Goal: Task Accomplishment & Management: Complete application form

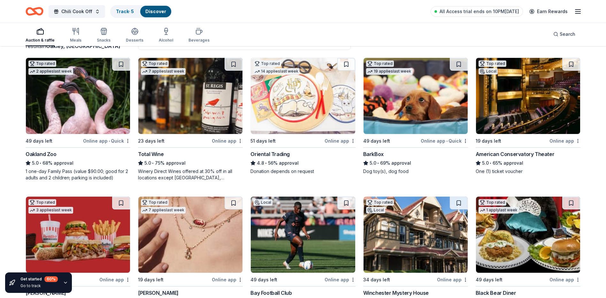
scroll to position [64, 0]
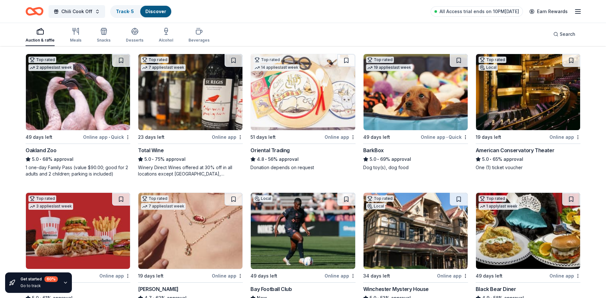
click at [301, 118] on img at bounding box center [303, 92] width 104 height 76
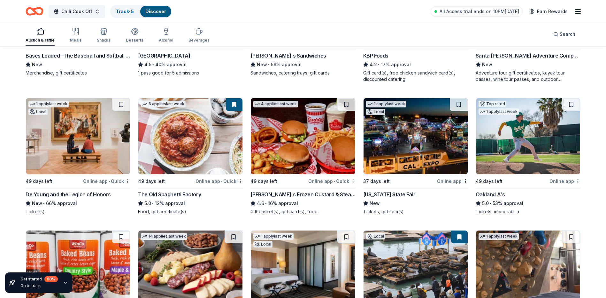
scroll to position [575, 0]
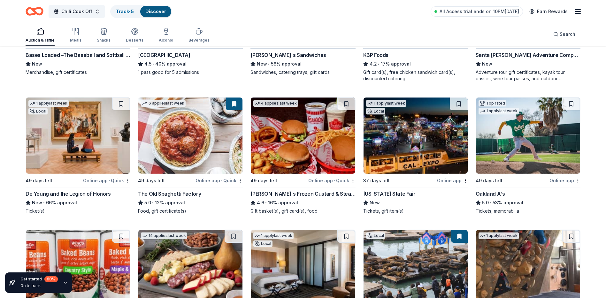
click at [224, 130] on img at bounding box center [190, 135] width 104 height 76
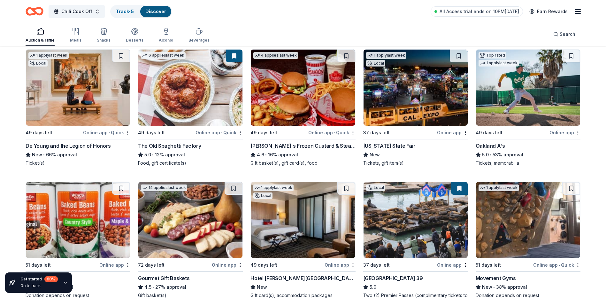
scroll to position [681, 0]
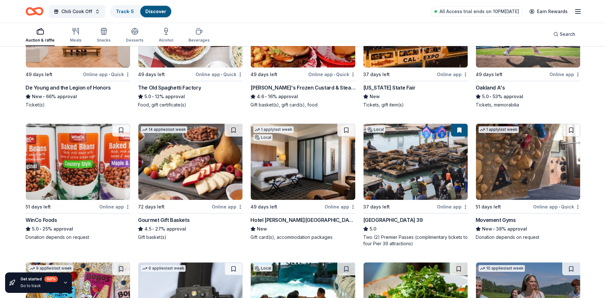
click at [87, 189] on img at bounding box center [78, 162] width 104 height 76
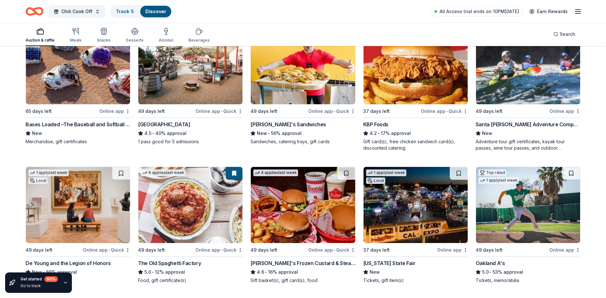
scroll to position [511, 0]
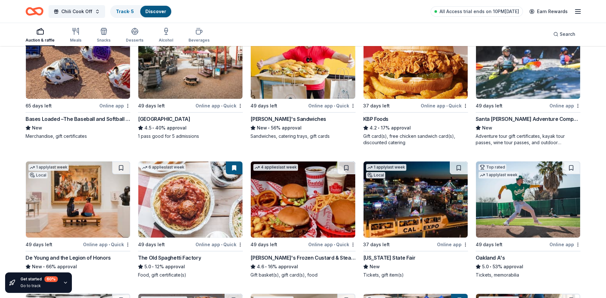
click at [252, 129] on icon at bounding box center [253, 128] width 4 height 4
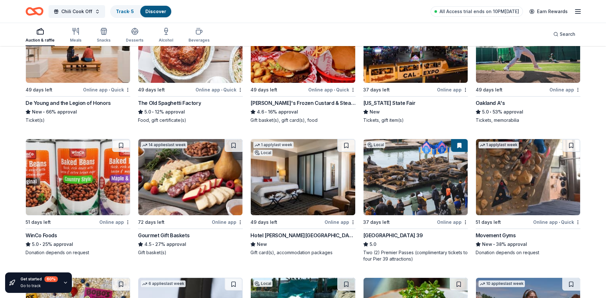
scroll to position [671, 0]
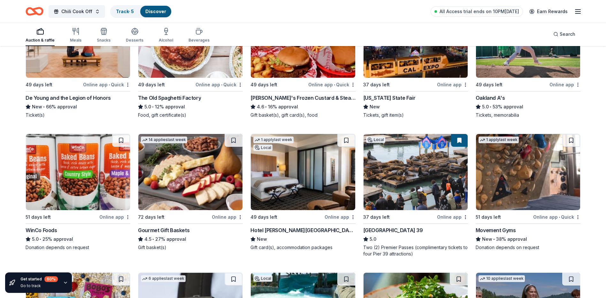
click at [283, 195] on img at bounding box center [303, 172] width 104 height 76
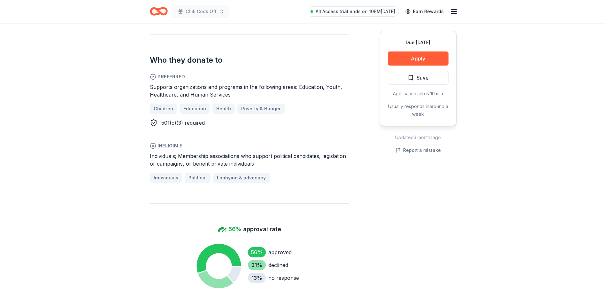
scroll to position [288, 0]
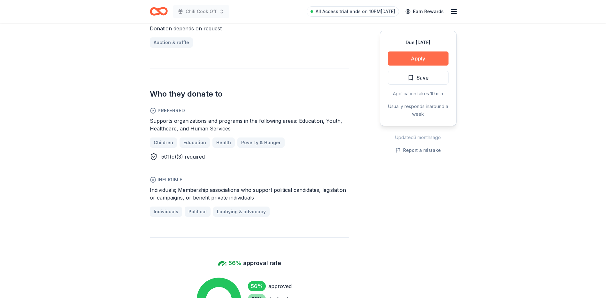
click at [429, 59] on button "Apply" at bounding box center [418, 58] width 61 height 14
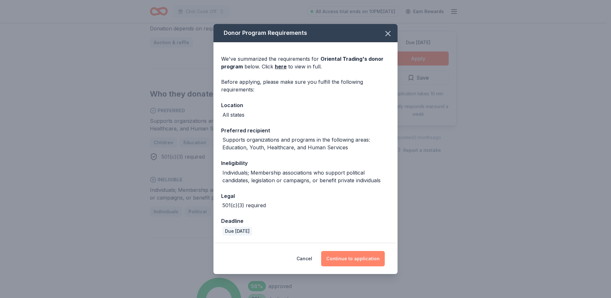
click at [366, 260] on button "Continue to application" at bounding box center [353, 258] width 64 height 15
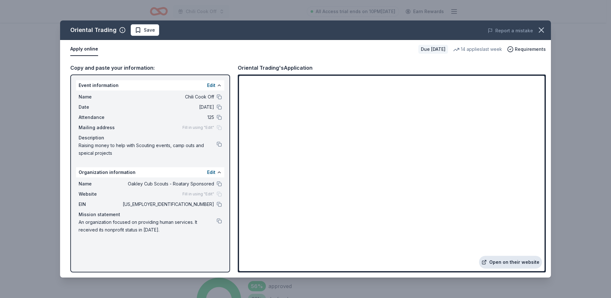
click at [518, 261] on link "Open on their website" at bounding box center [510, 262] width 63 height 13
click at [542, 27] on icon "button" at bounding box center [541, 30] width 9 height 9
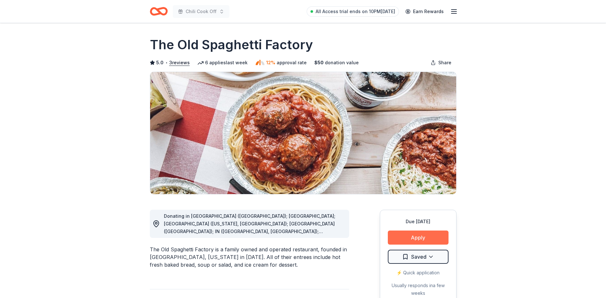
click at [425, 238] on button "Apply" at bounding box center [418, 237] width 61 height 14
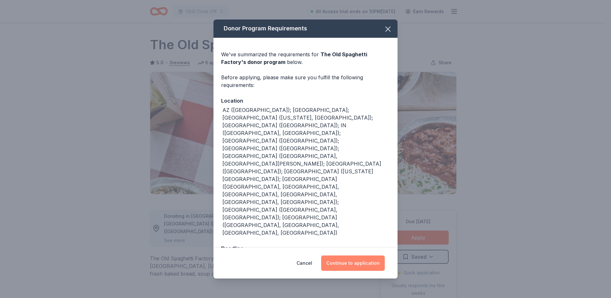
click at [367, 255] on button "Continue to application" at bounding box center [353, 262] width 64 height 15
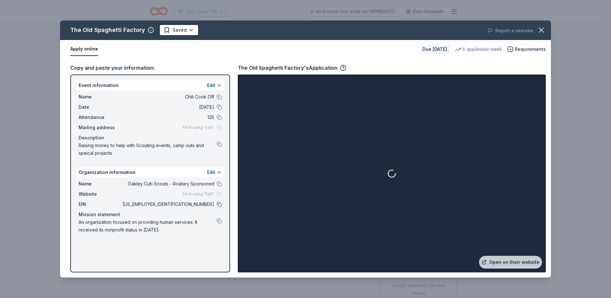
click at [221, 203] on button at bounding box center [219, 204] width 5 height 5
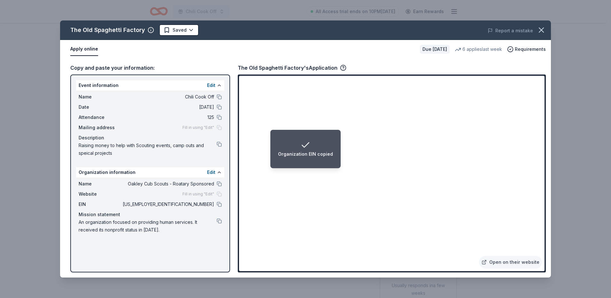
click at [217, 193] on div "Fill in using "Edit"" at bounding box center [201, 193] width 39 height 5
click at [218, 183] on button at bounding box center [219, 183] width 5 height 5
click at [219, 147] on button at bounding box center [219, 144] width 5 height 5
click at [218, 118] on button at bounding box center [219, 117] width 5 height 5
click at [220, 104] on div "Date 11/14/25" at bounding box center [150, 107] width 143 height 8
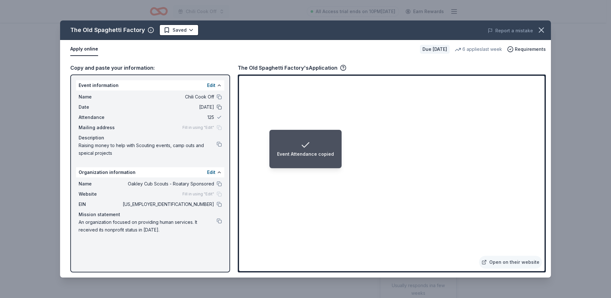
click at [219, 106] on button at bounding box center [219, 106] width 5 height 5
click at [220, 98] on button at bounding box center [219, 96] width 5 height 5
click at [219, 206] on button at bounding box center [219, 204] width 5 height 5
click at [219, 184] on button at bounding box center [219, 183] width 5 height 5
click at [219, 220] on button at bounding box center [219, 220] width 5 height 5
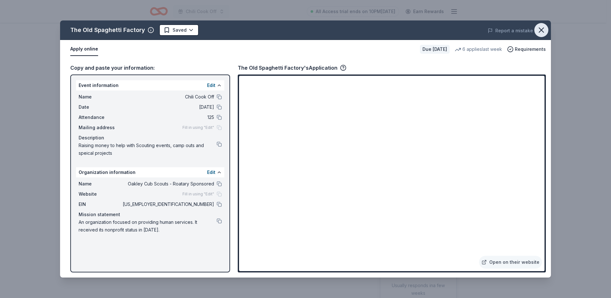
click at [541, 34] on icon "button" at bounding box center [541, 30] width 9 height 9
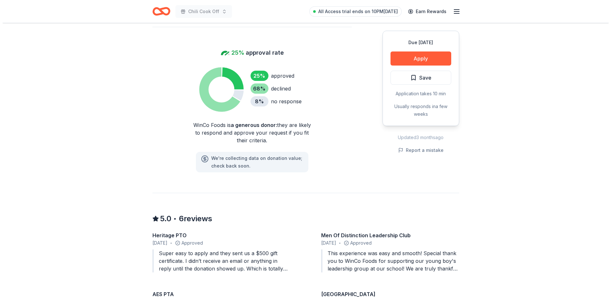
scroll to position [511, 0]
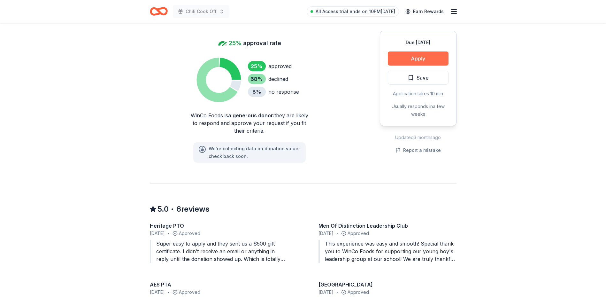
click at [428, 53] on button "Apply" at bounding box center [418, 58] width 61 height 14
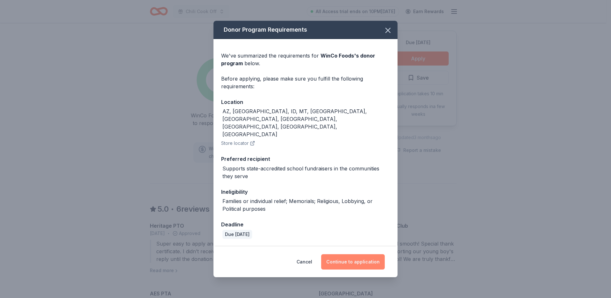
click at [361, 254] on button "Continue to application" at bounding box center [353, 261] width 64 height 15
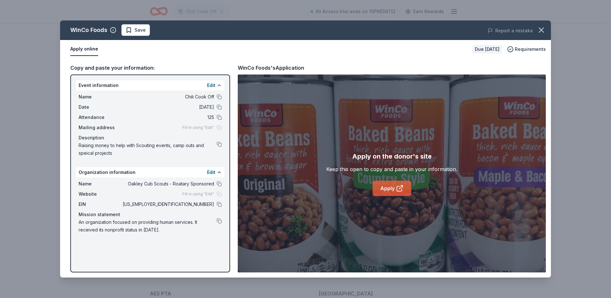
click at [390, 186] on link "Apply" at bounding box center [392, 188] width 39 height 15
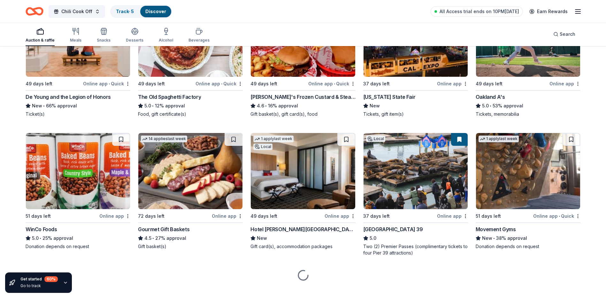
scroll to position [681, 0]
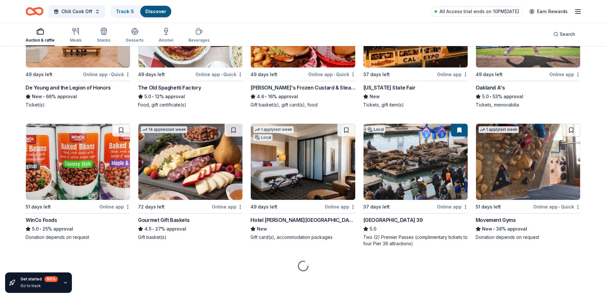
click at [304, 174] on img at bounding box center [303, 162] width 104 height 76
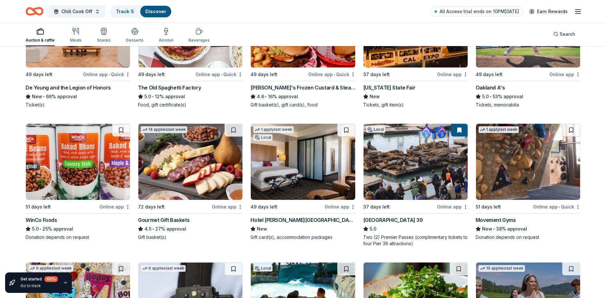
click at [432, 181] on img at bounding box center [416, 162] width 104 height 76
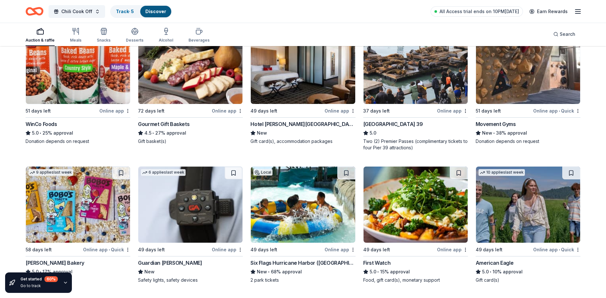
scroll to position [809, 0]
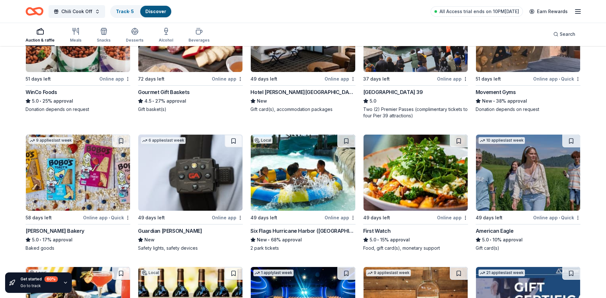
click at [113, 190] on img at bounding box center [78, 173] width 104 height 76
click at [205, 190] on img at bounding box center [190, 173] width 104 height 76
click at [314, 191] on img at bounding box center [303, 173] width 104 height 76
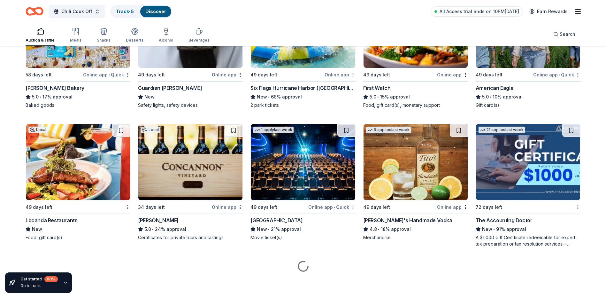
scroll to position [952, 0]
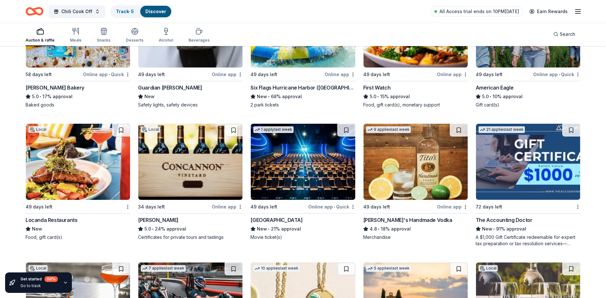
click at [72, 181] on img at bounding box center [78, 162] width 104 height 76
click at [204, 184] on img at bounding box center [190, 162] width 104 height 76
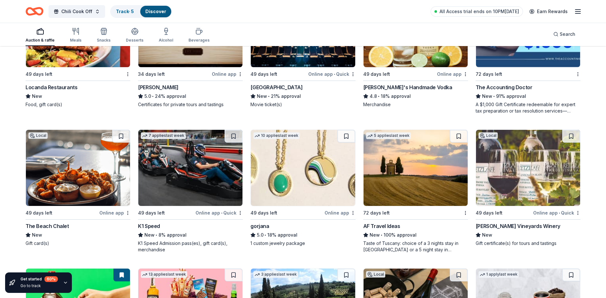
scroll to position [1112, 0]
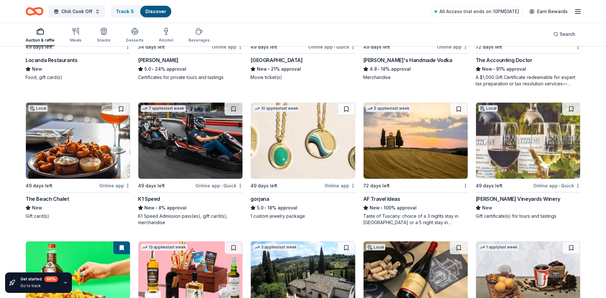
click at [63, 158] on img at bounding box center [78, 141] width 104 height 76
click at [166, 170] on img at bounding box center [190, 141] width 104 height 76
click at [335, 162] on img at bounding box center [303, 141] width 104 height 76
click at [397, 173] on img at bounding box center [416, 141] width 104 height 76
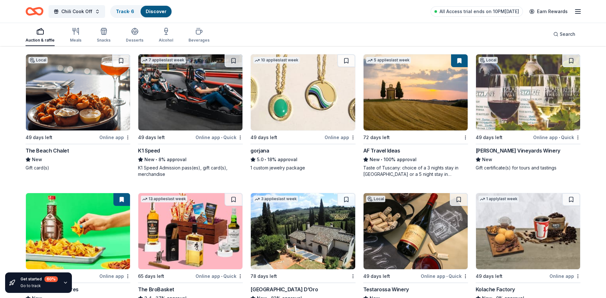
scroll to position [1176, 0]
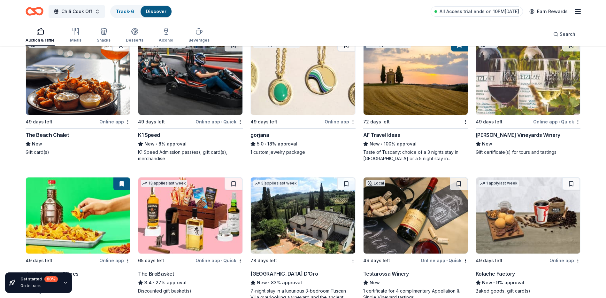
click at [531, 72] on img at bounding box center [528, 77] width 104 height 76
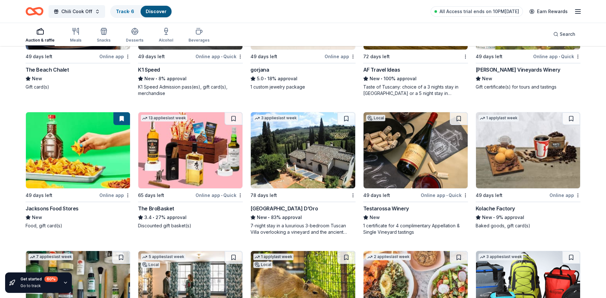
scroll to position [1261, 0]
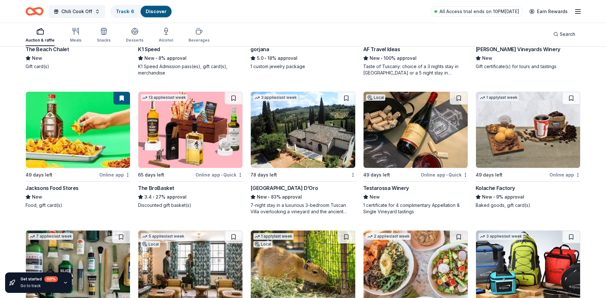
click at [181, 153] on img at bounding box center [190, 130] width 104 height 76
click at [287, 149] on img at bounding box center [303, 130] width 104 height 76
click at [507, 156] on img at bounding box center [528, 130] width 104 height 76
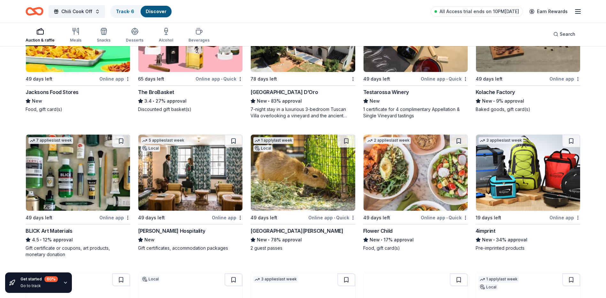
scroll to position [1389, 0]
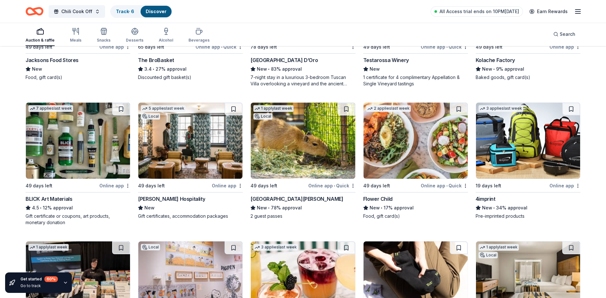
click at [209, 165] on img at bounding box center [190, 141] width 104 height 76
click at [512, 168] on img at bounding box center [528, 141] width 104 height 76
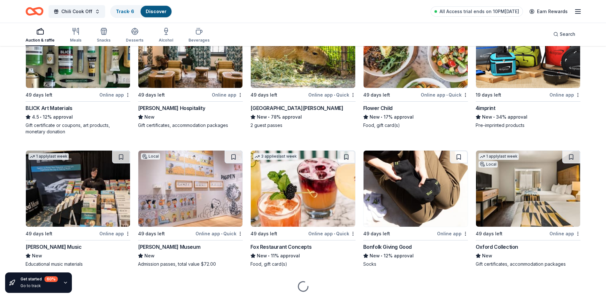
scroll to position [1485, 0]
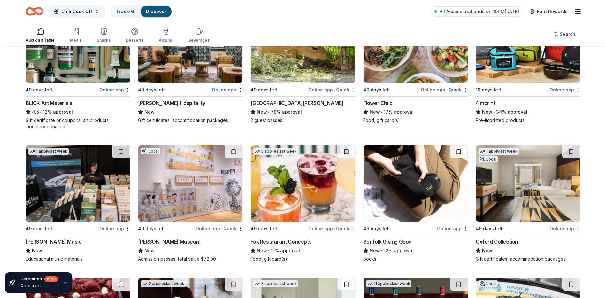
click at [112, 206] on img at bounding box center [78, 183] width 104 height 76
click at [446, 194] on img at bounding box center [416, 183] width 104 height 76
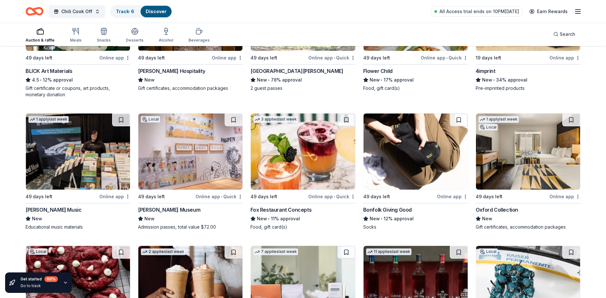
scroll to position [1549, 0]
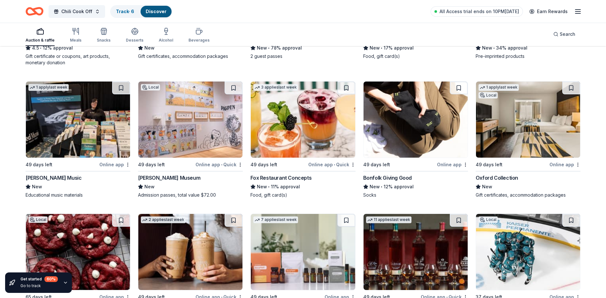
click at [534, 142] on img at bounding box center [528, 119] width 104 height 76
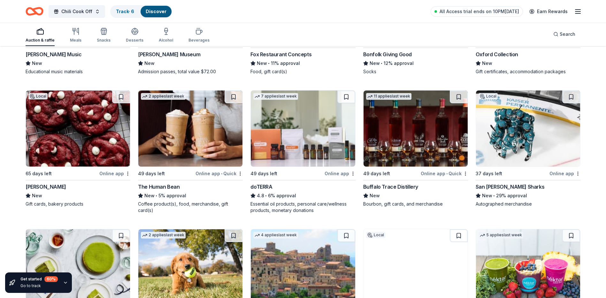
scroll to position [1677, 0]
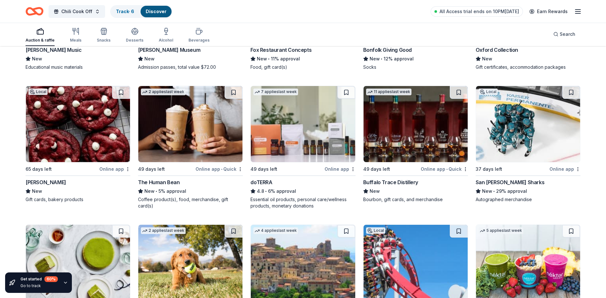
click at [205, 122] on img at bounding box center [190, 124] width 104 height 76
click at [417, 152] on img at bounding box center [416, 124] width 104 height 76
click at [534, 118] on img at bounding box center [528, 124] width 104 height 76
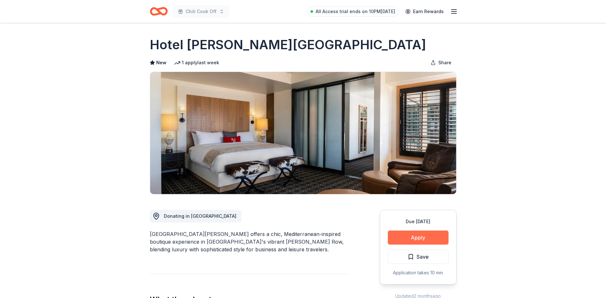
click at [440, 235] on button "Apply" at bounding box center [418, 237] width 61 height 14
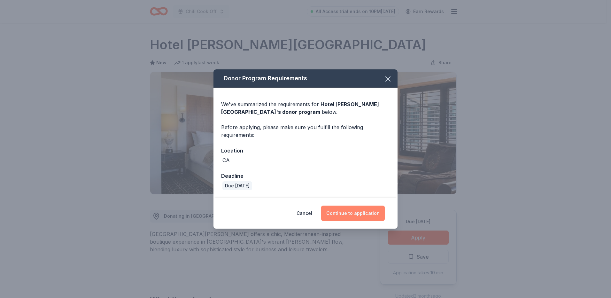
click at [359, 214] on button "Continue to application" at bounding box center [353, 212] width 64 height 15
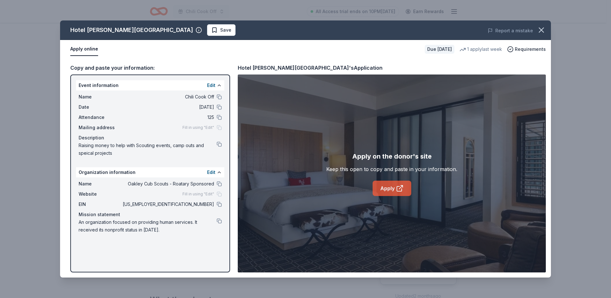
click at [391, 184] on link "Apply" at bounding box center [392, 188] width 39 height 15
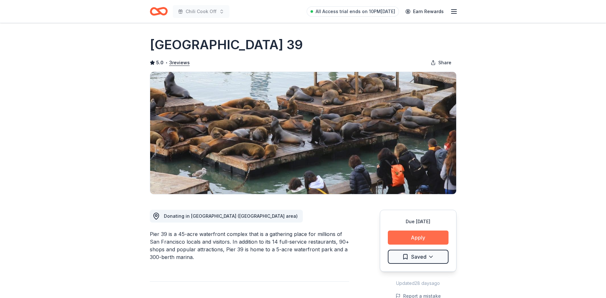
click at [435, 237] on button "Apply" at bounding box center [418, 237] width 61 height 14
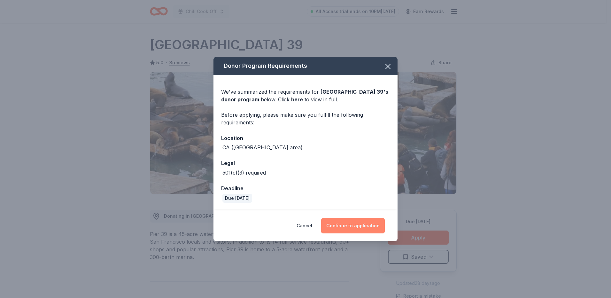
click at [347, 221] on button "Continue to application" at bounding box center [353, 225] width 64 height 15
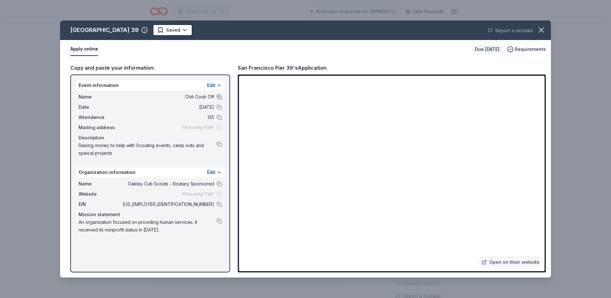
click at [221, 97] on button at bounding box center [219, 96] width 5 height 5
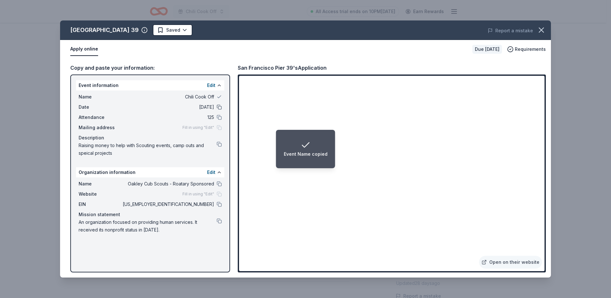
click at [218, 109] on button at bounding box center [219, 106] width 5 height 5
click at [220, 120] on div "Attendance 125" at bounding box center [150, 117] width 143 height 8
click at [220, 119] on button at bounding box center [219, 117] width 5 height 5
click at [220, 142] on button at bounding box center [219, 144] width 5 height 5
click at [219, 184] on button at bounding box center [219, 183] width 5 height 5
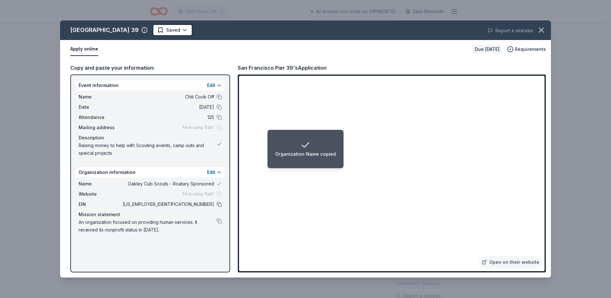
click at [219, 204] on button at bounding box center [219, 204] width 5 height 5
click at [330, 167] on li "Organization EIN copied" at bounding box center [305, 149] width 70 height 38
click at [331, 167] on li "Organization EIN copied" at bounding box center [305, 149] width 70 height 38
click at [330, 167] on li "Organization EIN copied" at bounding box center [305, 149] width 70 height 38
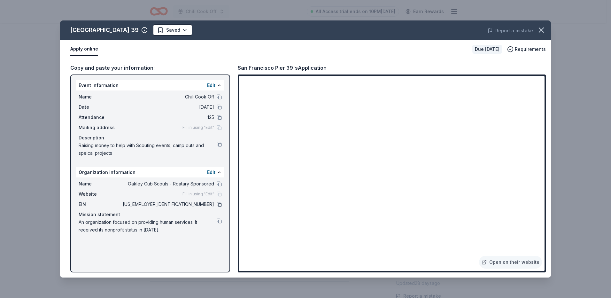
click at [219, 205] on button at bounding box center [219, 204] width 5 height 5
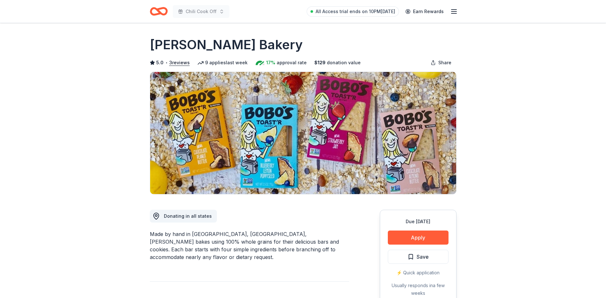
scroll to position [32, 0]
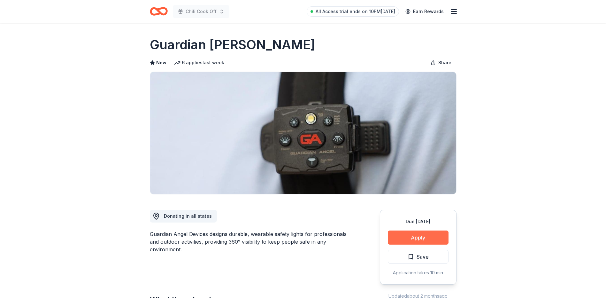
click at [440, 236] on button "Apply" at bounding box center [418, 237] width 61 height 14
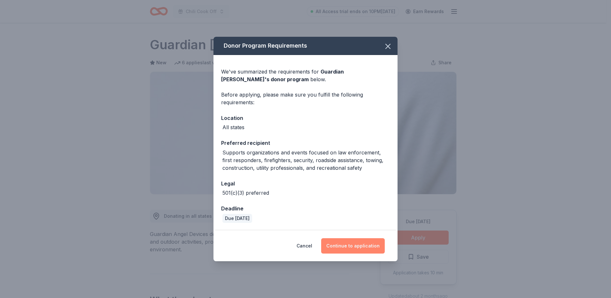
click at [365, 245] on button "Continue to application" at bounding box center [353, 245] width 64 height 15
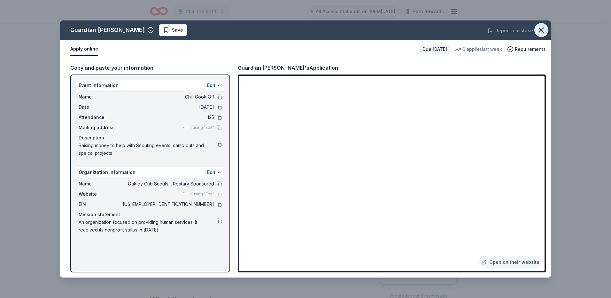
click at [544, 29] on icon "button" at bounding box center [541, 30] width 9 height 9
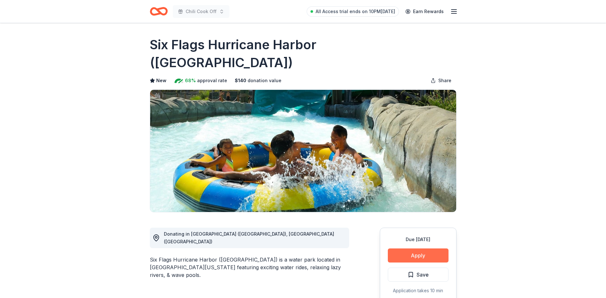
click at [411, 248] on button "Apply" at bounding box center [418, 255] width 61 height 14
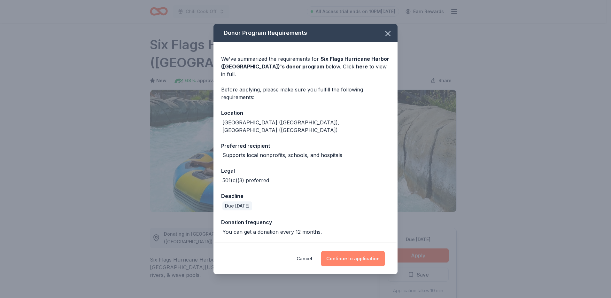
click at [343, 251] on button "Continue to application" at bounding box center [353, 258] width 64 height 15
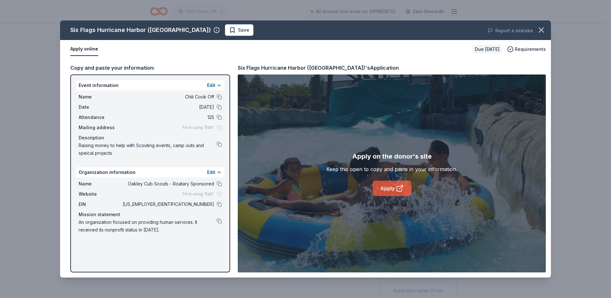
click at [382, 190] on link "Apply" at bounding box center [392, 188] width 39 height 15
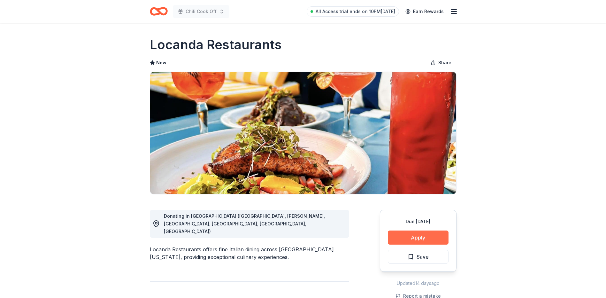
click at [430, 235] on button "Apply" at bounding box center [418, 237] width 61 height 14
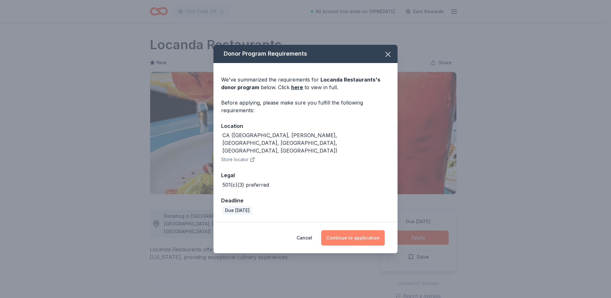
click at [365, 233] on button "Continue to application" at bounding box center [353, 237] width 64 height 15
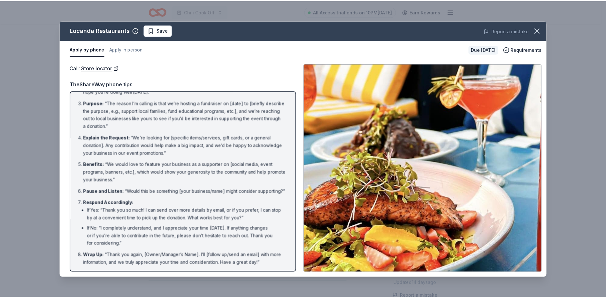
scroll to position [43, 0]
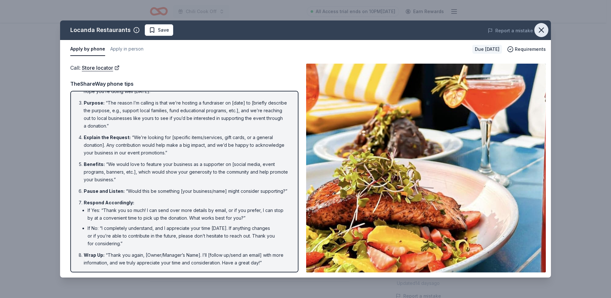
click at [545, 31] on icon "button" at bounding box center [541, 30] width 9 height 9
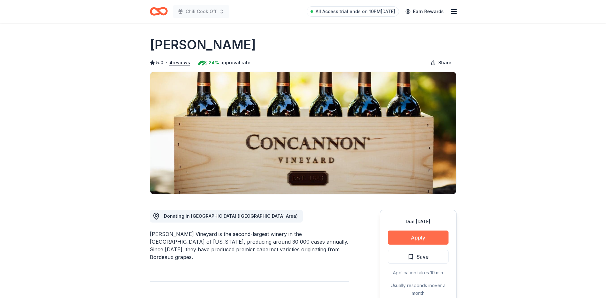
click at [423, 236] on button "Apply" at bounding box center [418, 237] width 61 height 14
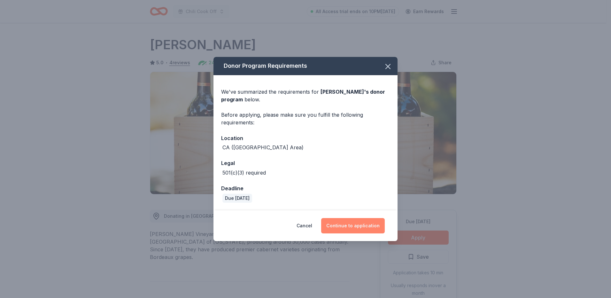
click at [355, 226] on button "Continue to application" at bounding box center [353, 225] width 64 height 15
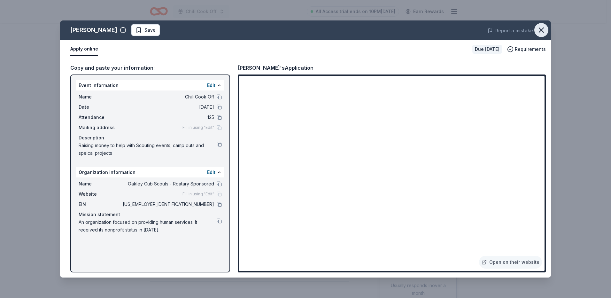
click at [539, 30] on icon "button" at bounding box center [541, 30] width 9 height 9
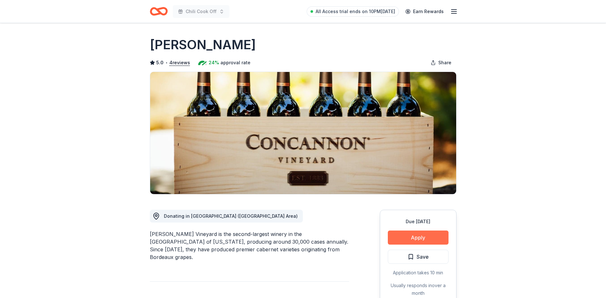
click at [431, 239] on button "Apply" at bounding box center [418, 237] width 61 height 14
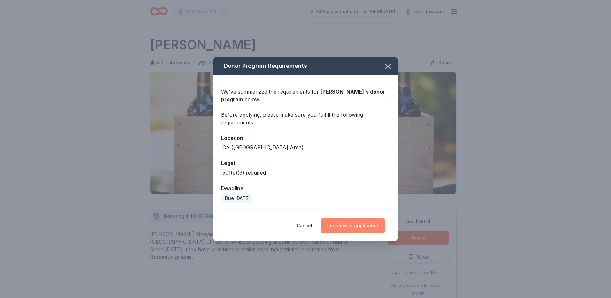
click at [373, 230] on button "Continue to application" at bounding box center [353, 225] width 64 height 15
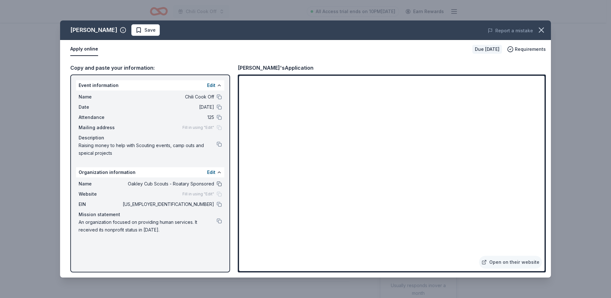
click at [218, 183] on button at bounding box center [219, 183] width 5 height 5
click at [217, 204] on button at bounding box center [219, 204] width 5 height 5
click at [79, 50] on button "Apply online" at bounding box center [84, 48] width 28 height 13
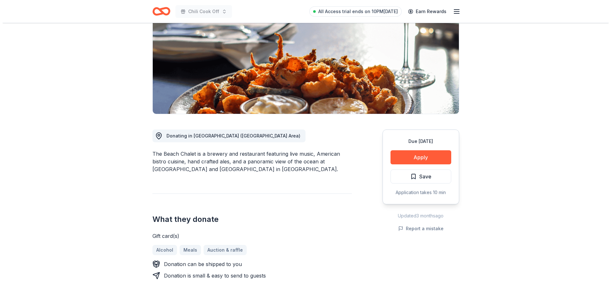
scroll to position [96, 0]
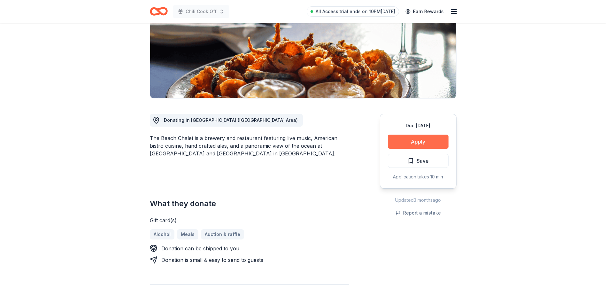
click at [416, 146] on button "Apply" at bounding box center [418, 142] width 61 height 14
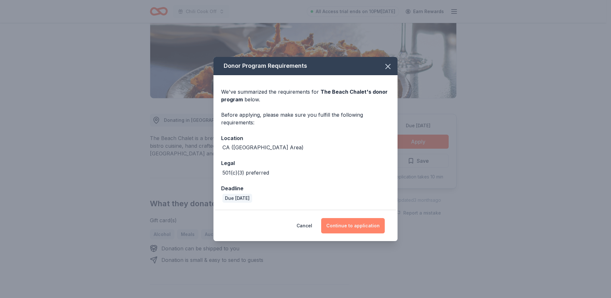
click at [352, 225] on button "Continue to application" at bounding box center [353, 225] width 64 height 15
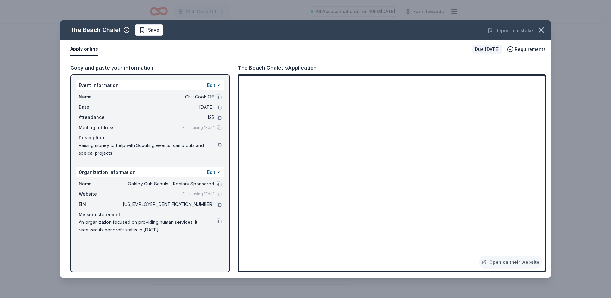
drag, startPoint x: 317, startPoint y: 65, endPoint x: 256, endPoint y: 67, distance: 60.7
click at [256, 67] on div "The Beach Chalet's Application" at bounding box center [392, 68] width 308 height 8
drag, startPoint x: 240, startPoint y: 67, endPoint x: 319, endPoint y: 69, distance: 78.3
click at [310, 71] on div "The Beach Chalet's Application" at bounding box center [277, 68] width 79 height 8
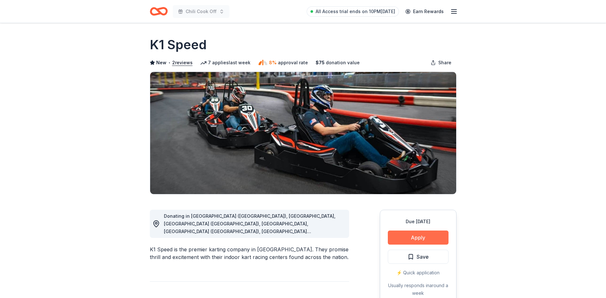
click at [417, 236] on button "Apply" at bounding box center [418, 237] width 61 height 14
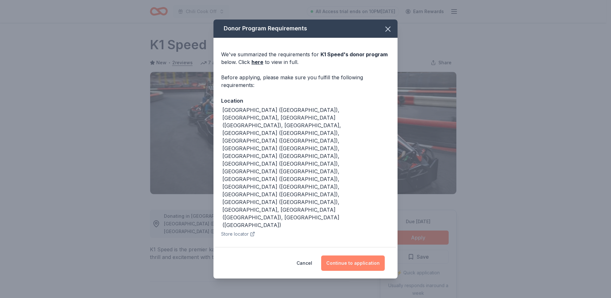
click at [350, 255] on button "Continue to application" at bounding box center [353, 262] width 64 height 15
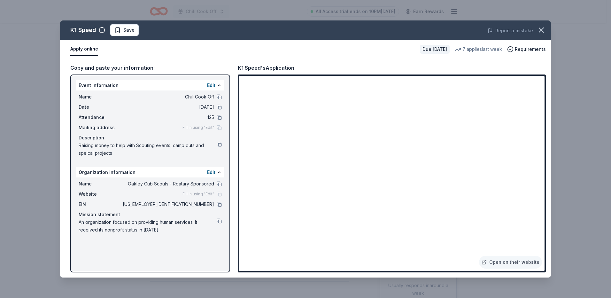
drag, startPoint x: 73, startPoint y: 27, endPoint x: 81, endPoint y: 27, distance: 8.0
click at [90, 29] on div "K1 Speed" at bounding box center [83, 30] width 26 height 10
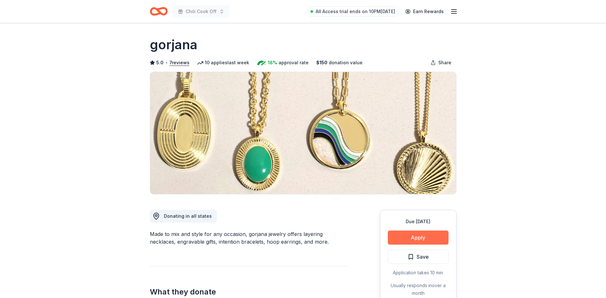
click at [415, 238] on button "Apply" at bounding box center [418, 237] width 61 height 14
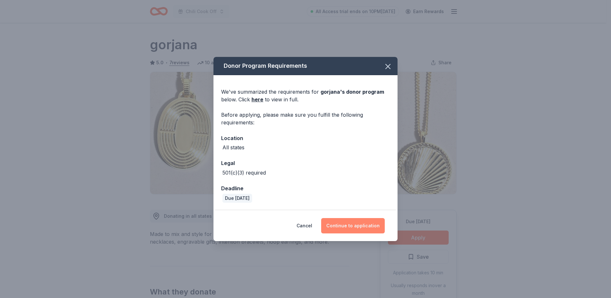
click at [341, 226] on button "Continue to application" at bounding box center [353, 225] width 64 height 15
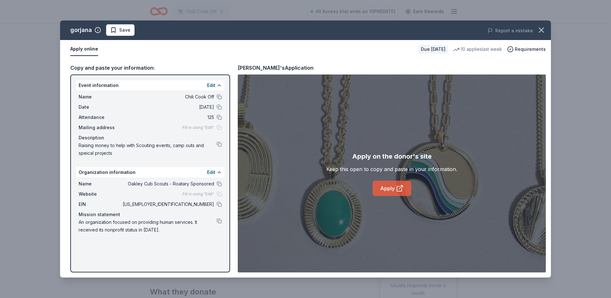
click at [388, 189] on link "Apply" at bounding box center [392, 188] width 39 height 15
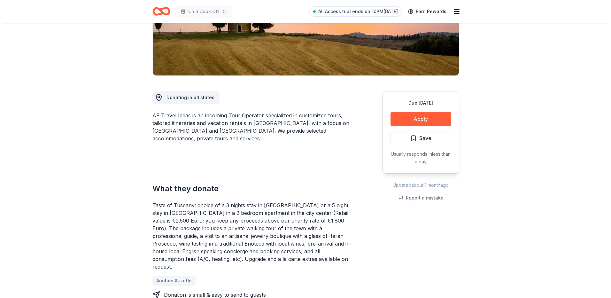
scroll to position [128, 0]
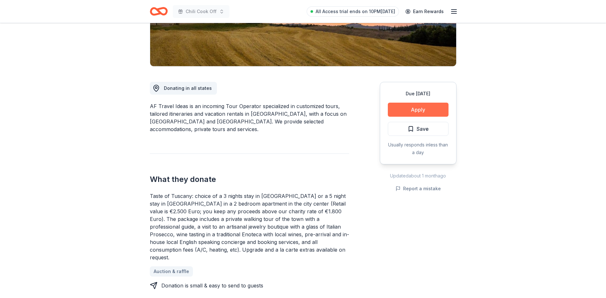
click at [440, 112] on button "Apply" at bounding box center [418, 110] width 61 height 14
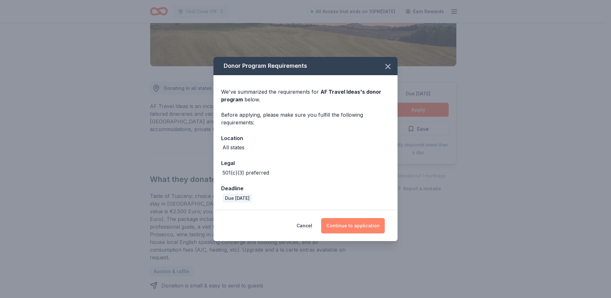
click at [361, 224] on button "Continue to application" at bounding box center [353, 225] width 64 height 15
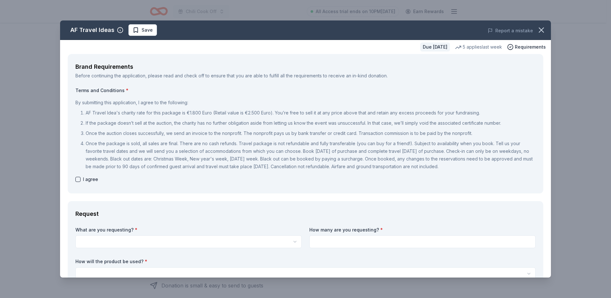
click at [76, 179] on button "button" at bounding box center [77, 179] width 5 height 5
checkbox input "true"
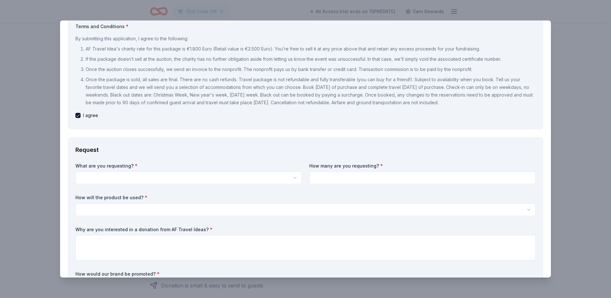
scroll to position [0, 0]
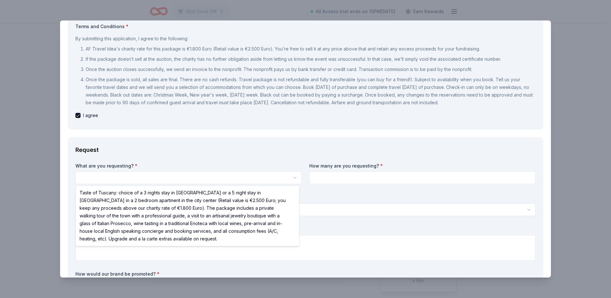
click at [119, 177] on html "Chili Cook Off All Access trial ends on 10PM, 9/2 Earn Rewards Due in 72 days S…" at bounding box center [305, 149] width 611 height 298
select select "Taste of Tuscany: choice of a 3 nights stay in Florence or a 5 night stay in Co…"
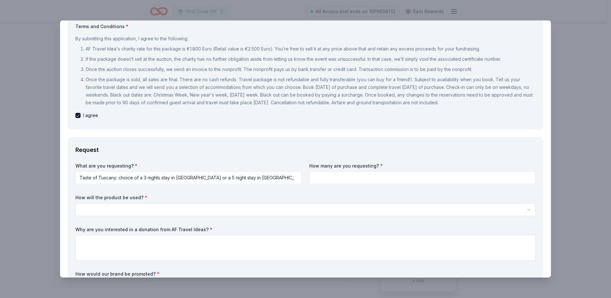
click at [362, 177] on input at bounding box center [422, 177] width 226 height 13
type input "2"
click at [241, 205] on html "Chili Cook Off All Access trial ends on 10PM, 9/2 Earn Rewards Due in 72 days S…" at bounding box center [305, 149] width 611 height 298
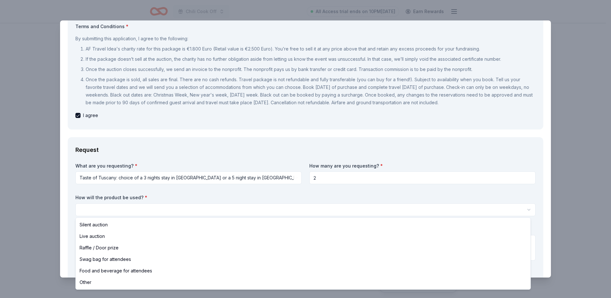
select select "liveAuction"
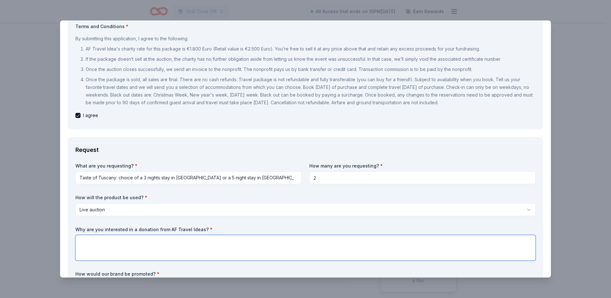
click at [203, 242] on textarea at bounding box center [305, 248] width 460 height 26
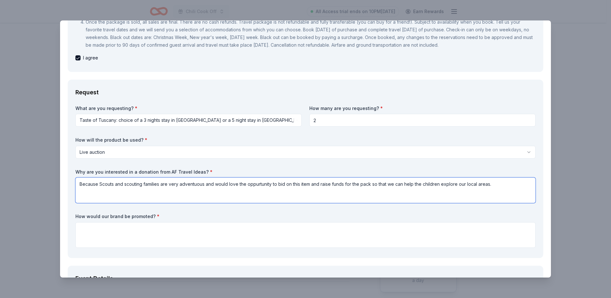
scroll to position [128, 0]
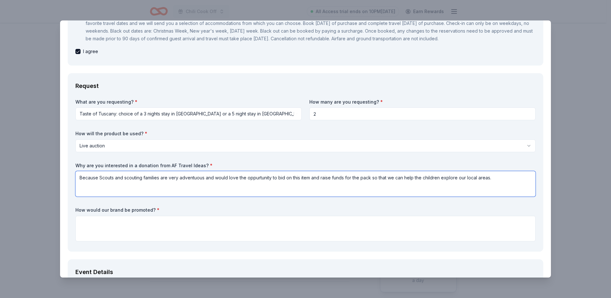
type textarea "Because Scouts and scouting families are very adventuous and would love the opp…"
click at [181, 222] on textarea at bounding box center [305, 229] width 460 height 26
click at [132, 229] on textarea at bounding box center [305, 229] width 460 height 26
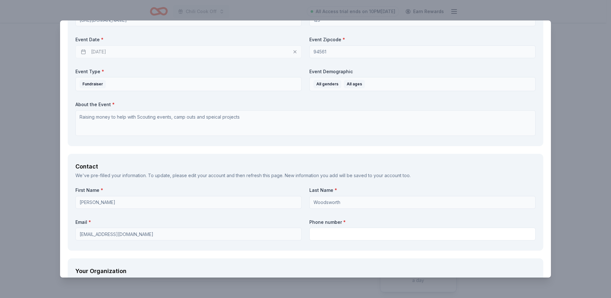
scroll to position [479, 0]
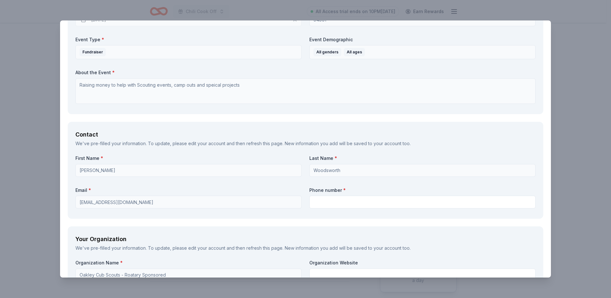
type textarea "We would advertise on our event brosure and within our chili cook off"
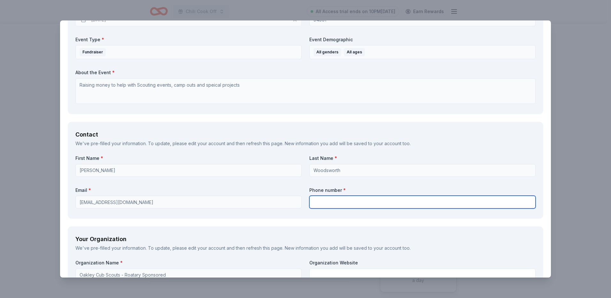
click at [337, 206] on input "text" at bounding box center [422, 202] width 226 height 13
type input "9255256944"
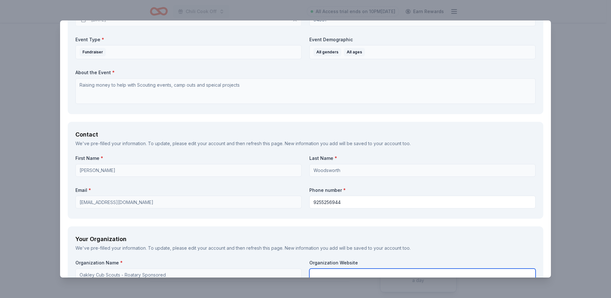
type input "Continuum Hospice"
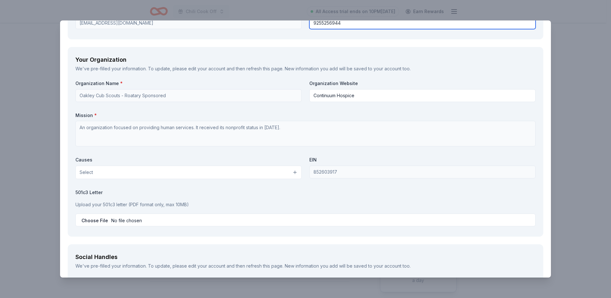
scroll to position [671, 0]
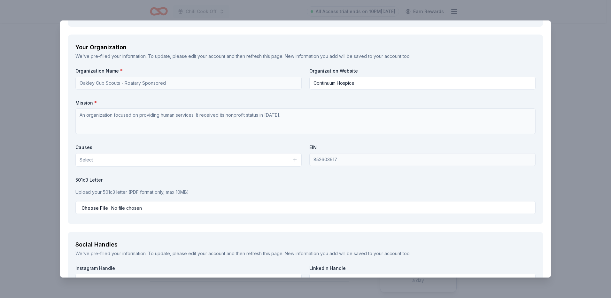
type input "C:\fakepath\FinalLetter_85-2603917_ROTARYCLUBOFOAKLEYFOUNDATION_08202020_00.tif"
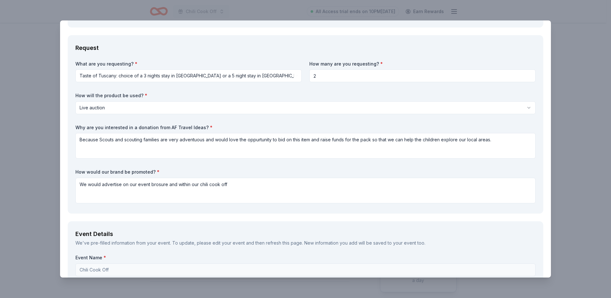
scroll to position [160, 0]
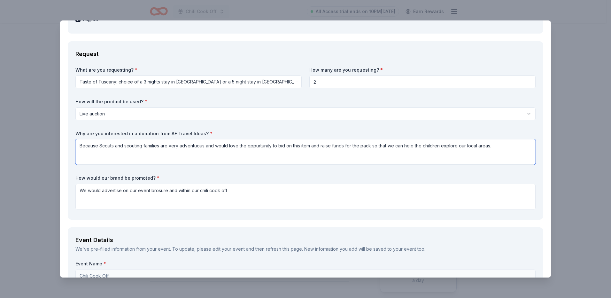
click at [494, 144] on textarea "Because Scouts and scouting families are very adventuous and would love the opp…" at bounding box center [305, 152] width 460 height 26
paste textarea "Dear Friend of Oakley Cub Scout Pack 152, Scouting America is one of the nation…"
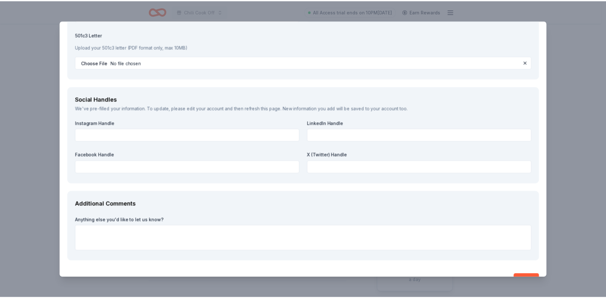
scroll to position [897, 0]
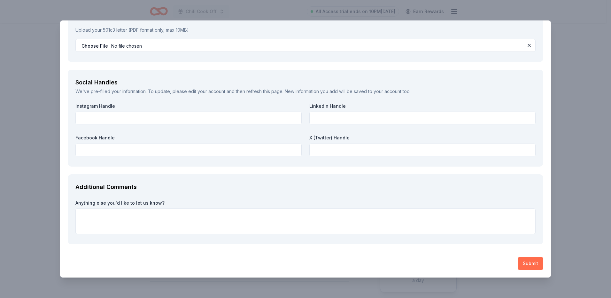
type textarea "Because Scouts and scouting families are very adventuous and would love the opp…"
click at [523, 263] on button "Submit" at bounding box center [531, 263] width 26 height 13
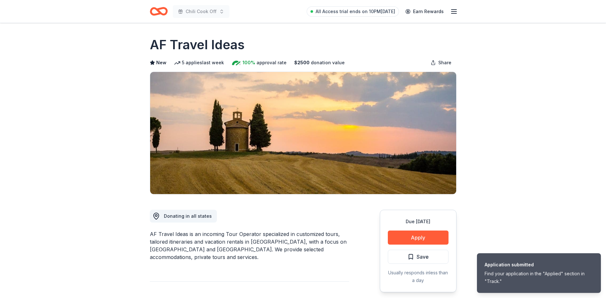
drag, startPoint x: 248, startPoint y: 49, endPoint x: 183, endPoint y: 46, distance: 64.6
click at [183, 46] on div "AF Travel Ideas" at bounding box center [303, 45] width 307 height 18
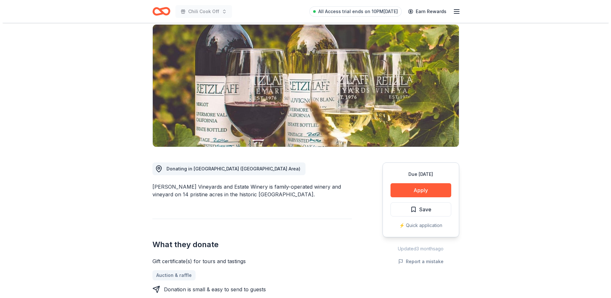
scroll to position [64, 0]
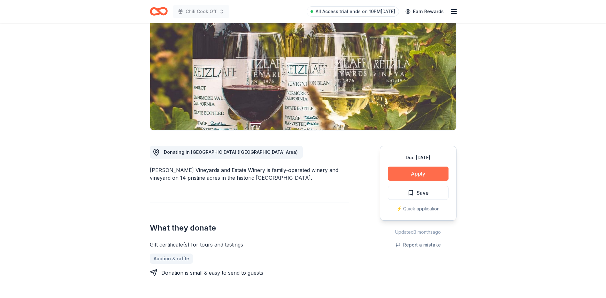
click at [435, 174] on button "Apply" at bounding box center [418, 173] width 61 height 14
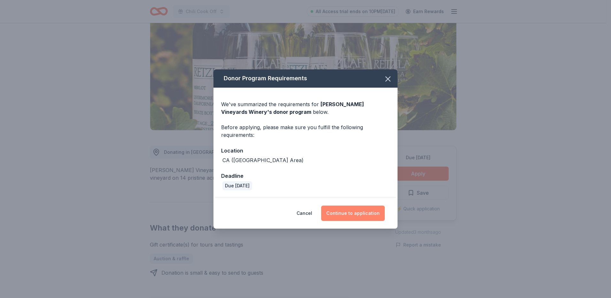
click at [360, 211] on button "Continue to application" at bounding box center [353, 212] width 64 height 15
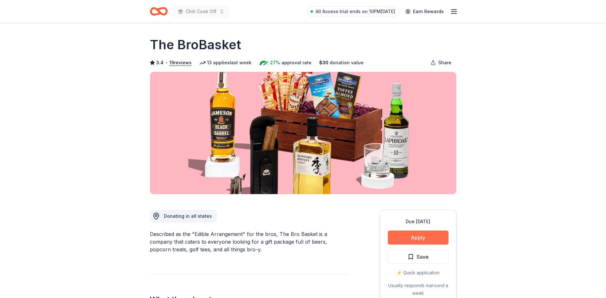
click at [421, 235] on button "Apply" at bounding box center [418, 237] width 61 height 14
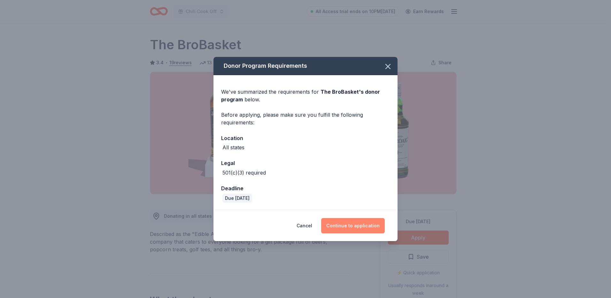
click at [373, 225] on button "Continue to application" at bounding box center [353, 225] width 64 height 15
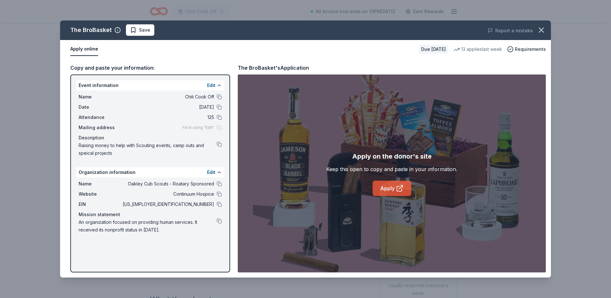
click at [397, 192] on icon at bounding box center [400, 188] width 8 height 8
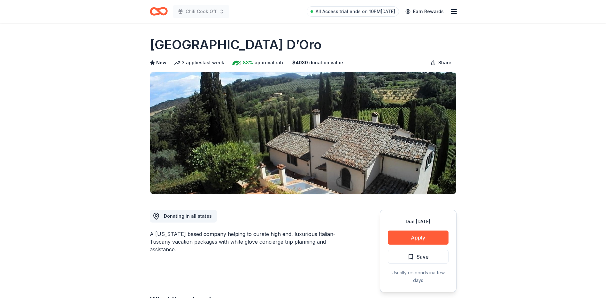
drag, startPoint x: 265, startPoint y: 40, endPoint x: 229, endPoint y: 42, distance: 35.9
click at [229, 42] on div "[GEOGRAPHIC_DATA] D’Oro" at bounding box center [303, 45] width 307 height 18
click at [255, 44] on div "[GEOGRAPHIC_DATA] D’Oro" at bounding box center [303, 45] width 307 height 18
drag, startPoint x: 253, startPoint y: 45, endPoint x: 181, endPoint y: 42, distance: 71.6
click at [181, 42] on div "[GEOGRAPHIC_DATA] D’Oro" at bounding box center [303, 45] width 307 height 18
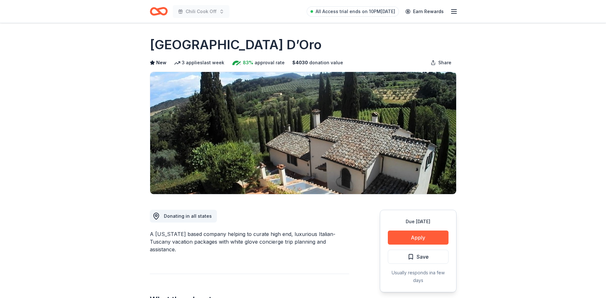
drag, startPoint x: 149, startPoint y: 45, endPoint x: 288, endPoint y: 66, distance: 141.2
click at [441, 234] on button "Apply" at bounding box center [418, 237] width 61 height 14
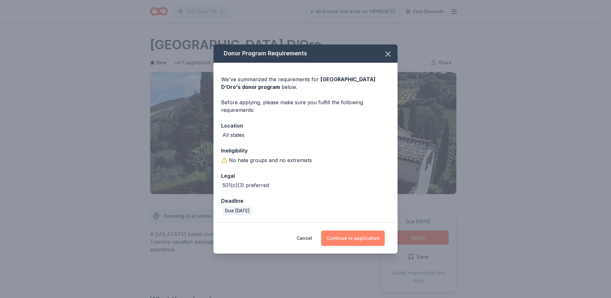
click at [369, 241] on button "Continue to application" at bounding box center [353, 237] width 64 height 15
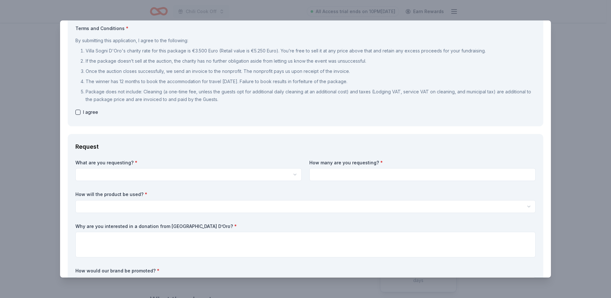
scroll to position [64, 0]
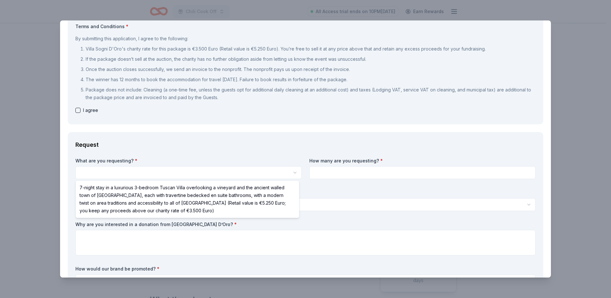
click at [160, 172] on html "Chili Cook Off All Access trial ends on 10PM, 9/2 Earn Rewards Due in 78 days S…" at bounding box center [305, 149] width 611 height 298
select select "7-night stay in a luxurious 3-bedroom Tuscan Villa overlooking a vineyard and t…"
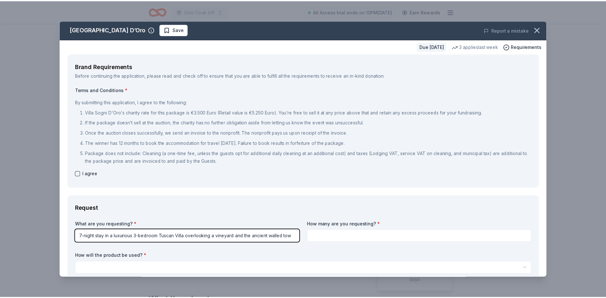
scroll to position [0, 0]
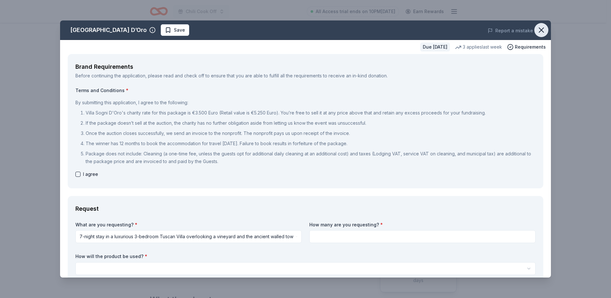
click at [539, 30] on icon "button" at bounding box center [541, 30] width 4 height 4
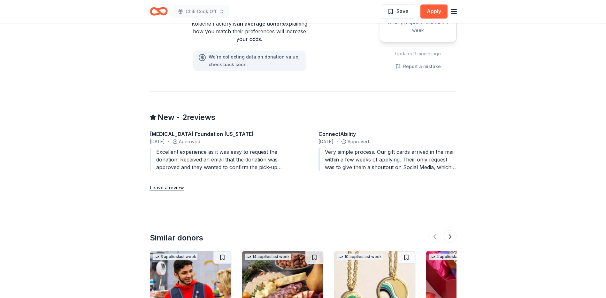
scroll to position [543, 0]
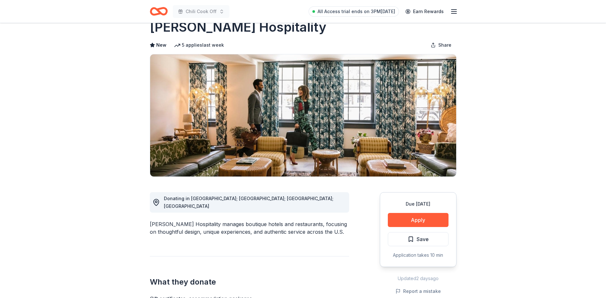
scroll to position [32, 0]
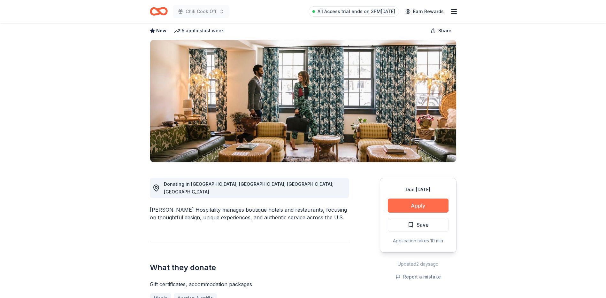
click at [436, 206] on button "Apply" at bounding box center [418, 205] width 61 height 14
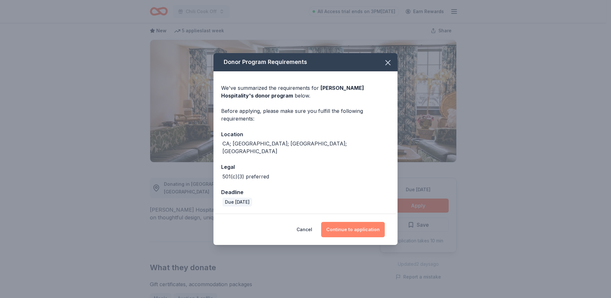
click at [358, 228] on button "Continue to application" at bounding box center [353, 229] width 64 height 15
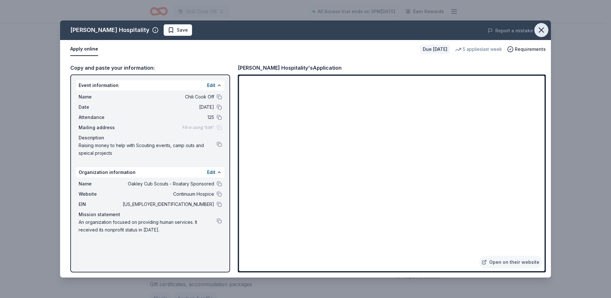
click at [543, 31] on icon "button" at bounding box center [541, 30] width 9 height 9
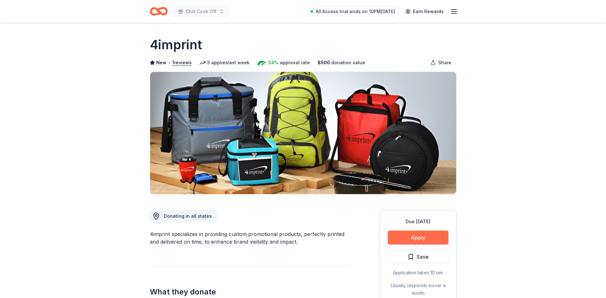
click at [448, 237] on button "Apply" at bounding box center [418, 237] width 61 height 14
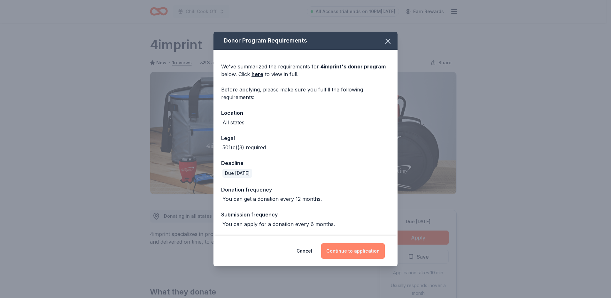
click at [376, 248] on button "Continue to application" at bounding box center [353, 250] width 64 height 15
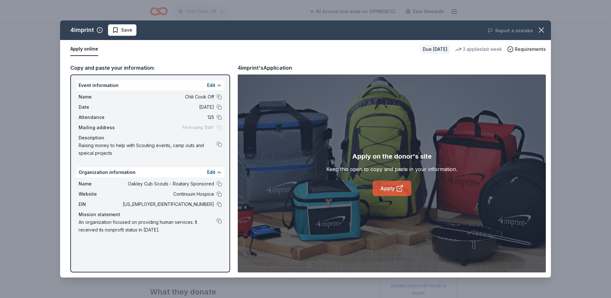
click at [385, 189] on link "Apply" at bounding box center [392, 188] width 39 height 15
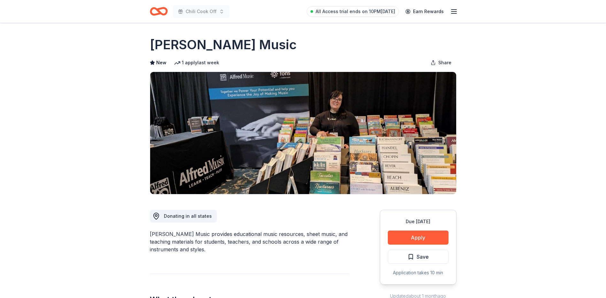
drag, startPoint x: 238, startPoint y: 42, endPoint x: 183, endPoint y: 47, distance: 54.8
click at [183, 47] on div "[PERSON_NAME] Music" at bounding box center [303, 45] width 307 height 18
drag, startPoint x: 149, startPoint y: 45, endPoint x: 216, endPoint y: 50, distance: 67.0
drag, startPoint x: 217, startPoint y: 45, endPoint x: 196, endPoint y: 45, distance: 20.8
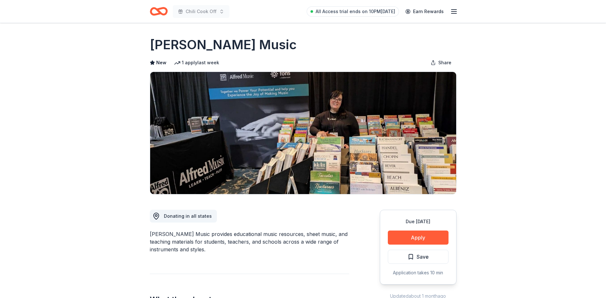
click at [196, 45] on h1 "[PERSON_NAME] Music" at bounding box center [223, 45] width 147 height 18
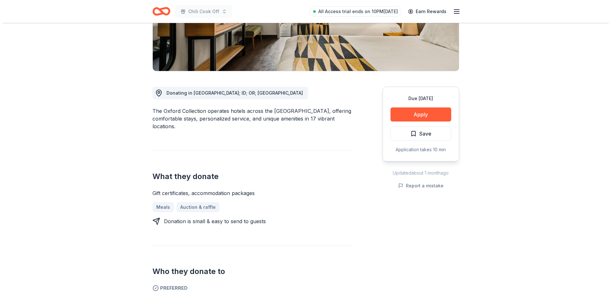
scroll to position [128, 0]
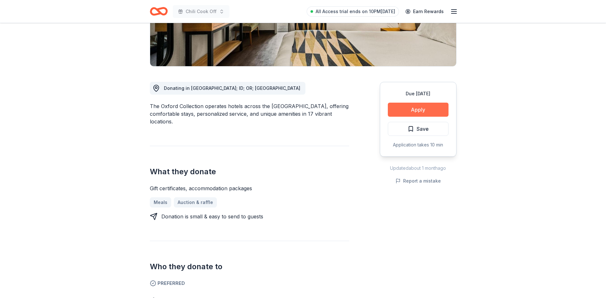
click at [427, 107] on button "Apply" at bounding box center [418, 110] width 61 height 14
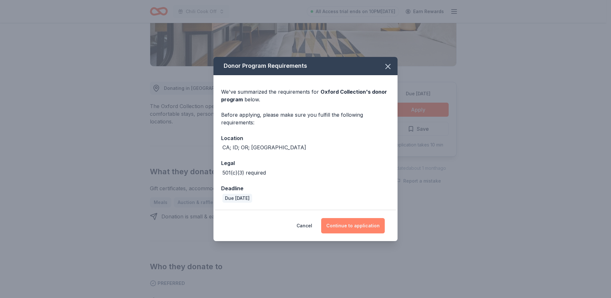
click at [368, 228] on button "Continue to application" at bounding box center [353, 225] width 64 height 15
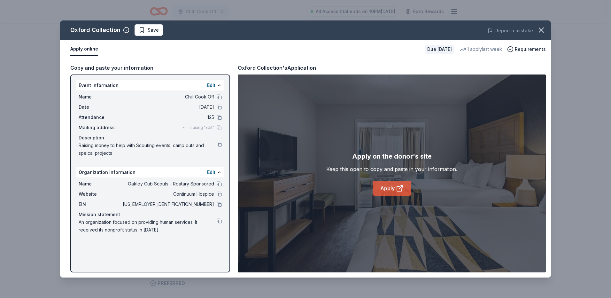
click at [382, 187] on link "Apply" at bounding box center [392, 188] width 39 height 15
drag, startPoint x: 119, startPoint y: 29, endPoint x: 79, endPoint y: 29, distance: 39.3
click at [79, 29] on div "Oxford Collection" at bounding box center [95, 30] width 50 height 10
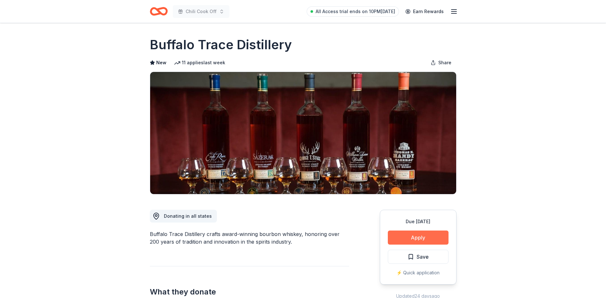
click at [427, 238] on button "Apply" at bounding box center [418, 237] width 61 height 14
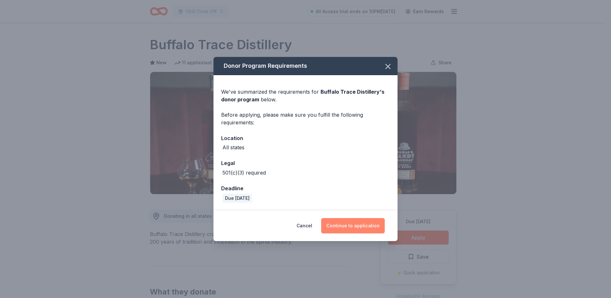
click at [364, 226] on button "Continue to application" at bounding box center [353, 225] width 64 height 15
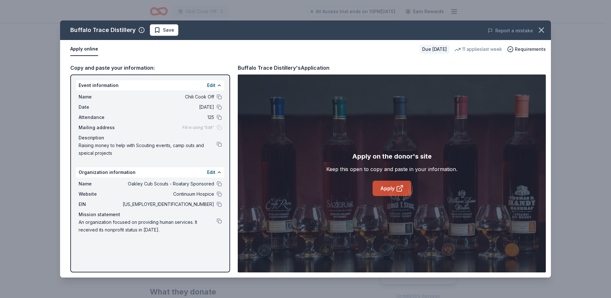
click at [394, 188] on link "Apply" at bounding box center [392, 188] width 39 height 15
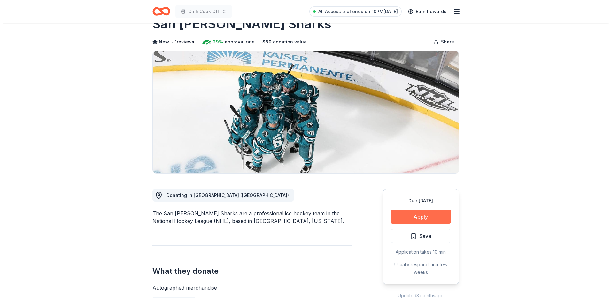
scroll to position [32, 0]
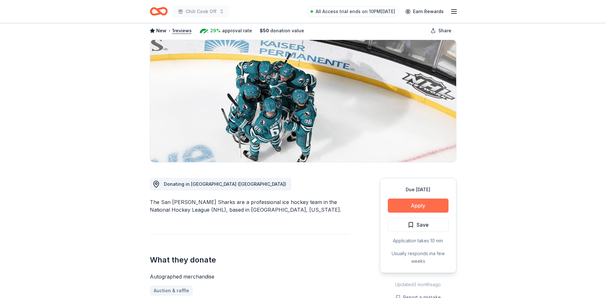
click at [424, 204] on button "Apply" at bounding box center [418, 205] width 61 height 14
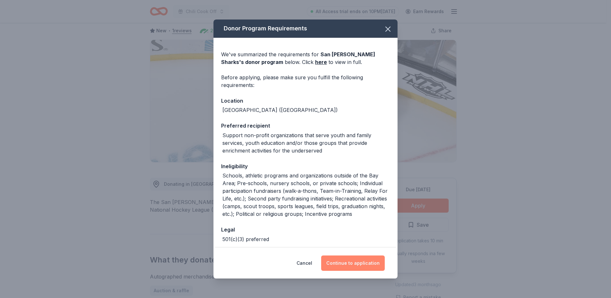
click at [364, 265] on button "Continue to application" at bounding box center [353, 262] width 64 height 15
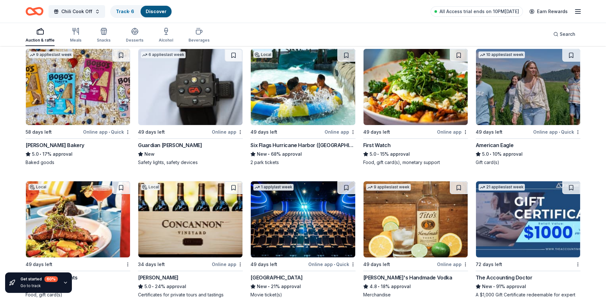
scroll to position [952, 0]
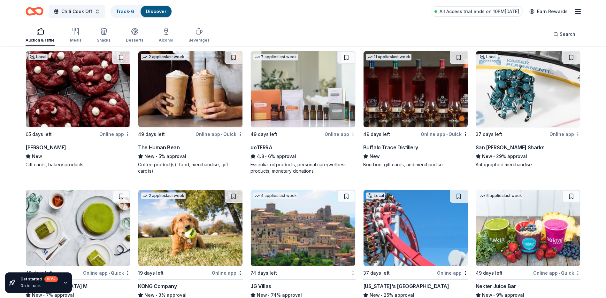
scroll to position [1778, 0]
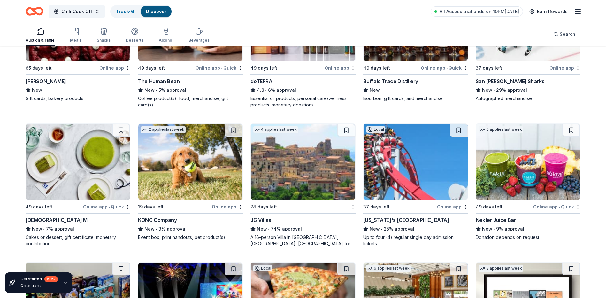
click at [212, 169] on img at bounding box center [190, 162] width 104 height 76
click at [325, 180] on img at bounding box center [303, 162] width 104 height 76
click at [429, 173] on img at bounding box center [416, 162] width 104 height 76
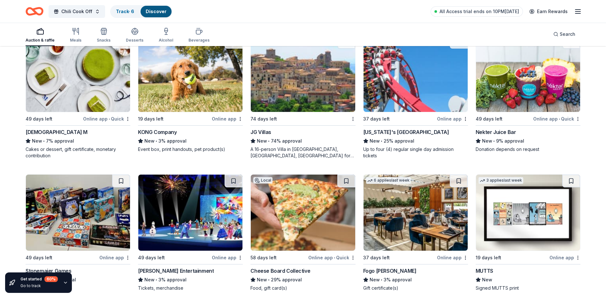
scroll to position [1905, 0]
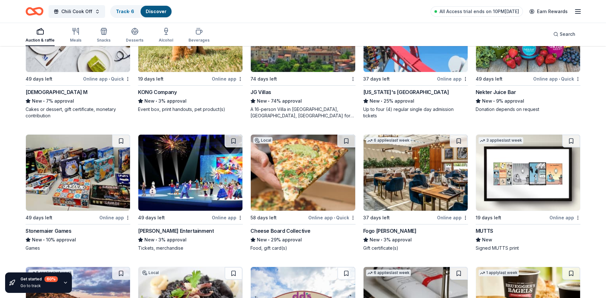
click at [544, 173] on img at bounding box center [528, 173] width 104 height 76
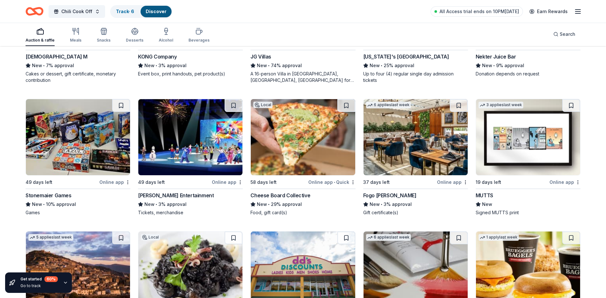
scroll to position [2049, 0]
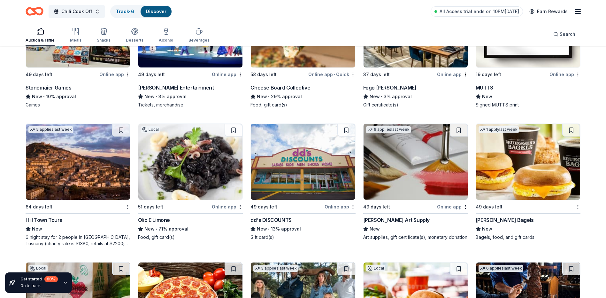
click at [177, 190] on img at bounding box center [190, 162] width 104 height 76
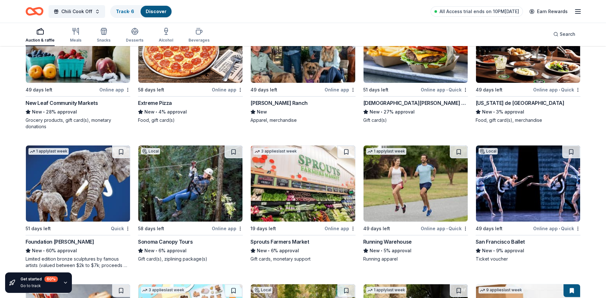
scroll to position [2272, 0]
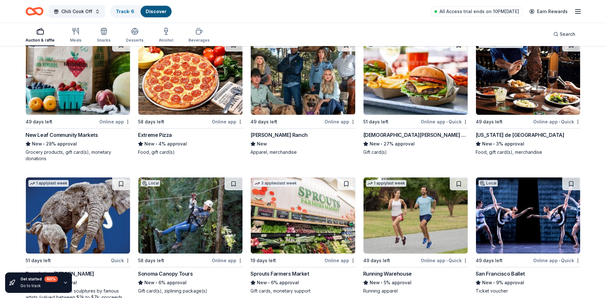
click at [210, 97] on img at bounding box center [190, 77] width 104 height 76
click at [210, 243] on img at bounding box center [190, 215] width 104 height 76
click at [309, 98] on img at bounding box center [303, 77] width 104 height 76
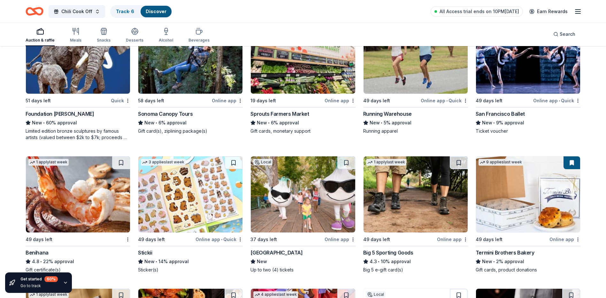
scroll to position [2464, 0]
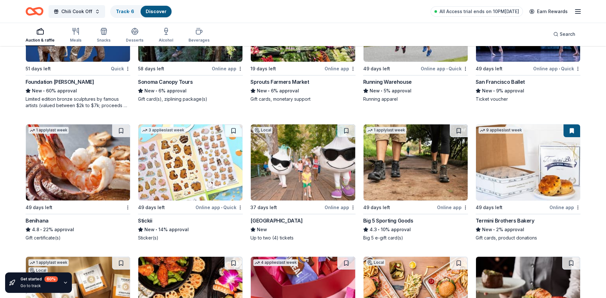
click at [88, 153] on img at bounding box center [78, 162] width 104 height 76
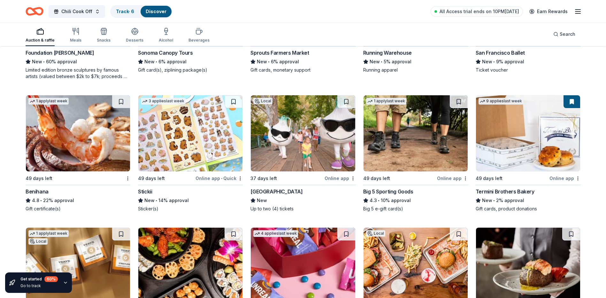
scroll to position [2528, 0]
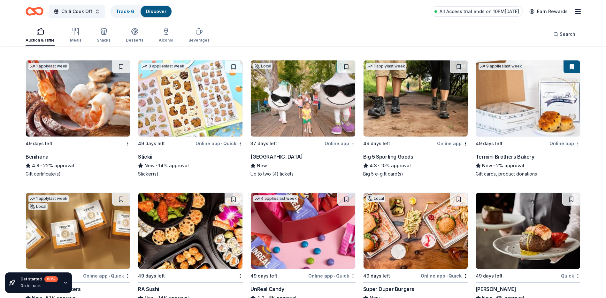
click at [215, 105] on img at bounding box center [190, 98] width 104 height 76
click at [331, 120] on img at bounding box center [303, 98] width 104 height 76
click at [491, 117] on img at bounding box center [528, 98] width 104 height 76
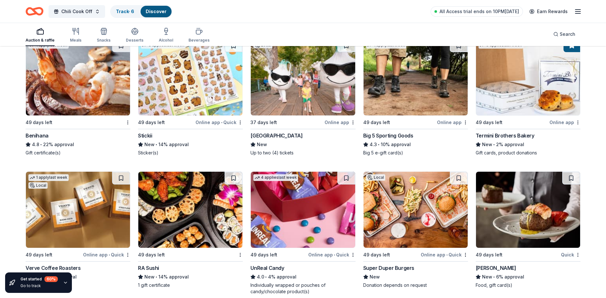
scroll to position [2592, 0]
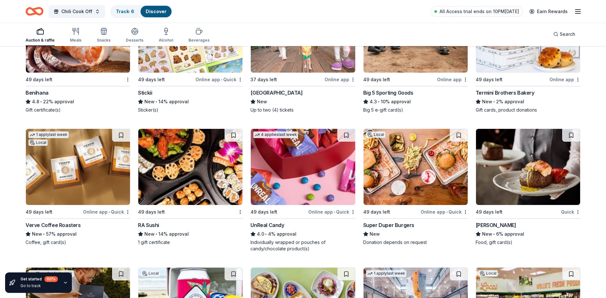
click at [97, 183] on img at bounding box center [78, 167] width 104 height 76
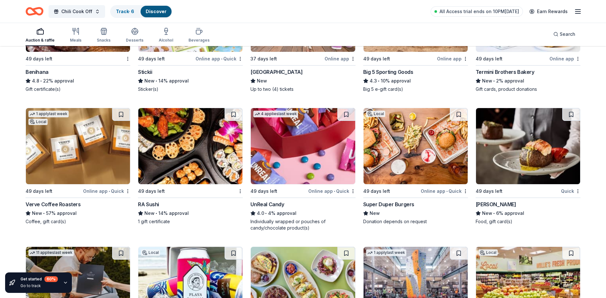
scroll to position [2624, 0]
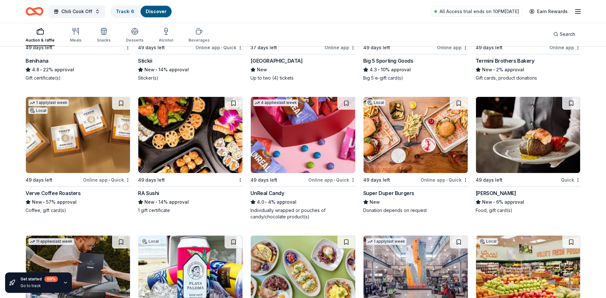
click at [209, 150] on img at bounding box center [190, 135] width 104 height 76
click at [311, 153] on img at bounding box center [303, 135] width 104 height 76
click at [280, 202] on div "4.0 • 4% approval" at bounding box center [302, 202] width 105 height 8
click at [433, 165] on img at bounding box center [416, 135] width 104 height 76
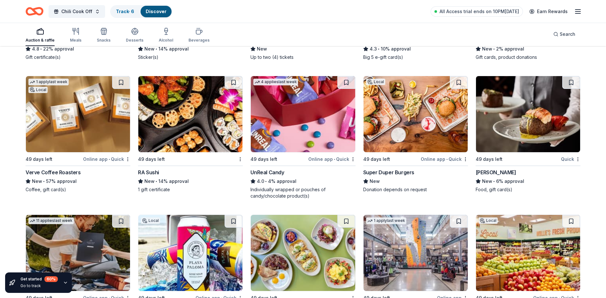
scroll to position [2656, 0]
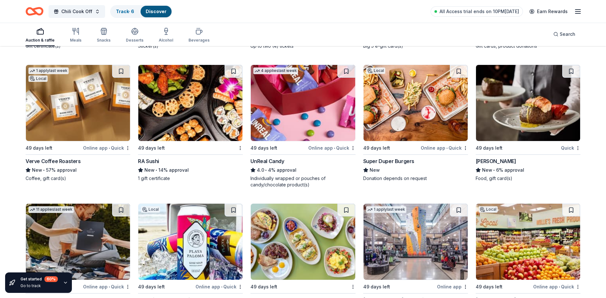
click at [499, 115] on img at bounding box center [528, 103] width 104 height 76
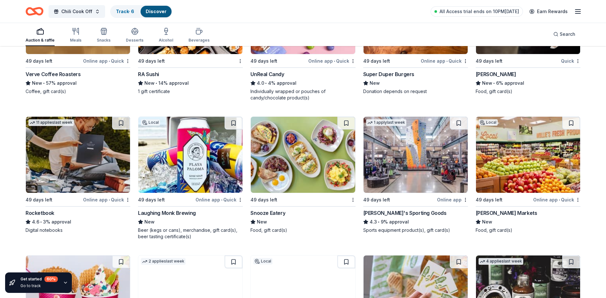
scroll to position [2751, 0]
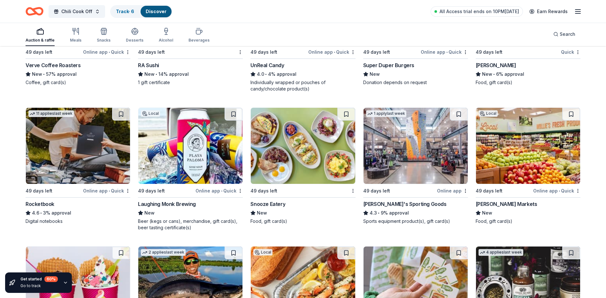
click at [210, 165] on img at bounding box center [190, 146] width 104 height 76
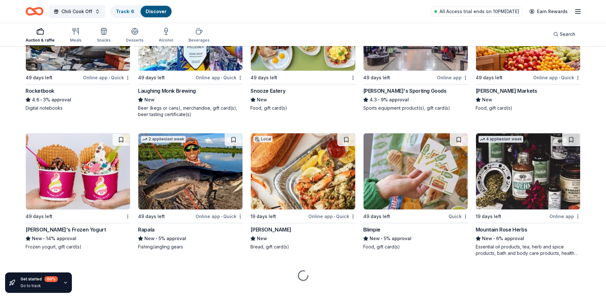
scroll to position [2874, 0]
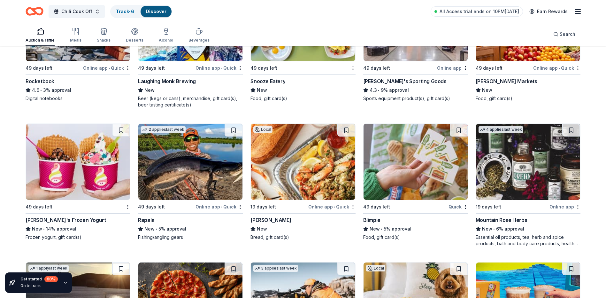
click at [54, 178] on img at bounding box center [78, 162] width 104 height 76
click at [312, 172] on img at bounding box center [303, 162] width 104 height 76
click at [201, 170] on img at bounding box center [190, 162] width 104 height 76
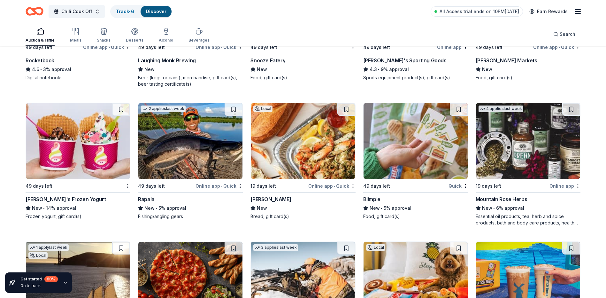
scroll to position [2906, 0]
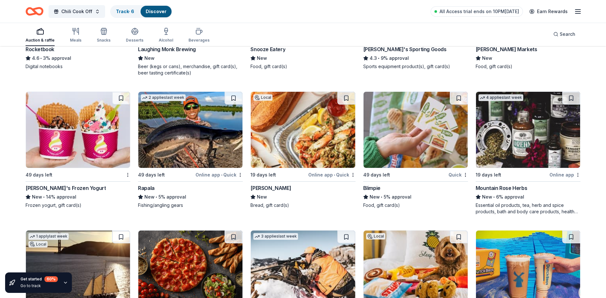
click at [527, 134] on img at bounding box center [528, 130] width 104 height 76
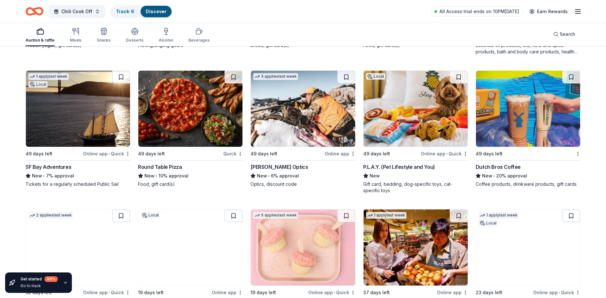
scroll to position [3098, 0]
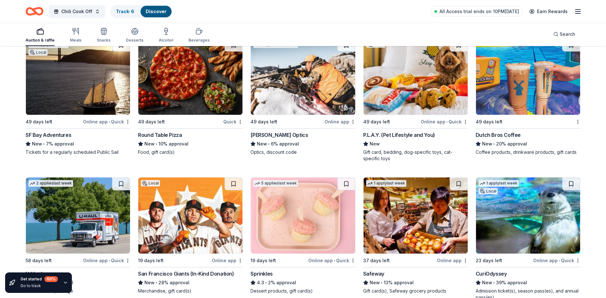
click at [82, 104] on img at bounding box center [78, 77] width 104 height 76
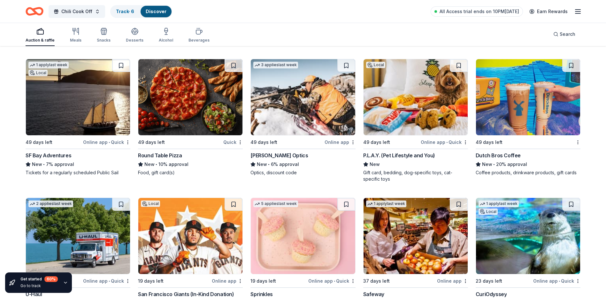
scroll to position [3066, 0]
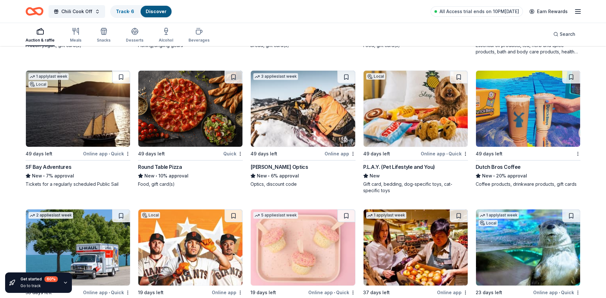
click at [325, 147] on div "3 applies last week" at bounding box center [302, 108] width 105 height 77
click at [437, 118] on img at bounding box center [416, 109] width 104 height 76
click at [515, 125] on img at bounding box center [528, 109] width 104 height 76
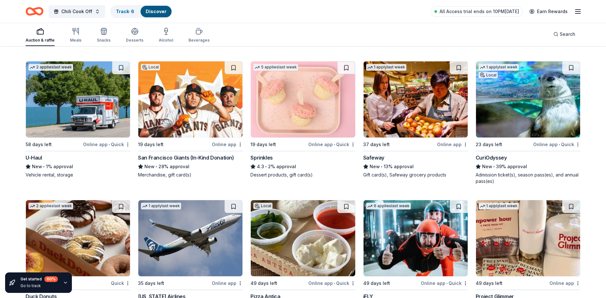
scroll to position [3215, 0]
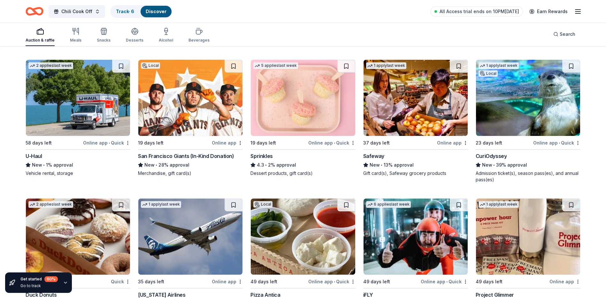
click at [391, 129] on img at bounding box center [416, 98] width 104 height 76
click at [549, 113] on img at bounding box center [528, 98] width 104 height 76
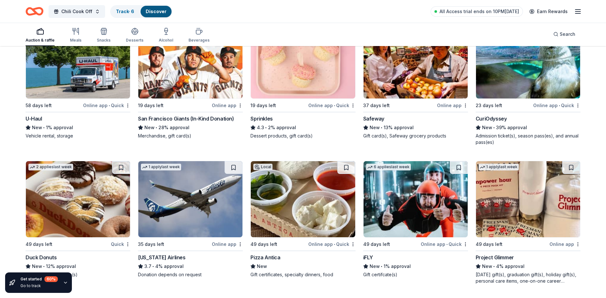
scroll to position [3311, 0]
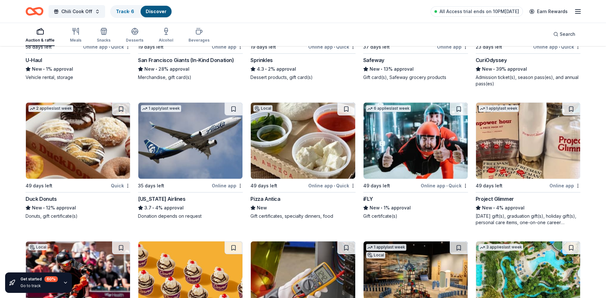
click at [204, 166] on img at bounding box center [190, 141] width 104 height 76
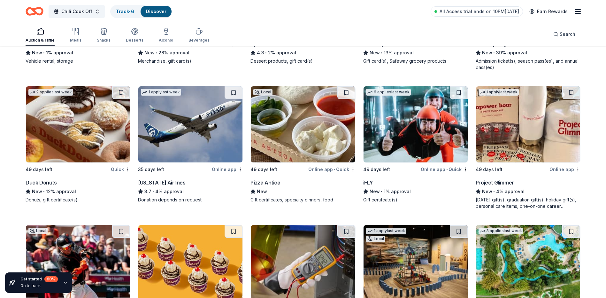
scroll to position [3343, 0]
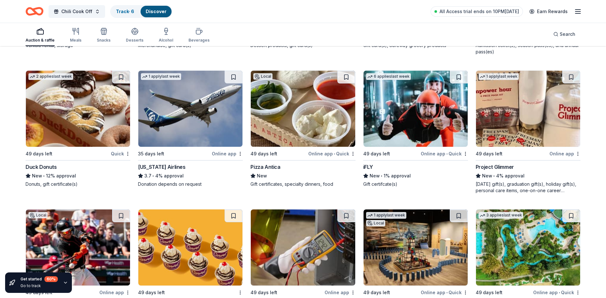
click at [416, 131] on img at bounding box center [416, 109] width 104 height 76
click at [496, 133] on img at bounding box center [528, 109] width 104 height 76
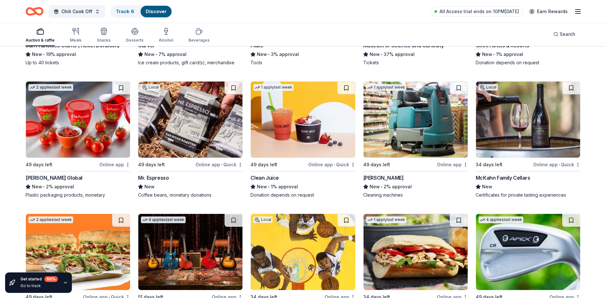
scroll to position [3614, 0]
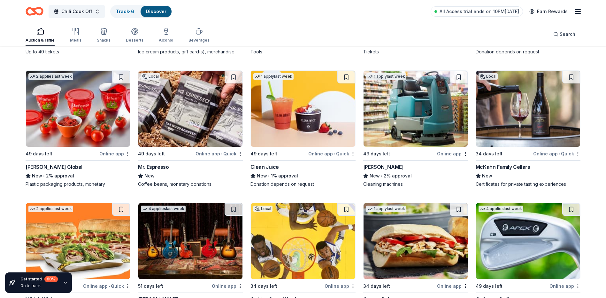
click at [225, 128] on img at bounding box center [190, 109] width 104 height 76
click at [500, 126] on img at bounding box center [528, 109] width 104 height 76
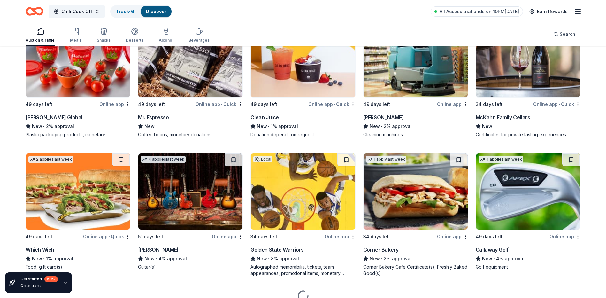
scroll to position [3678, 0]
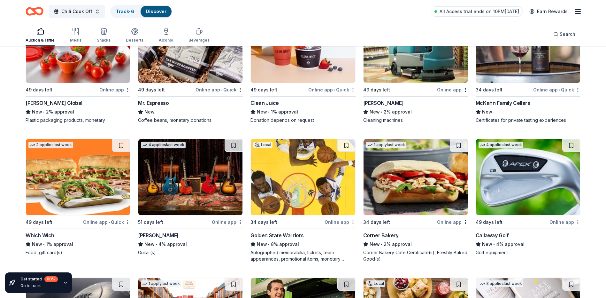
click at [316, 192] on img at bounding box center [303, 177] width 104 height 76
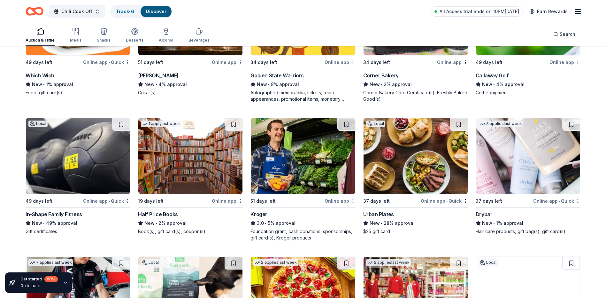
scroll to position [3870, 0]
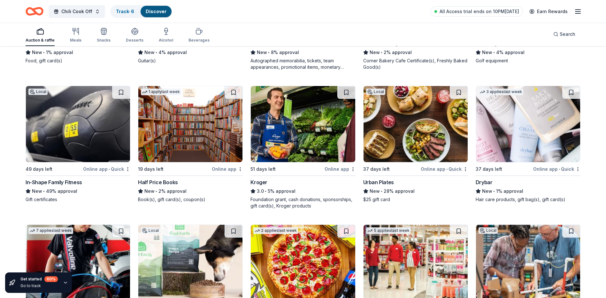
click at [442, 141] on img at bounding box center [416, 124] width 104 height 76
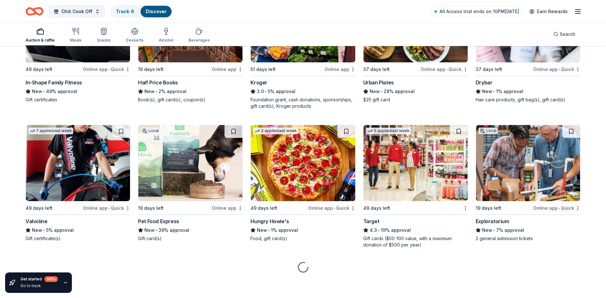
scroll to position [3971, 0]
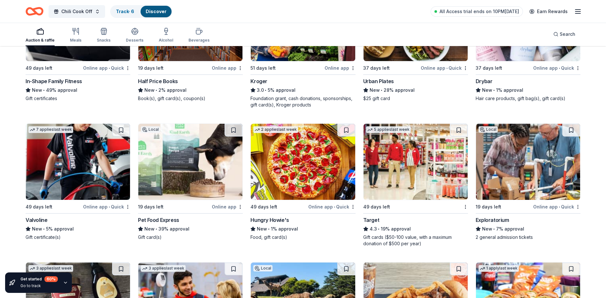
click at [221, 170] on img at bounding box center [190, 162] width 104 height 76
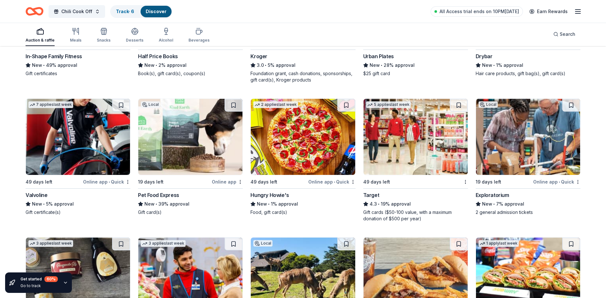
scroll to position [4098, 0]
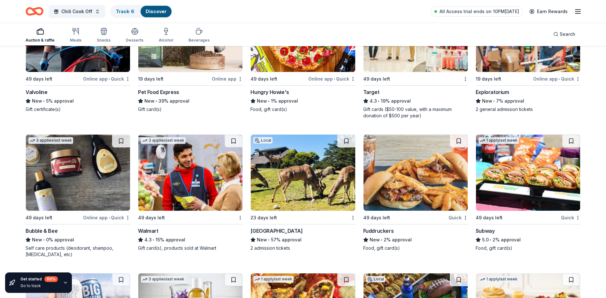
click at [45, 189] on img at bounding box center [78, 173] width 104 height 76
click at [311, 181] on img at bounding box center [303, 173] width 104 height 76
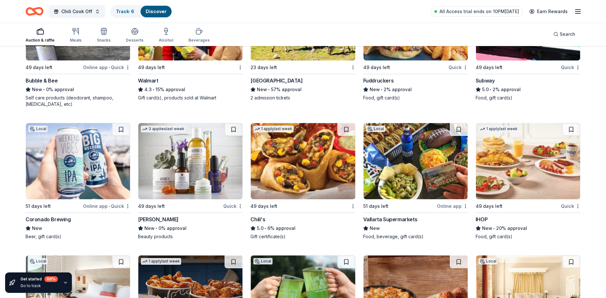
scroll to position [4258, 0]
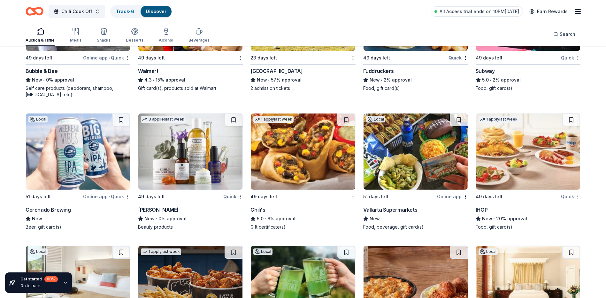
click at [89, 169] on img at bounding box center [78, 151] width 104 height 76
click at [209, 154] on img at bounding box center [190, 151] width 104 height 76
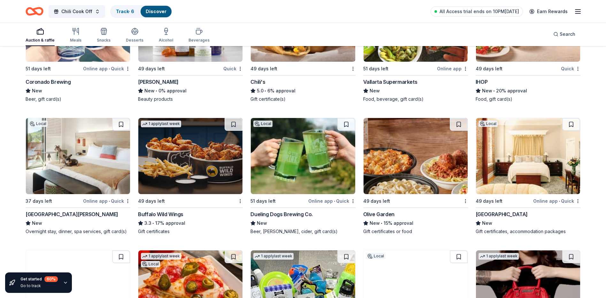
scroll to position [4354, 0]
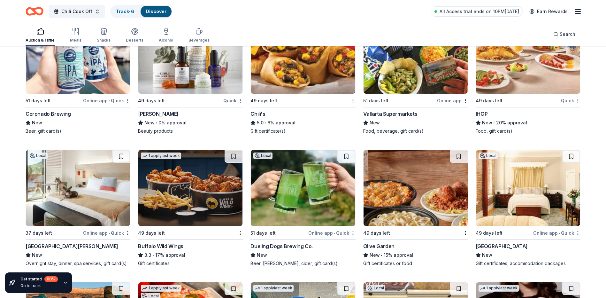
click at [530, 86] on img at bounding box center [528, 56] width 104 height 76
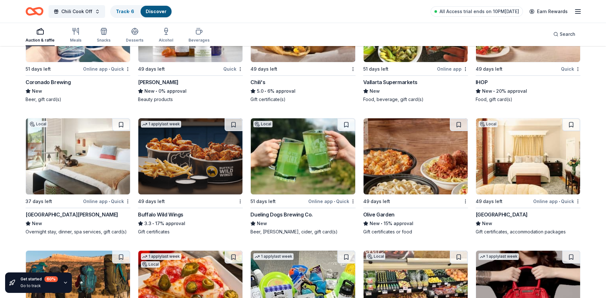
scroll to position [4386, 0]
click at [63, 178] on img at bounding box center [78, 156] width 104 height 76
click at [200, 172] on img at bounding box center [190, 156] width 104 height 76
click at [304, 185] on img at bounding box center [303, 156] width 104 height 76
click at [402, 176] on img at bounding box center [416, 156] width 104 height 76
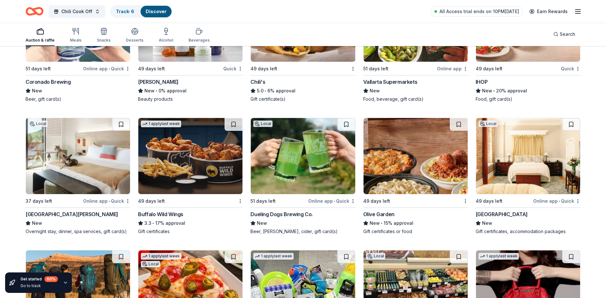
click at [531, 175] on img at bounding box center [528, 156] width 104 height 76
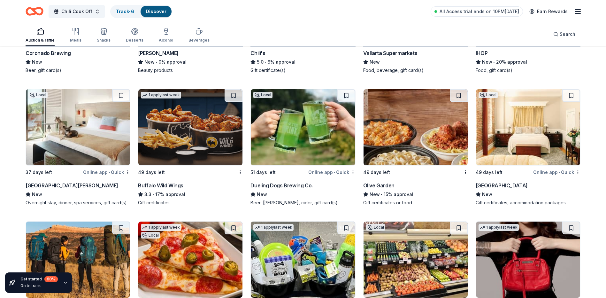
scroll to position [4506, 0]
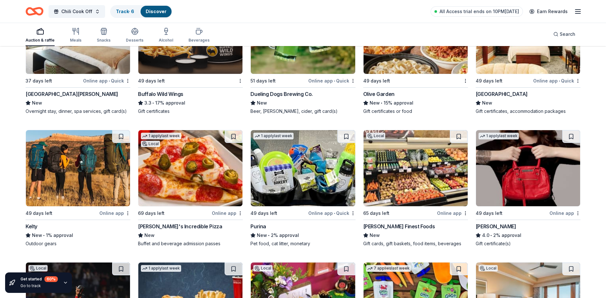
click at [305, 186] on img at bounding box center [303, 168] width 104 height 76
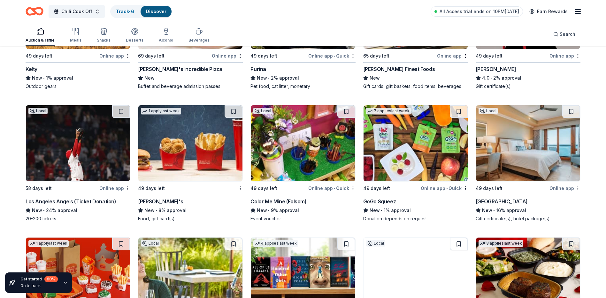
scroll to position [4666, 0]
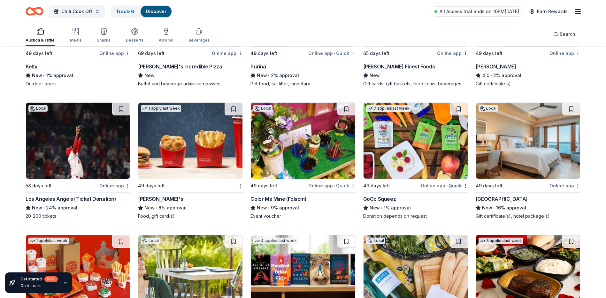
click at [158, 169] on img at bounding box center [190, 141] width 104 height 76
click at [529, 167] on img at bounding box center [528, 141] width 104 height 76
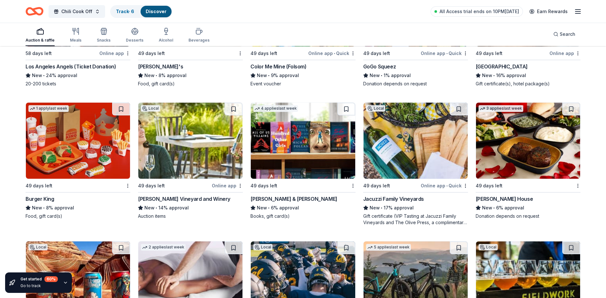
scroll to position [4809, 0]
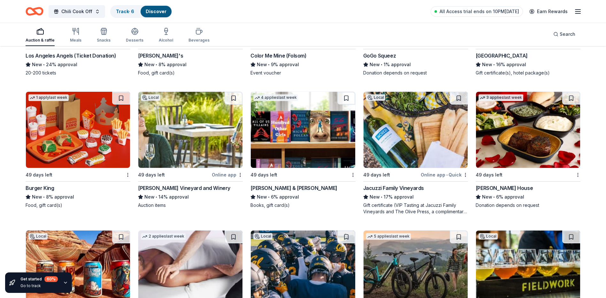
click at [213, 131] on img at bounding box center [190, 130] width 104 height 76
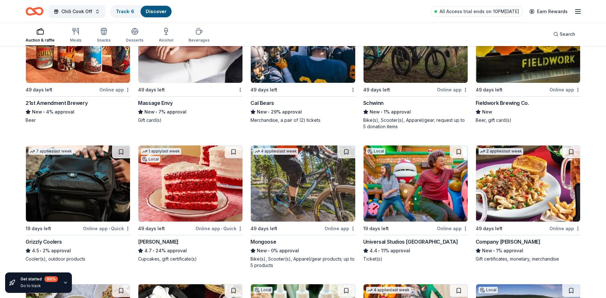
scroll to position [5065, 0]
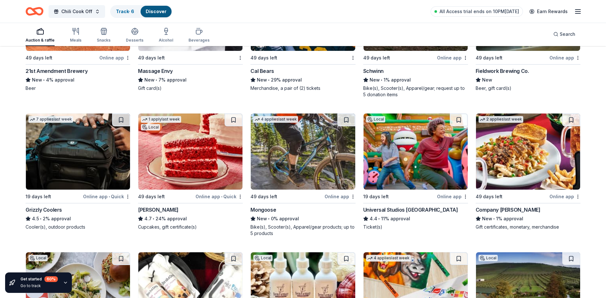
click at [122, 172] on img at bounding box center [78, 151] width 104 height 76
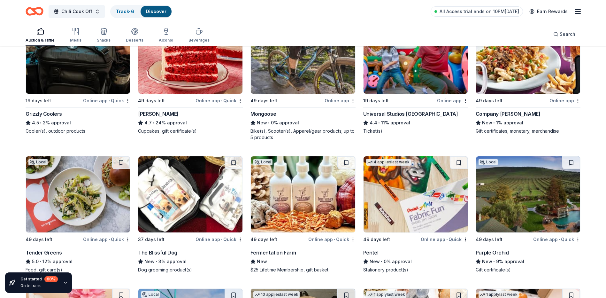
scroll to position [5128, 0]
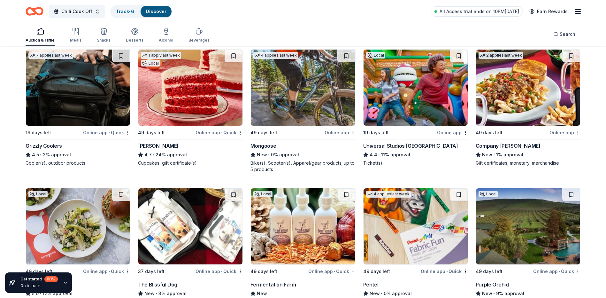
click at [422, 95] on img at bounding box center [416, 88] width 104 height 76
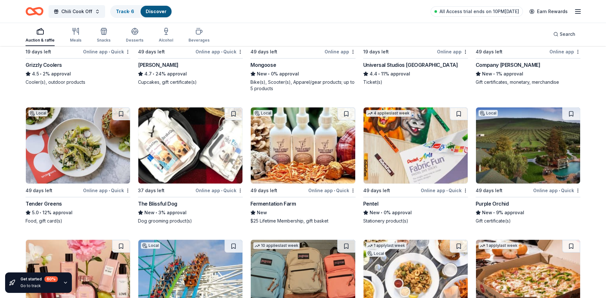
scroll to position [5224, 0]
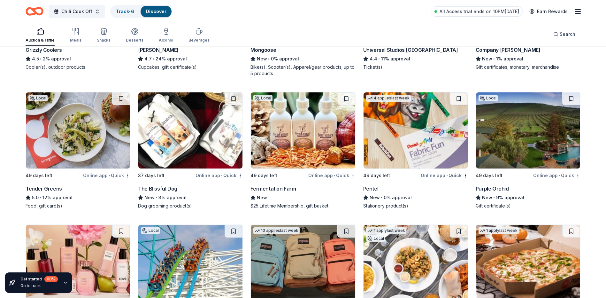
click at [216, 123] on img at bounding box center [190, 130] width 104 height 76
click at [305, 151] on img at bounding box center [303, 130] width 104 height 76
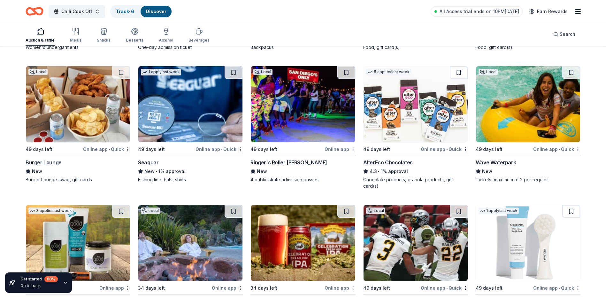
scroll to position [5590, 0]
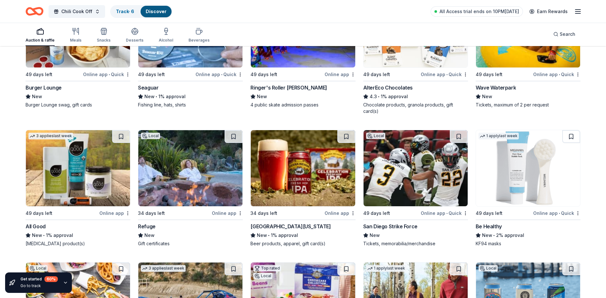
click at [193, 187] on img at bounding box center [190, 168] width 104 height 76
click at [310, 175] on img at bounding box center [303, 168] width 104 height 76
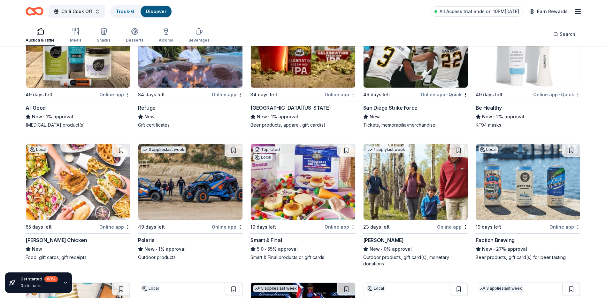
scroll to position [5718, 0]
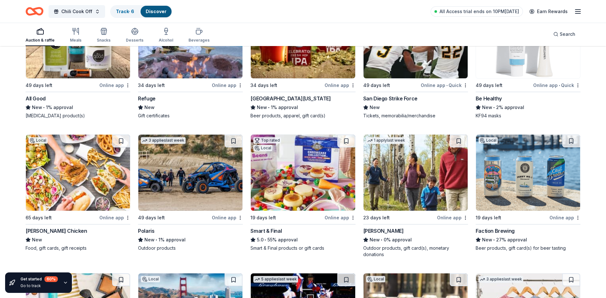
click at [89, 149] on img at bounding box center [78, 173] width 104 height 76
click at [303, 191] on img at bounding box center [303, 173] width 104 height 76
click at [504, 187] on img at bounding box center [528, 173] width 104 height 76
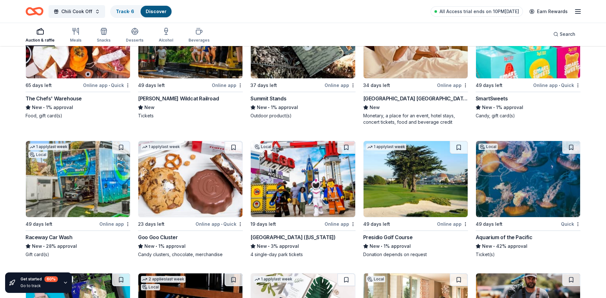
scroll to position [6543, 0]
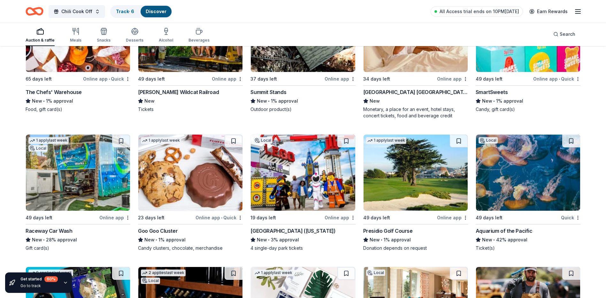
click at [548, 185] on img at bounding box center [528, 173] width 104 height 76
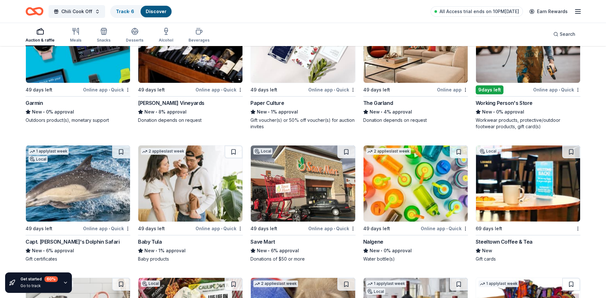
scroll to position [6831, 0]
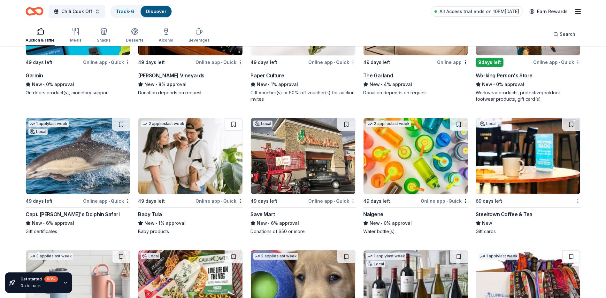
click at [74, 175] on img at bounding box center [78, 156] width 104 height 76
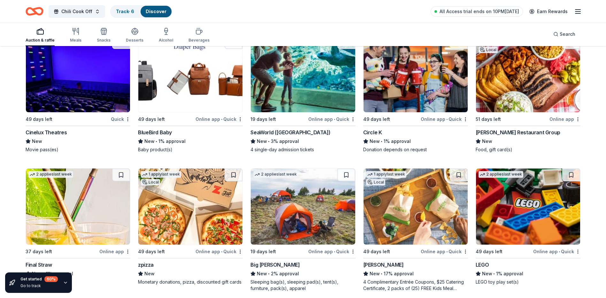
scroll to position [7222, 0]
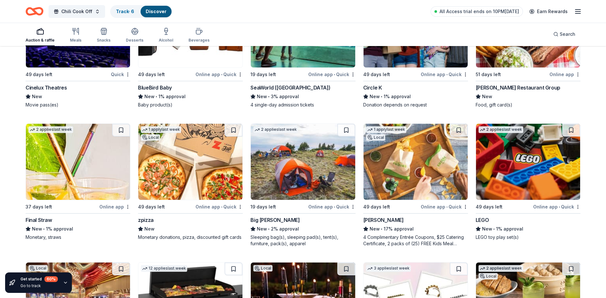
click at [336, 168] on img at bounding box center [303, 162] width 104 height 76
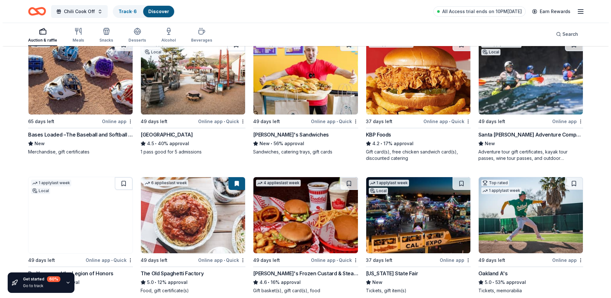
scroll to position [0, 0]
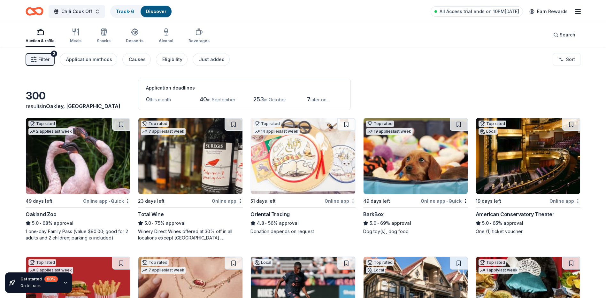
click at [34, 58] on icon "button" at bounding box center [34, 59] width 6 height 6
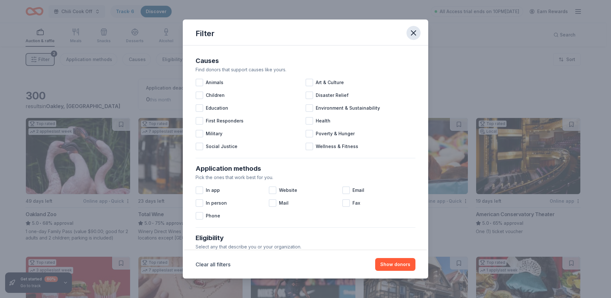
click at [412, 34] on icon "button" at bounding box center [413, 32] width 9 height 9
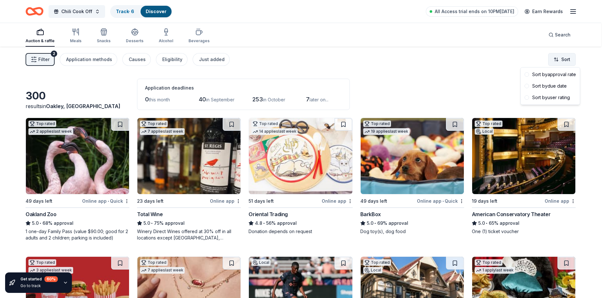
click at [565, 63] on html "Chili Cook Off Track · 6 Discover All Access trial ends on 10PM, 9/2 Earn Rewar…" at bounding box center [303, 149] width 606 height 298
click at [563, 78] on div "Sort by approval rate" at bounding box center [550, 75] width 57 height 12
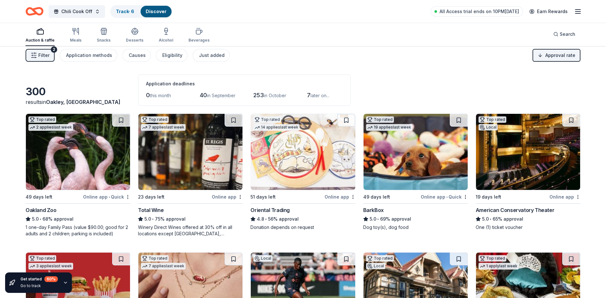
scroll to position [32, 0]
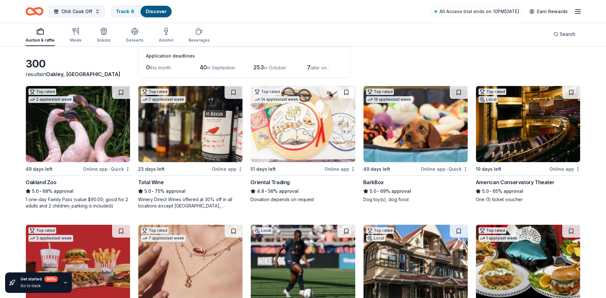
click at [531, 153] on img at bounding box center [528, 124] width 104 height 76
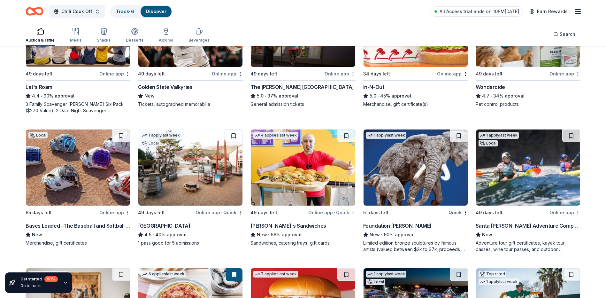
scroll to position [447, 0]
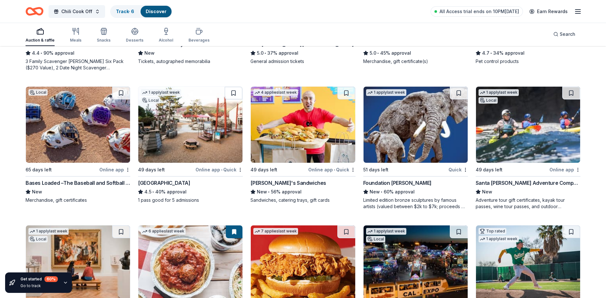
click at [77, 132] on img at bounding box center [78, 125] width 104 height 76
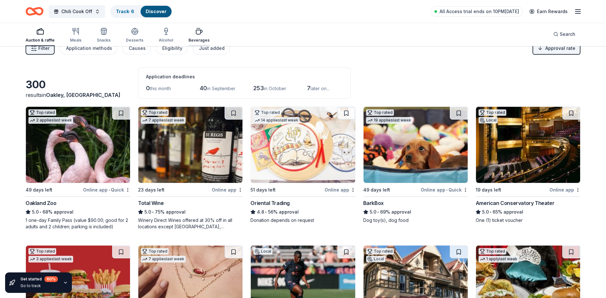
scroll to position [0, 0]
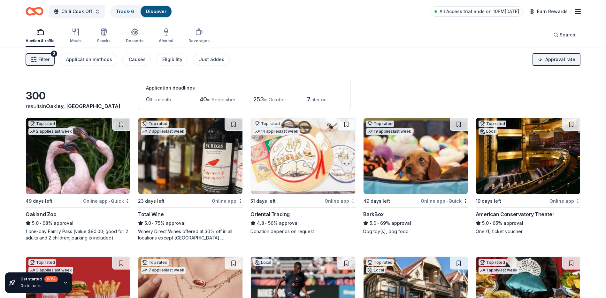
click at [577, 9] on icon "button" at bounding box center [578, 12] width 8 height 8
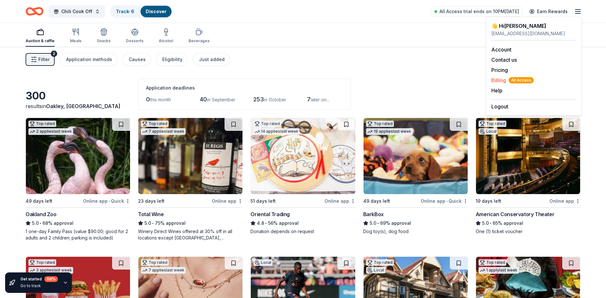
click at [499, 78] on span "Billing All Access" at bounding box center [512, 80] width 42 height 8
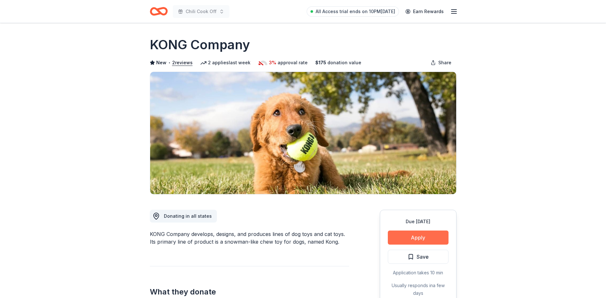
click at [445, 240] on button "Apply" at bounding box center [418, 237] width 61 height 14
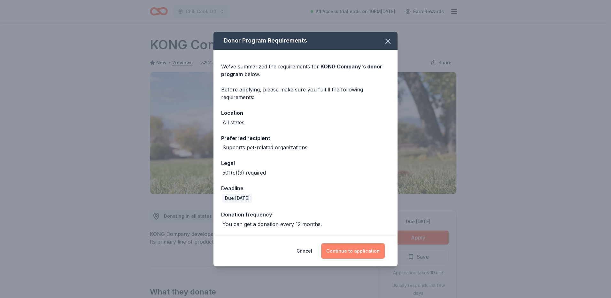
click at [343, 252] on button "Continue to application" at bounding box center [353, 250] width 64 height 15
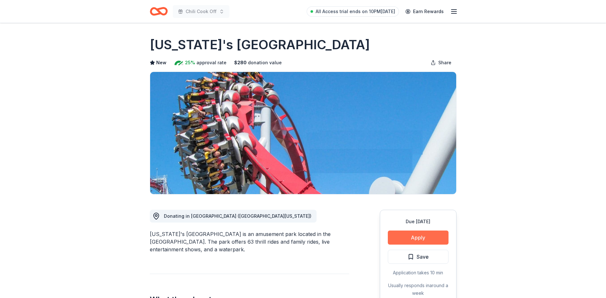
click at [440, 239] on button "Apply" at bounding box center [418, 237] width 61 height 14
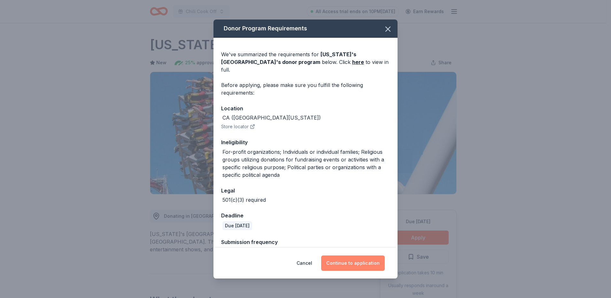
click at [369, 265] on button "Continue to application" at bounding box center [353, 262] width 64 height 15
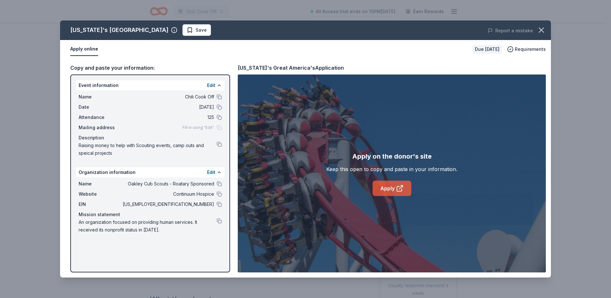
click at [387, 188] on link "Apply" at bounding box center [392, 188] width 39 height 15
click at [407, 187] on link "Apply" at bounding box center [392, 188] width 39 height 15
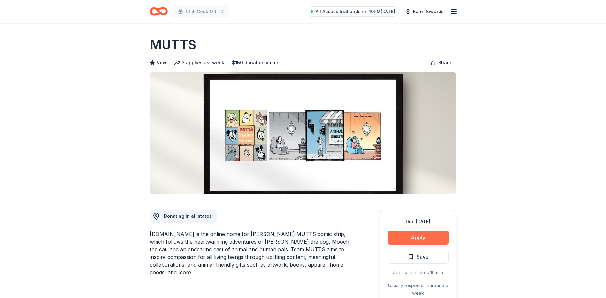
click at [434, 235] on button "Apply" at bounding box center [418, 237] width 61 height 14
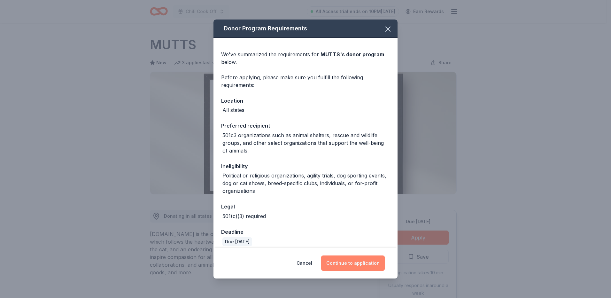
click at [377, 263] on button "Continue to application" at bounding box center [353, 262] width 64 height 15
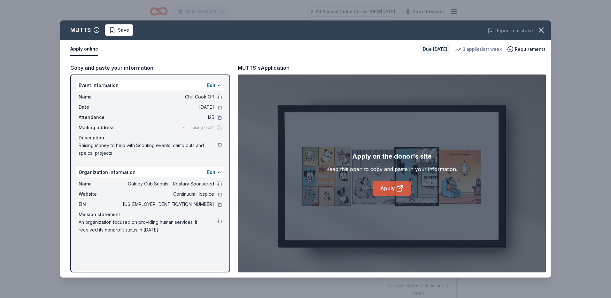
click at [387, 186] on link "Apply" at bounding box center [392, 188] width 39 height 15
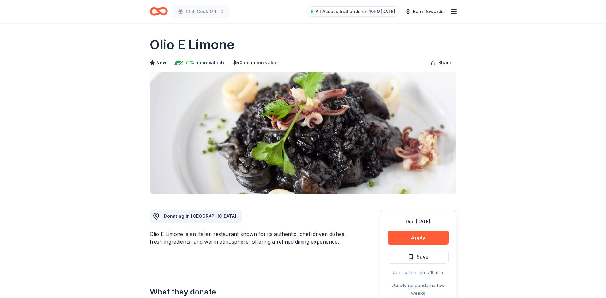
drag, startPoint x: 152, startPoint y: 44, endPoint x: 221, endPoint y: 50, distance: 69.2
click at [221, 50] on h1 "Olio E Limone" at bounding box center [192, 45] width 85 height 18
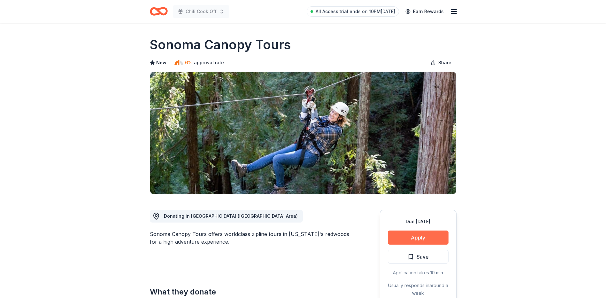
click at [407, 239] on button "Apply" at bounding box center [418, 237] width 61 height 14
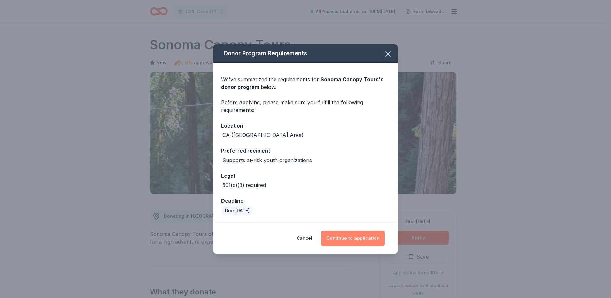
click at [364, 234] on button "Continue to application" at bounding box center [353, 237] width 64 height 15
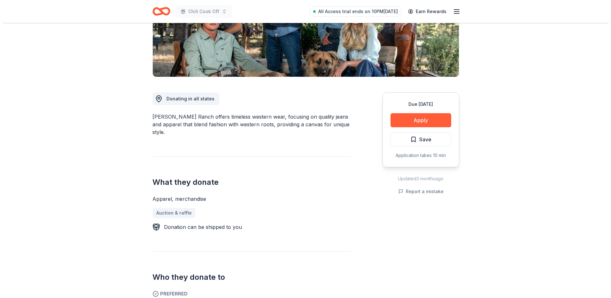
scroll to position [128, 0]
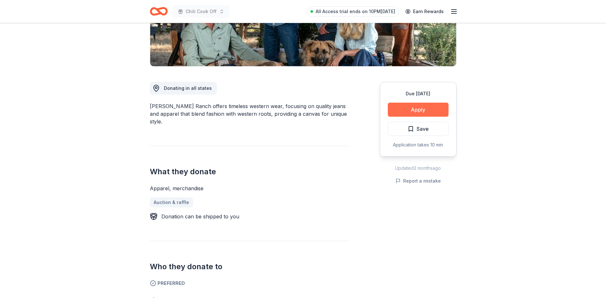
click at [440, 107] on button "Apply" at bounding box center [418, 110] width 61 height 14
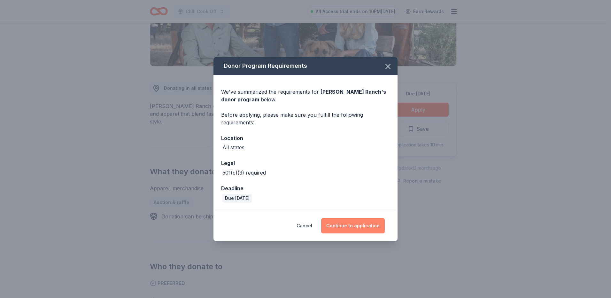
click at [368, 221] on button "Continue to application" at bounding box center [353, 225] width 64 height 15
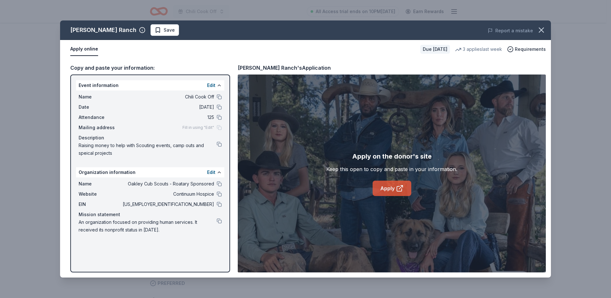
click at [386, 188] on link "Apply" at bounding box center [392, 188] width 39 height 15
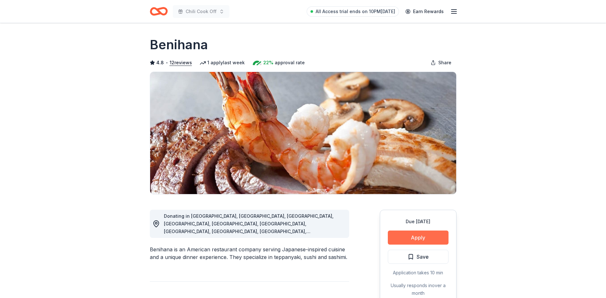
click at [435, 238] on button "Apply" at bounding box center [418, 237] width 61 height 14
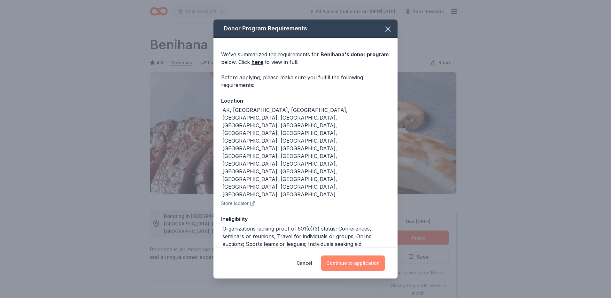
click at [365, 255] on button "Continue to application" at bounding box center [353, 262] width 64 height 15
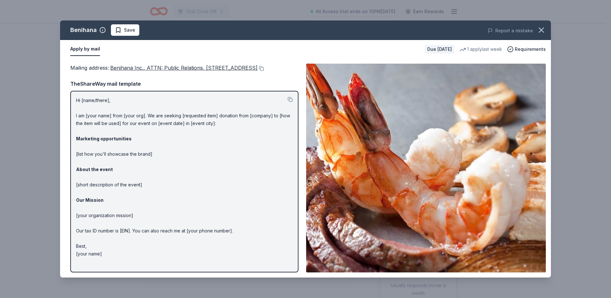
drag, startPoint x: 88, startPoint y: 31, endPoint x: 74, endPoint y: 27, distance: 14.4
click at [50, 27] on div "Benihana Save Report a mistake Apply by mail Due in 49 days 1 apply last week R…" at bounding box center [305, 149] width 611 height 298
drag, startPoint x: 76, startPoint y: 105, endPoint x: 130, endPoint y: 122, distance: 56.3
click at [130, 122] on p "Hi [name/there], I am [your name] from [your org]. We are seeking [requested it…" at bounding box center [184, 176] width 217 height 161
click at [288, 104] on div at bounding box center [290, 100] width 5 height 8
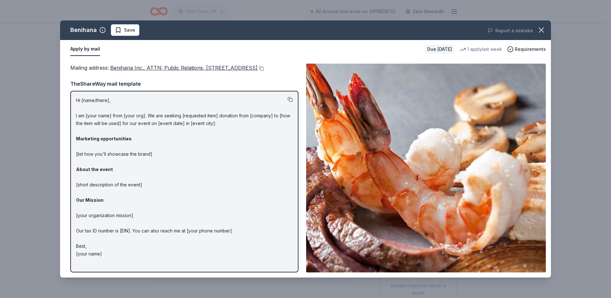
click at [290, 102] on button at bounding box center [290, 99] width 5 height 5
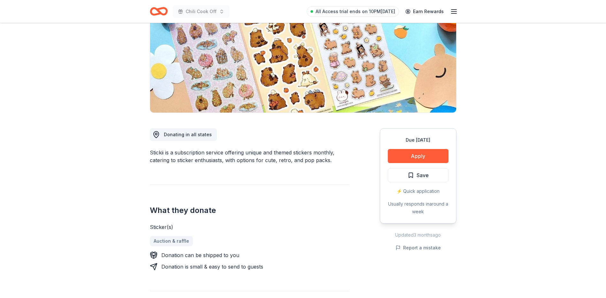
scroll to position [96, 0]
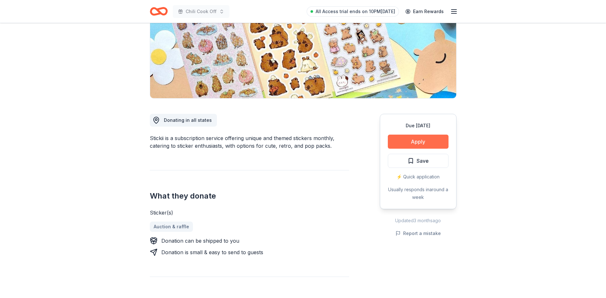
click at [427, 140] on button "Apply" at bounding box center [418, 142] width 61 height 14
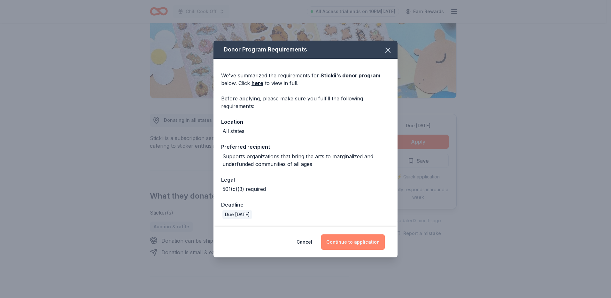
click at [354, 239] on button "Continue to application" at bounding box center [353, 241] width 64 height 15
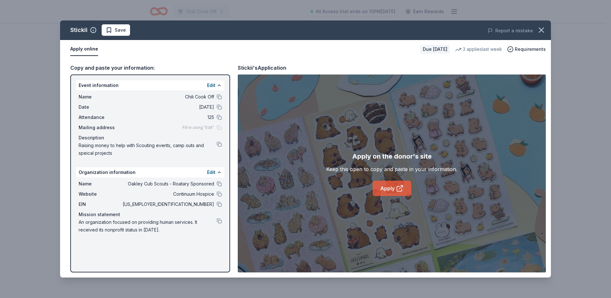
click at [396, 191] on icon at bounding box center [400, 188] width 8 height 8
click at [541, 29] on icon "button" at bounding box center [541, 30] width 4 height 4
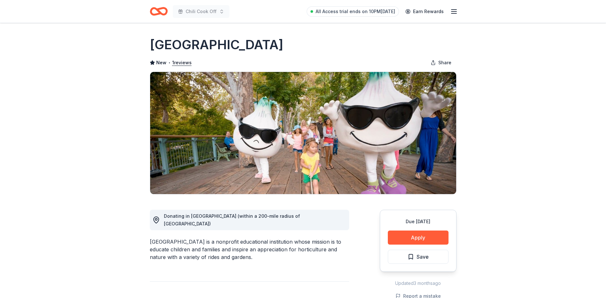
click at [423, 230] on div "Due [DATE] Apply Save" at bounding box center [418, 241] width 77 height 62
click at [424, 236] on button "Apply" at bounding box center [418, 237] width 61 height 14
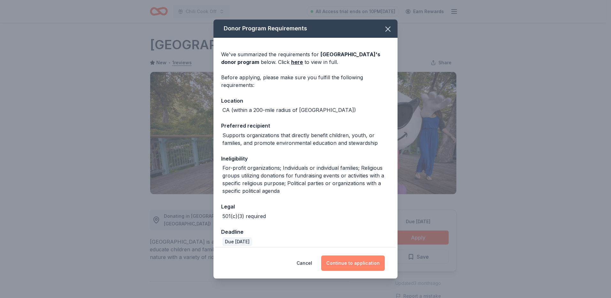
click at [368, 265] on button "Continue to application" at bounding box center [353, 262] width 64 height 15
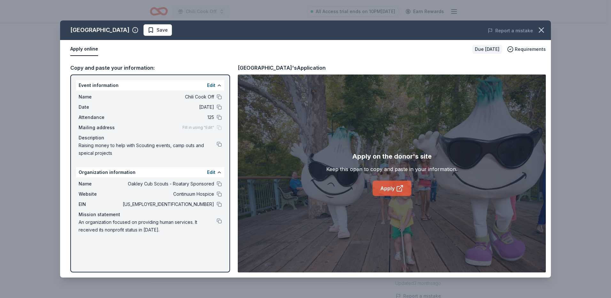
click at [392, 187] on link "Apply" at bounding box center [392, 188] width 39 height 15
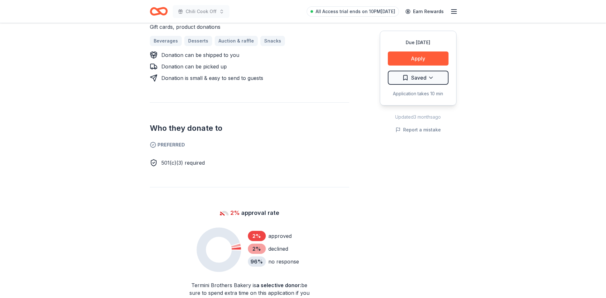
scroll to position [288, 0]
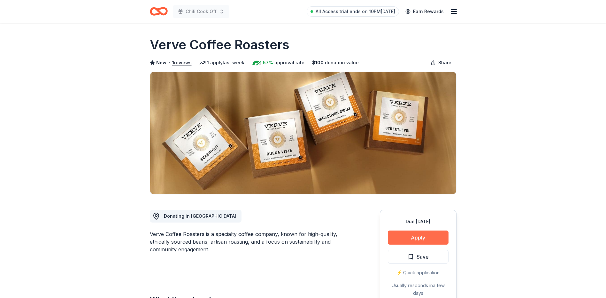
click at [424, 241] on button "Apply" at bounding box center [418, 237] width 61 height 14
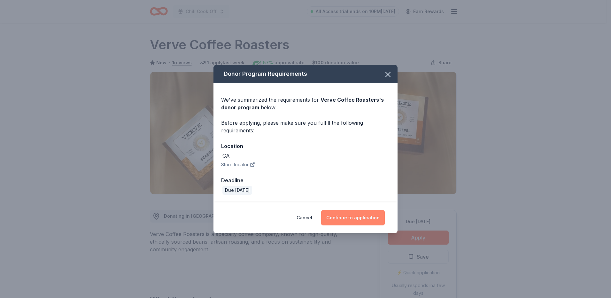
click at [362, 218] on button "Continue to application" at bounding box center [353, 217] width 64 height 15
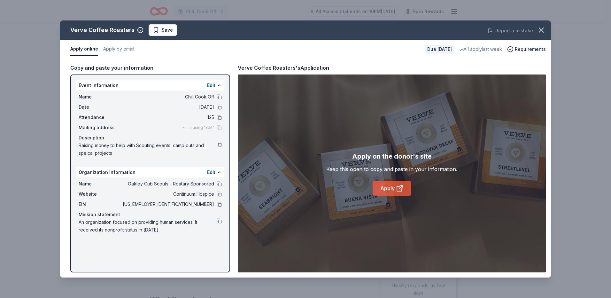
click at [402, 188] on icon at bounding box center [399, 188] width 5 height 5
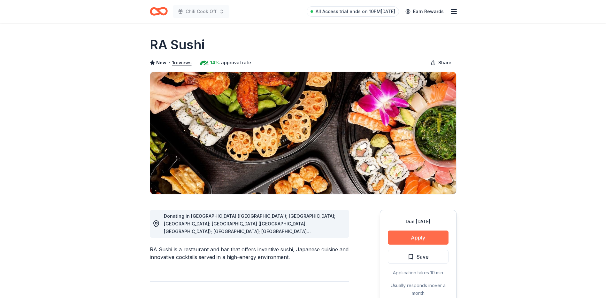
click at [442, 236] on button "Apply" at bounding box center [418, 237] width 61 height 14
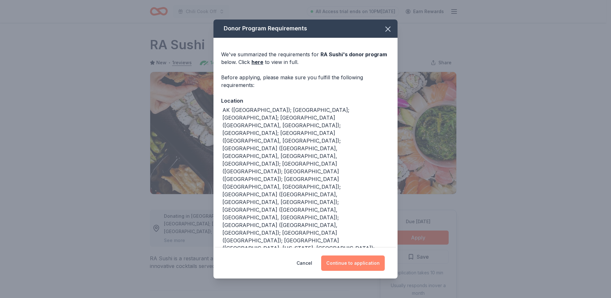
click at [376, 264] on button "Continue to application" at bounding box center [353, 262] width 64 height 15
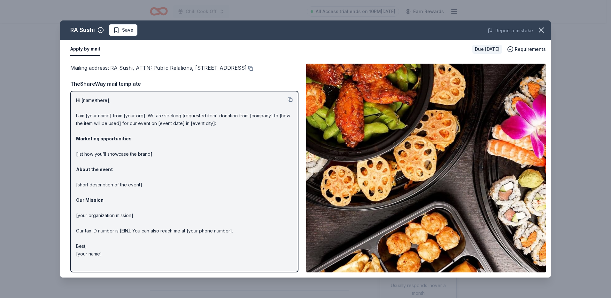
click at [544, 28] on icon "button" at bounding box center [541, 30] width 9 height 9
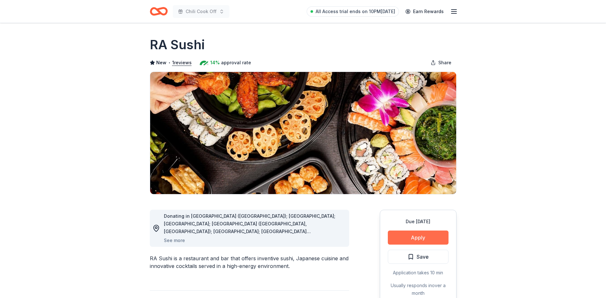
click at [429, 240] on button "Apply" at bounding box center [418, 237] width 61 height 14
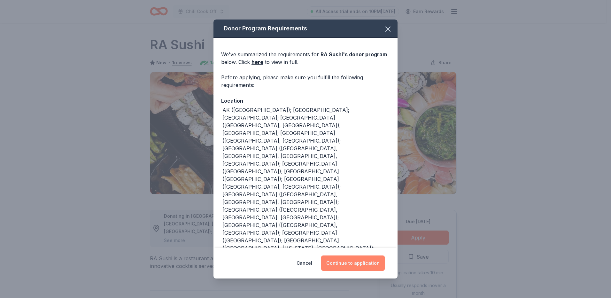
click at [366, 263] on button "Continue to application" at bounding box center [353, 262] width 64 height 15
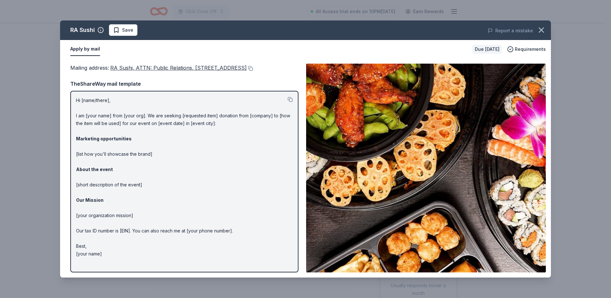
drag, startPoint x: 131, startPoint y: 79, endPoint x: 114, endPoint y: 71, distance: 18.6
click at [109, 72] on div "Mailing address : RA Sushi, ATTN: Public Relations, 21500 Biscayne Boulevard, S…" at bounding box center [184, 68] width 228 height 8
click at [247, 71] on button at bounding box center [250, 68] width 6 height 5
click at [539, 31] on icon "button" at bounding box center [541, 30] width 9 height 9
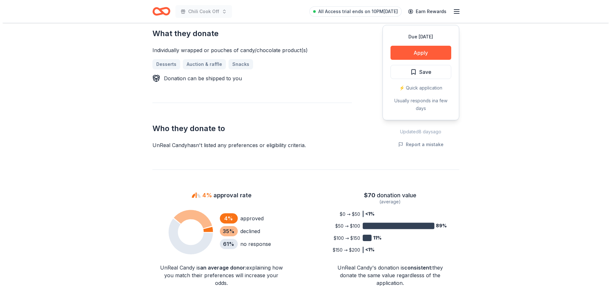
scroll to position [288, 0]
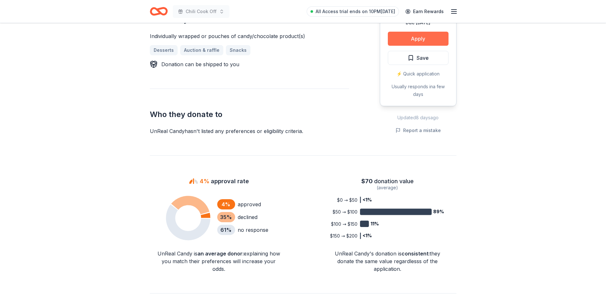
click at [430, 42] on button "Apply" at bounding box center [418, 39] width 61 height 14
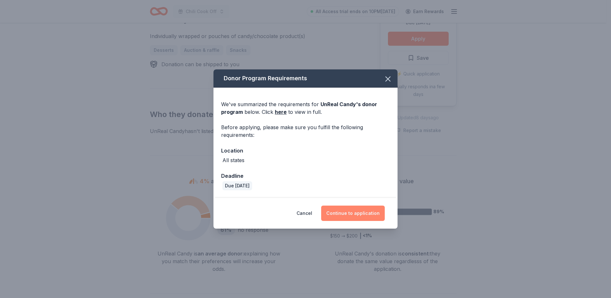
click at [364, 213] on button "Continue to application" at bounding box center [353, 212] width 64 height 15
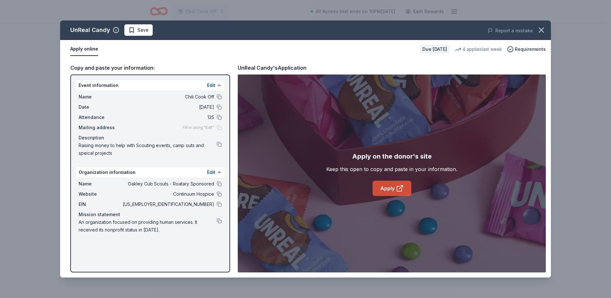
click at [384, 185] on link "Apply" at bounding box center [392, 188] width 39 height 15
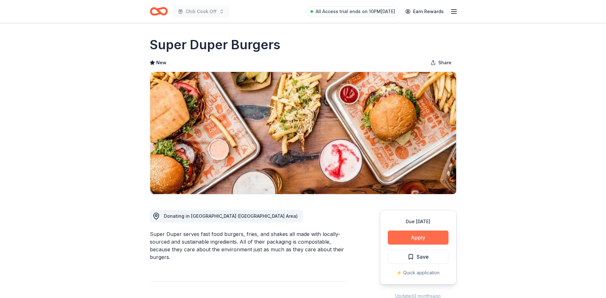
click at [431, 237] on button "Apply" at bounding box center [418, 237] width 61 height 14
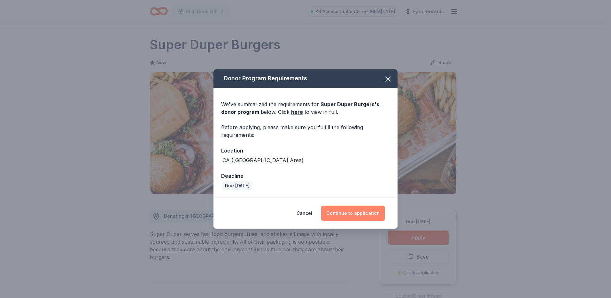
click at [355, 213] on button "Continue to application" at bounding box center [353, 212] width 64 height 15
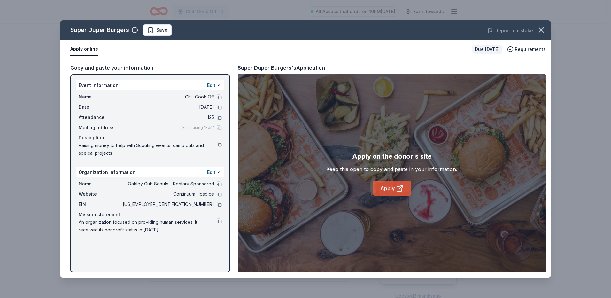
click at [396, 192] on icon at bounding box center [400, 188] width 8 height 8
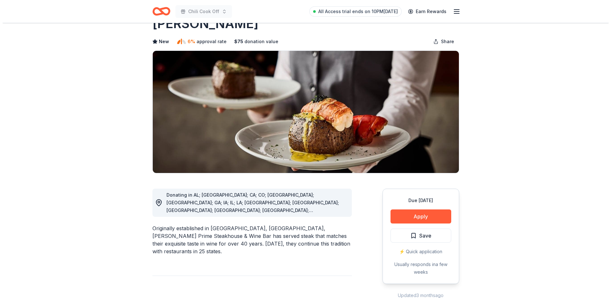
scroll to position [64, 0]
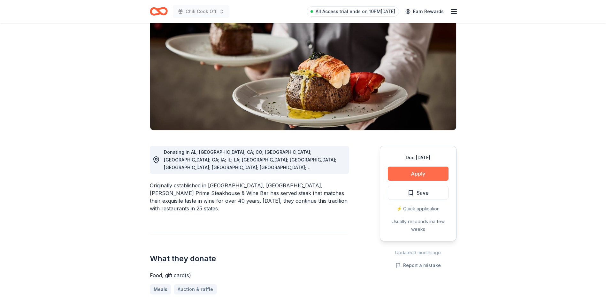
click at [433, 176] on button "Apply" at bounding box center [418, 173] width 61 height 14
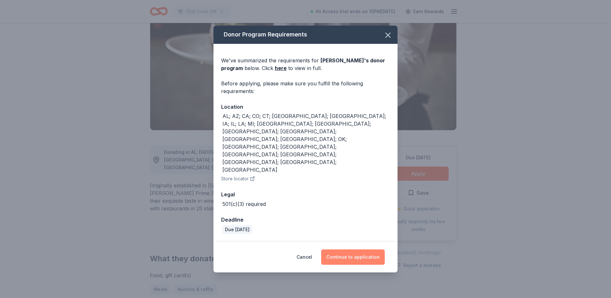
click at [370, 249] on button "Continue to application" at bounding box center [353, 256] width 64 height 15
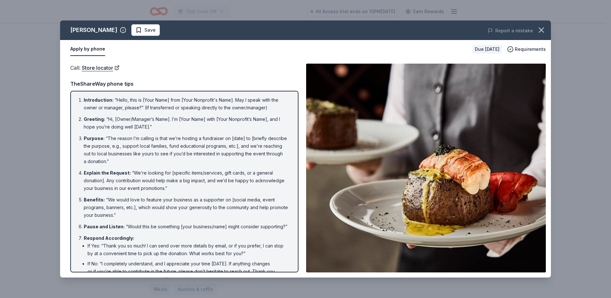
scroll to position [0, 0]
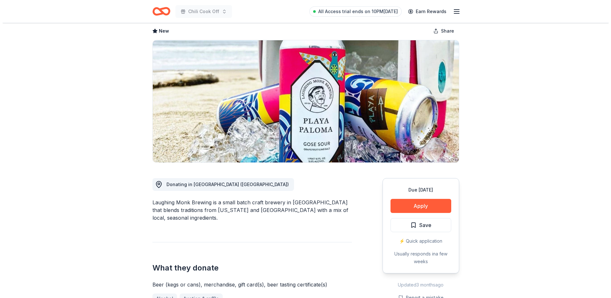
scroll to position [32, 0]
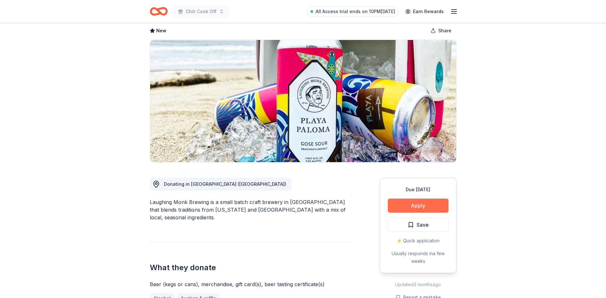
click at [428, 207] on button "Apply" at bounding box center [418, 205] width 61 height 14
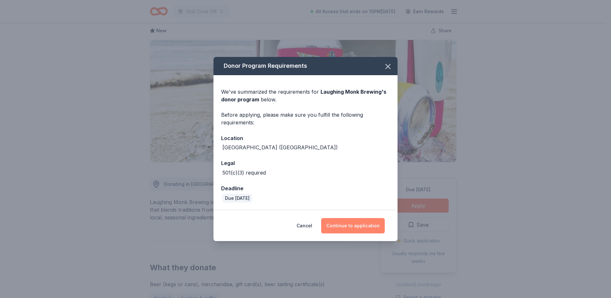
click at [336, 228] on button "Continue to application" at bounding box center [353, 225] width 64 height 15
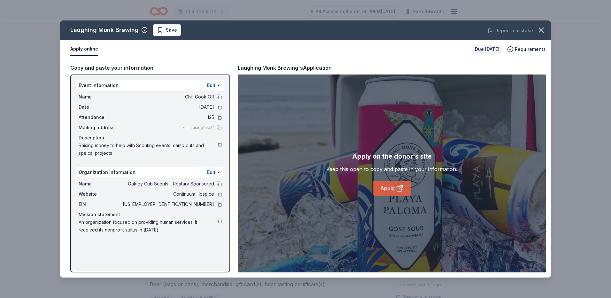
click at [387, 185] on link "Apply" at bounding box center [392, 188] width 39 height 15
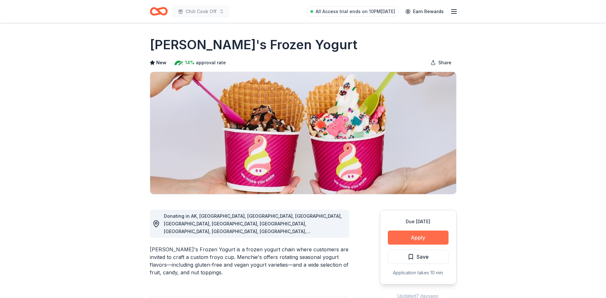
click at [442, 237] on button "Apply" at bounding box center [418, 237] width 61 height 14
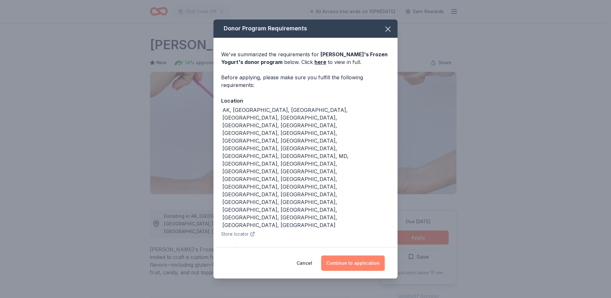
click at [374, 255] on button "Continue to application" at bounding box center [353, 262] width 64 height 15
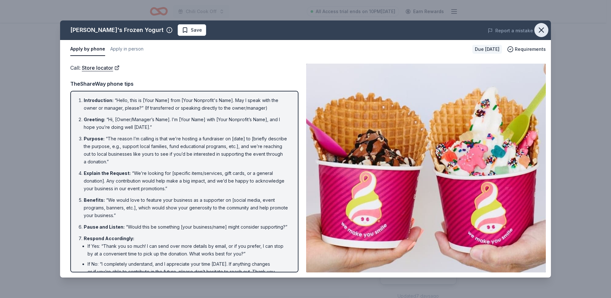
click at [544, 30] on icon "button" at bounding box center [541, 30] width 9 height 9
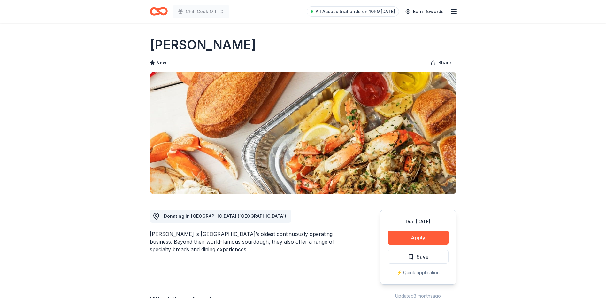
click at [419, 229] on div "Due [DATE] Apply Save ⚡️ Quick application" at bounding box center [418, 247] width 77 height 75
click at [419, 233] on button "Apply" at bounding box center [418, 237] width 61 height 14
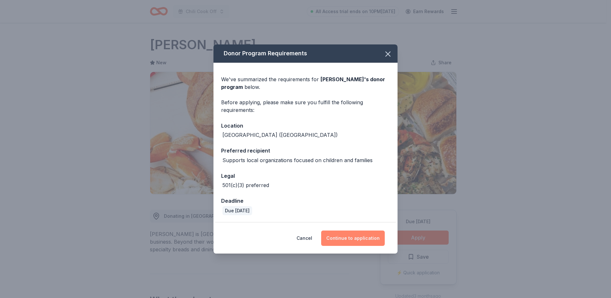
click at [357, 238] on button "Continue to application" at bounding box center [353, 237] width 64 height 15
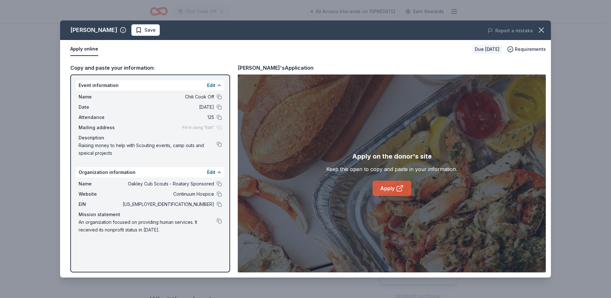
click at [381, 190] on link "Apply" at bounding box center [392, 188] width 39 height 15
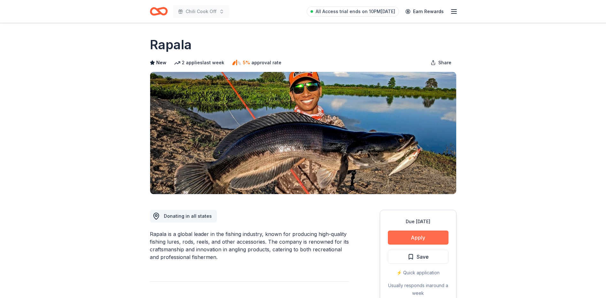
click at [423, 238] on button "Apply" at bounding box center [418, 237] width 61 height 14
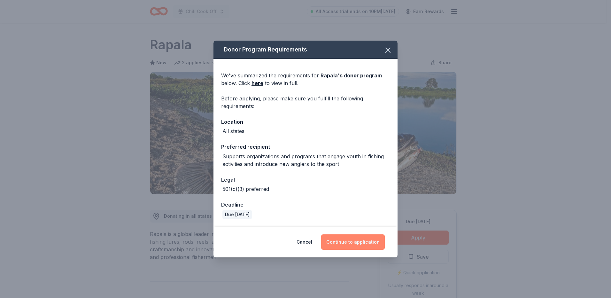
click at [371, 242] on button "Continue to application" at bounding box center [353, 241] width 64 height 15
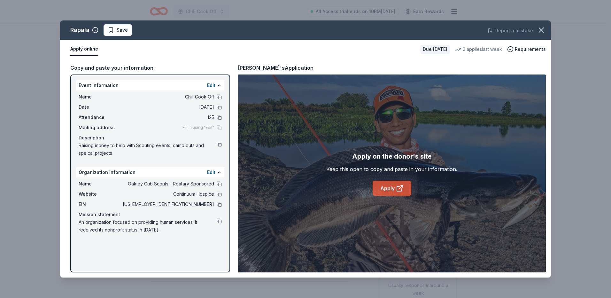
click at [397, 188] on icon at bounding box center [399, 188] width 5 height 5
click at [400, 184] on icon at bounding box center [400, 188] width 8 height 8
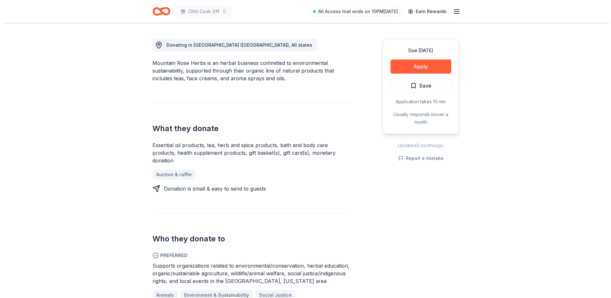
scroll to position [160, 0]
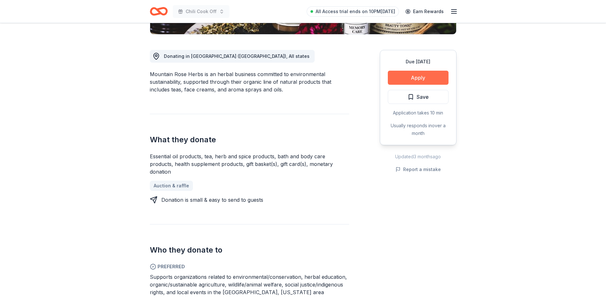
click at [434, 76] on button "Apply" at bounding box center [418, 78] width 61 height 14
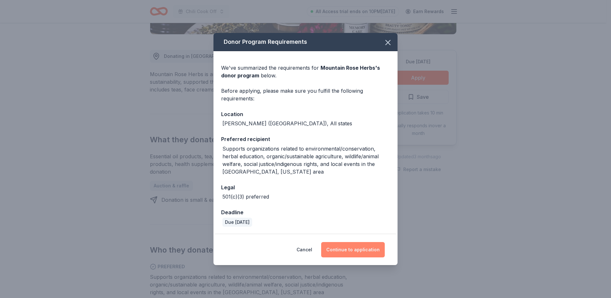
click at [356, 247] on button "Continue to application" at bounding box center [353, 249] width 64 height 15
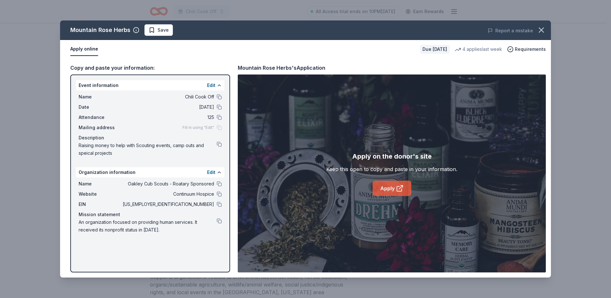
click at [388, 189] on link "Apply" at bounding box center [392, 188] width 39 height 15
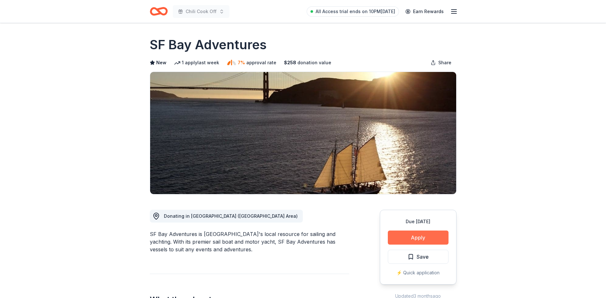
click at [442, 241] on button "Apply" at bounding box center [418, 237] width 61 height 14
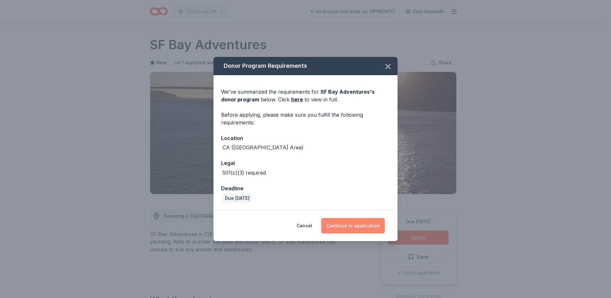
click at [372, 222] on button "Continue to application" at bounding box center [353, 225] width 64 height 15
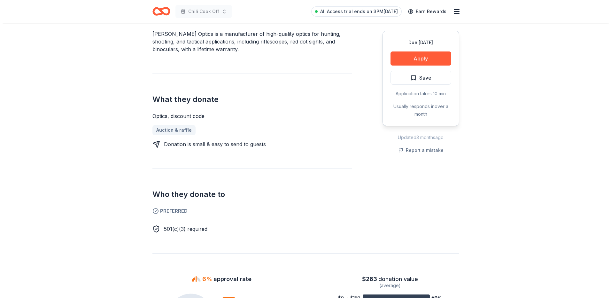
scroll to position [192, 0]
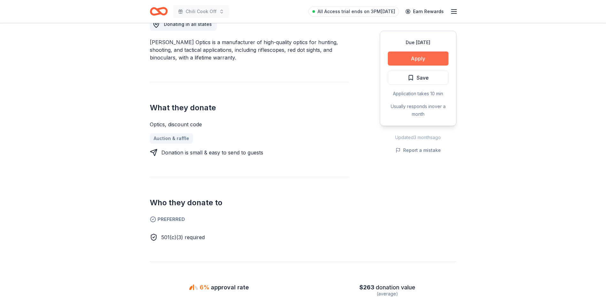
click at [432, 59] on button "Apply" at bounding box center [418, 58] width 61 height 14
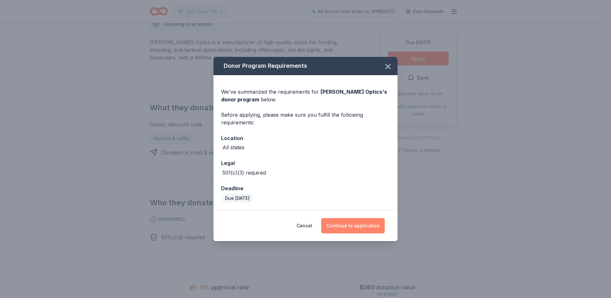
click at [356, 229] on button "Continue to application" at bounding box center [353, 225] width 64 height 15
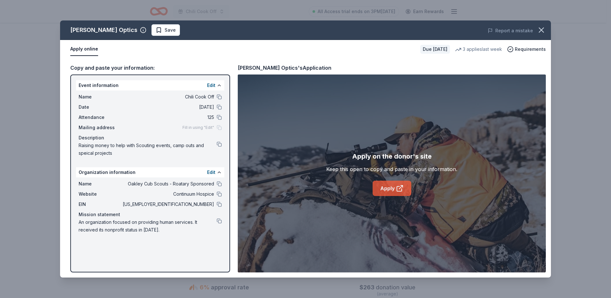
click at [388, 188] on link "Apply" at bounding box center [392, 188] width 39 height 15
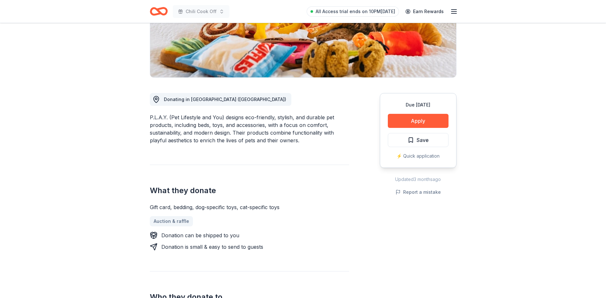
scroll to position [128, 0]
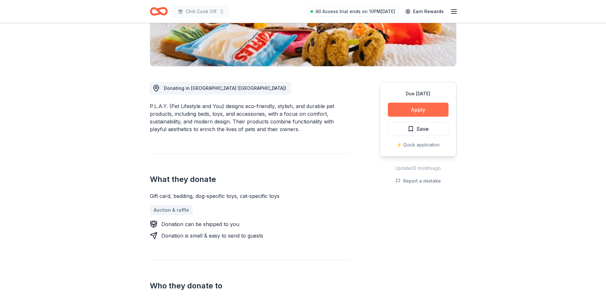
click at [439, 110] on button "Apply" at bounding box center [418, 110] width 61 height 14
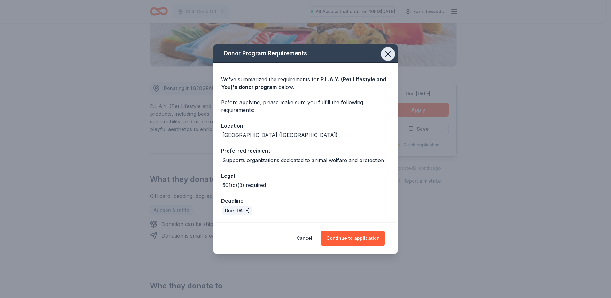
click at [382, 52] on button "button" at bounding box center [388, 54] width 14 height 14
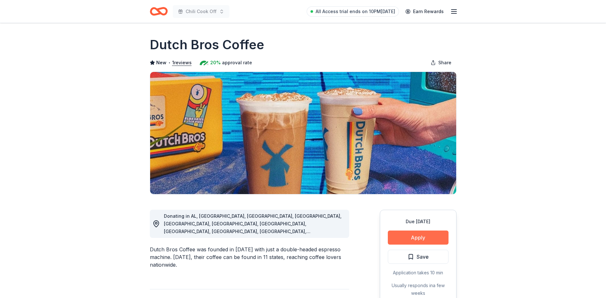
click at [422, 240] on button "Apply" at bounding box center [418, 237] width 61 height 14
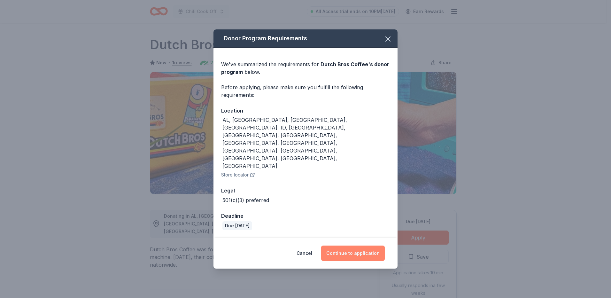
click at [365, 245] on button "Continue to application" at bounding box center [353, 252] width 64 height 15
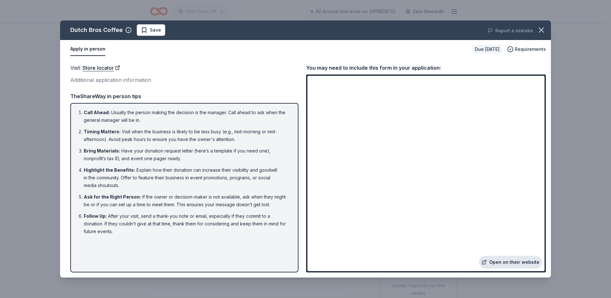
click at [519, 261] on link "Open on their website" at bounding box center [510, 262] width 63 height 13
click at [545, 28] on icon "button" at bounding box center [541, 30] width 9 height 9
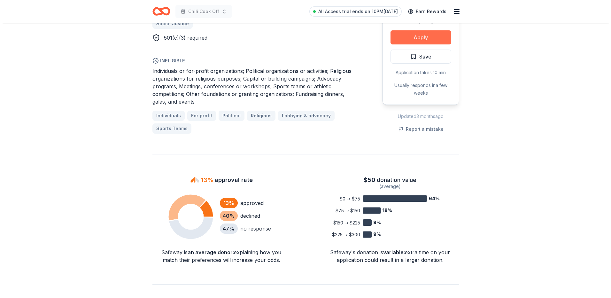
scroll to position [256, 0]
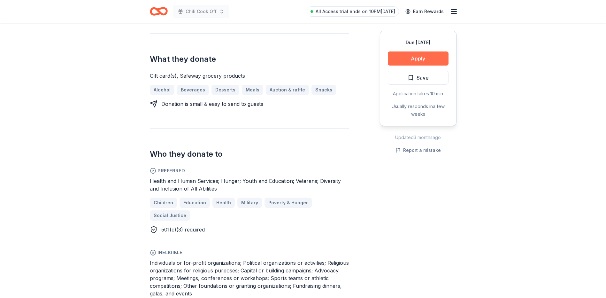
click at [413, 59] on button "Apply" at bounding box center [418, 58] width 61 height 14
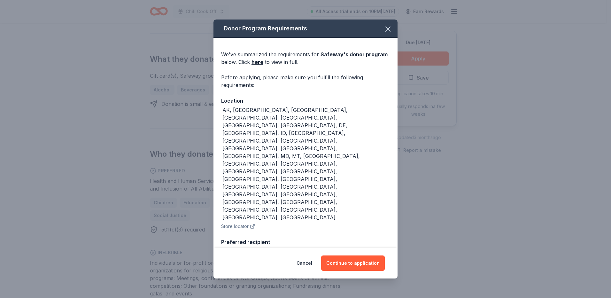
click at [370, 271] on div "Cancel Continue to application" at bounding box center [305, 263] width 184 height 31
click at [369, 265] on button "Continue to application" at bounding box center [353, 262] width 64 height 15
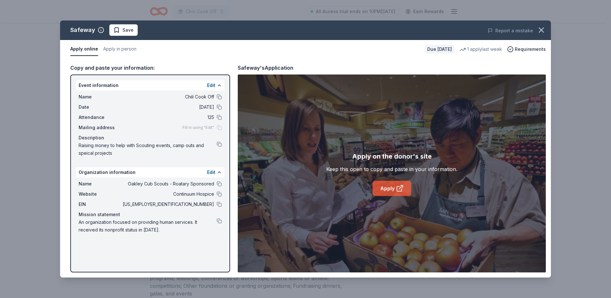
click at [397, 187] on icon at bounding box center [399, 188] width 5 height 5
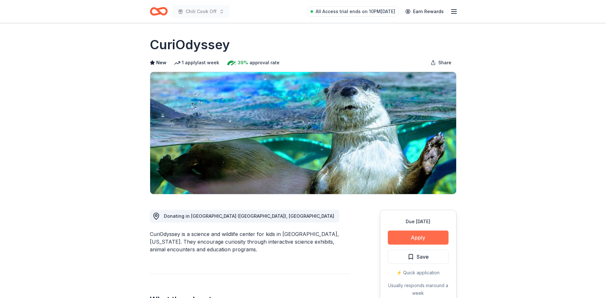
click at [413, 241] on button "Apply" at bounding box center [418, 237] width 61 height 14
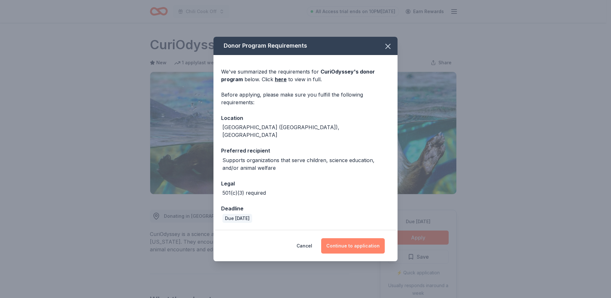
click at [363, 244] on button "Continue to application" at bounding box center [353, 245] width 64 height 15
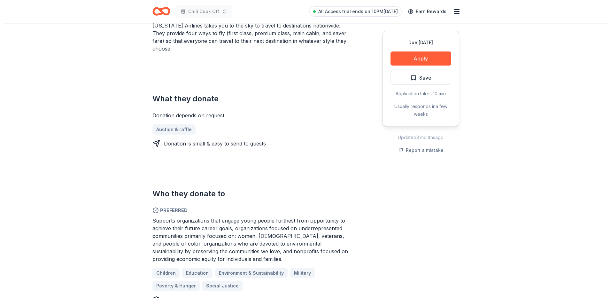
scroll to position [224, 0]
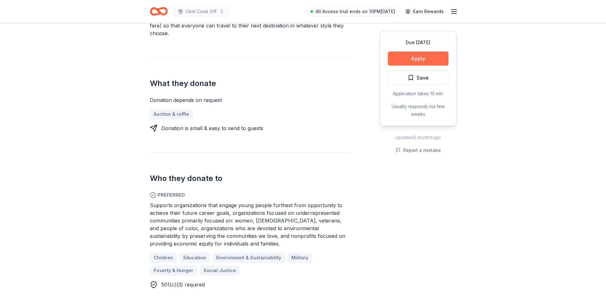
click at [418, 57] on button "Apply" at bounding box center [418, 58] width 61 height 14
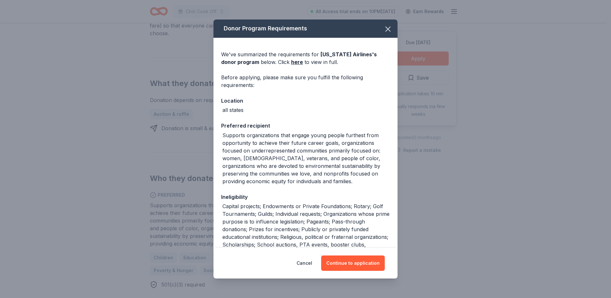
click at [352, 255] on div "Cancel Continue to application" at bounding box center [305, 263] width 184 height 31
click at [351, 259] on button "Continue to application" at bounding box center [353, 262] width 64 height 15
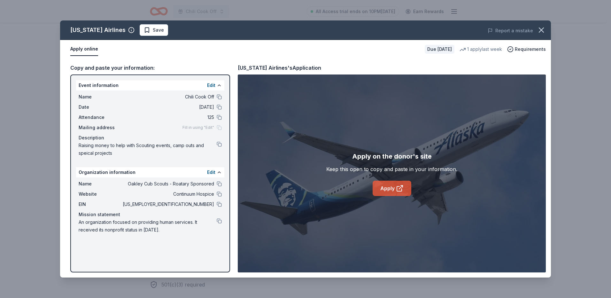
click at [400, 183] on link "Apply" at bounding box center [392, 188] width 39 height 15
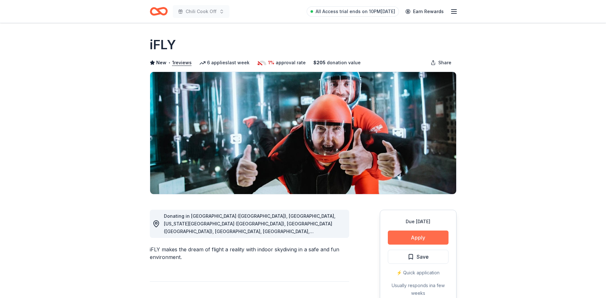
click at [444, 238] on button "Apply" at bounding box center [418, 237] width 61 height 14
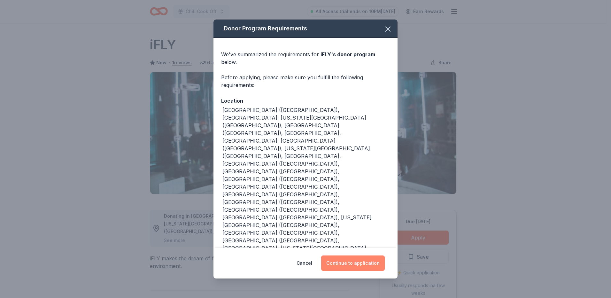
click at [361, 255] on button "Continue to application" at bounding box center [353, 262] width 64 height 15
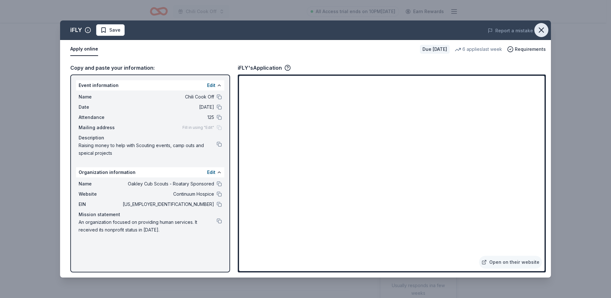
click at [540, 29] on icon "button" at bounding box center [541, 30] width 4 height 4
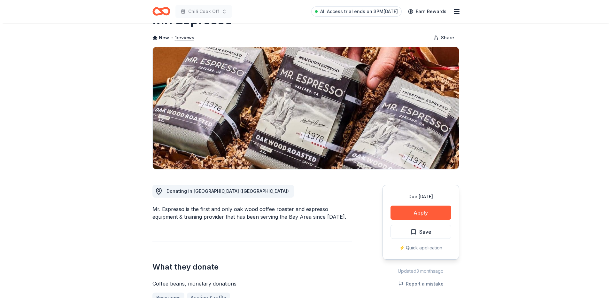
scroll to position [19, 0]
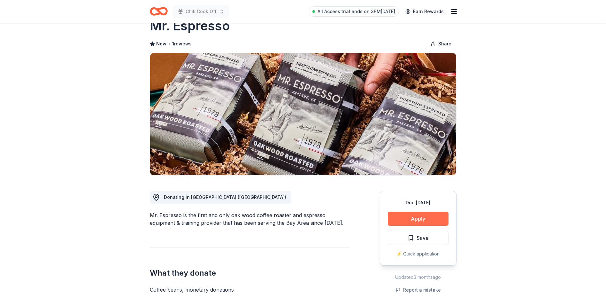
click at [420, 222] on button "Apply" at bounding box center [418, 219] width 61 height 14
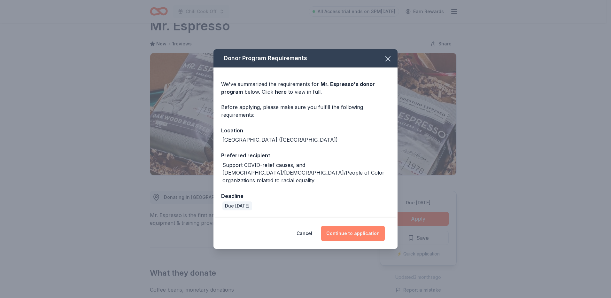
click at [371, 230] on button "Continue to application" at bounding box center [353, 233] width 64 height 15
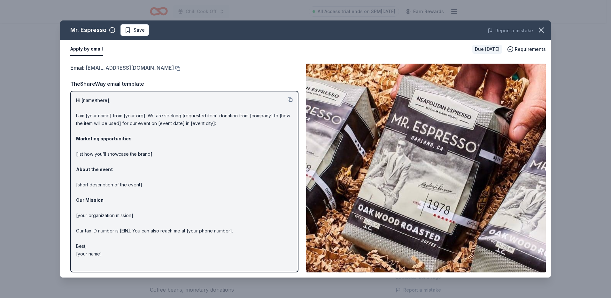
click at [132, 68] on link "info@mrespresso.com" at bounding box center [130, 68] width 88 height 8
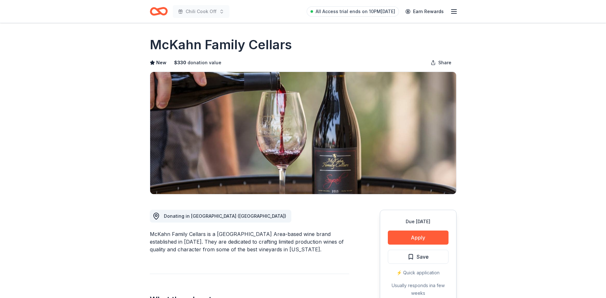
drag, startPoint x: 154, startPoint y: 233, endPoint x: 173, endPoint y: 233, distance: 18.9
click at [173, 233] on div "McKahn Family Cellars is a San Francisco Bay Area-based wine brand established …" at bounding box center [249, 241] width 199 height 23
click at [172, 232] on div "McKahn Family Cellars is a San Francisco Bay Area-based wine brand established …" at bounding box center [249, 241] width 199 height 23
drag, startPoint x: 147, startPoint y: 234, endPoint x: 185, endPoint y: 235, distance: 37.4
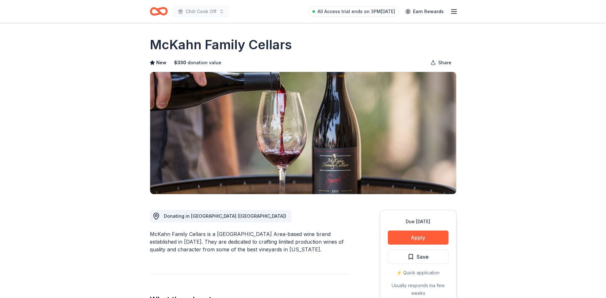
drag, startPoint x: 150, startPoint y: 234, endPoint x: 330, endPoint y: 188, distance: 186.1
click at [198, 235] on div "McKahn Family Cellars is a San Francisco Bay Area-based wine brand established …" at bounding box center [249, 241] width 199 height 23
click at [424, 233] on button "Apply" at bounding box center [418, 237] width 61 height 14
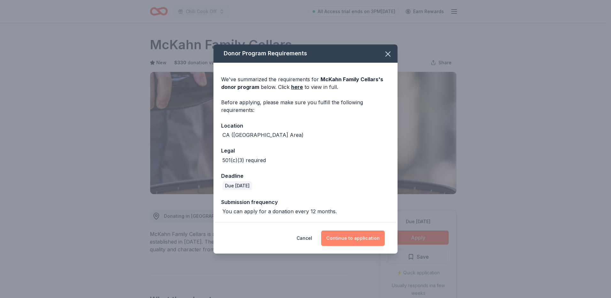
click at [373, 235] on button "Continue to application" at bounding box center [353, 237] width 64 height 15
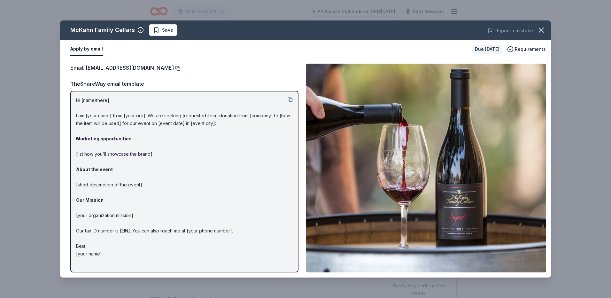
click at [174, 68] on button at bounding box center [177, 68] width 6 height 5
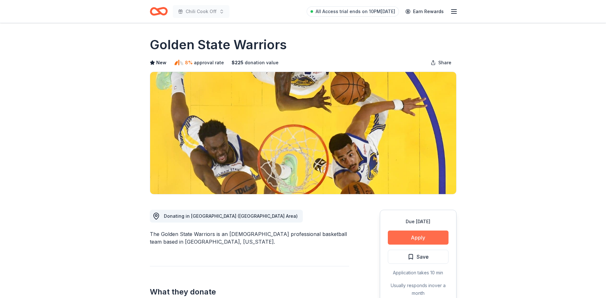
click at [435, 240] on button "Apply" at bounding box center [418, 237] width 61 height 14
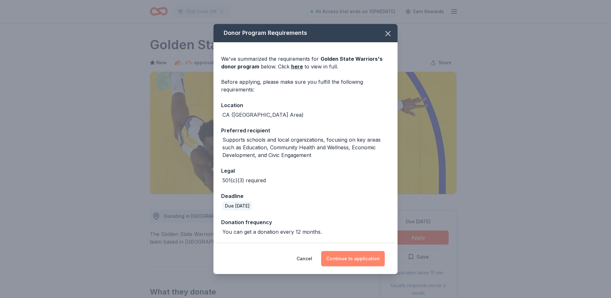
click at [349, 258] on button "Continue to application" at bounding box center [353, 258] width 64 height 15
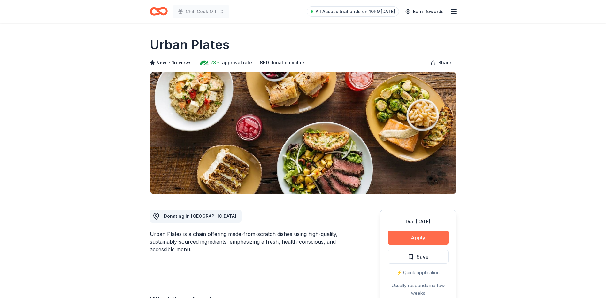
click at [426, 234] on button "Apply" at bounding box center [418, 237] width 61 height 14
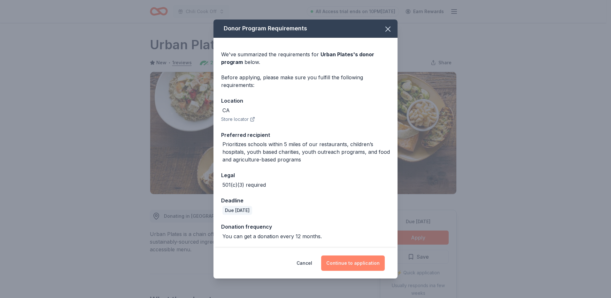
click at [348, 262] on button "Continue to application" at bounding box center [353, 262] width 64 height 15
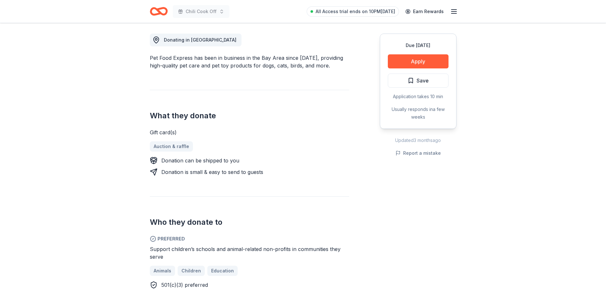
scroll to position [192, 0]
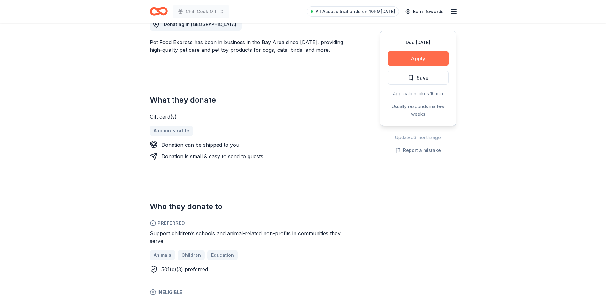
click at [434, 59] on button "Apply" at bounding box center [418, 58] width 61 height 14
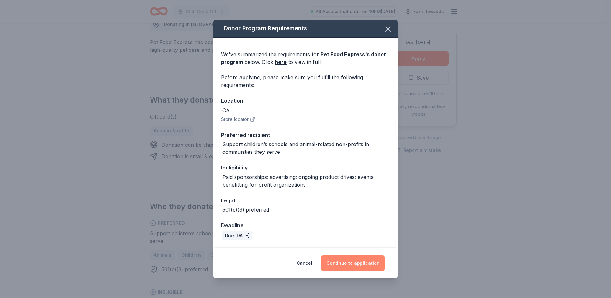
click at [347, 263] on button "Continue to application" at bounding box center [353, 262] width 64 height 15
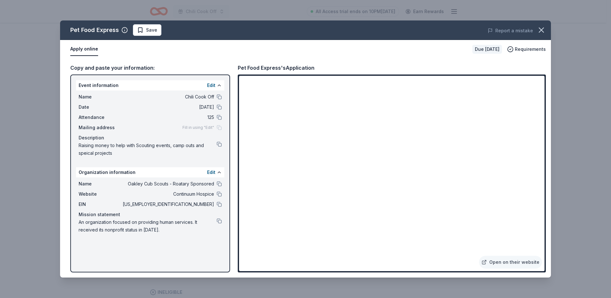
click at [543, 39] on div "Report a mistake" at bounding box center [455, 31] width 191 height 18
click at [542, 34] on icon "button" at bounding box center [541, 30] width 9 height 9
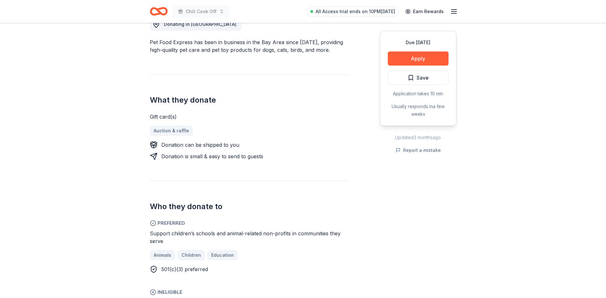
drag, startPoint x: 418, startPoint y: 60, endPoint x: 419, endPoint y: 66, distance: 5.9
click at [419, 66] on div "Due in 19 days Apply Save Application takes 10 min Usually responds in a few we…" at bounding box center [418, 78] width 77 height 95
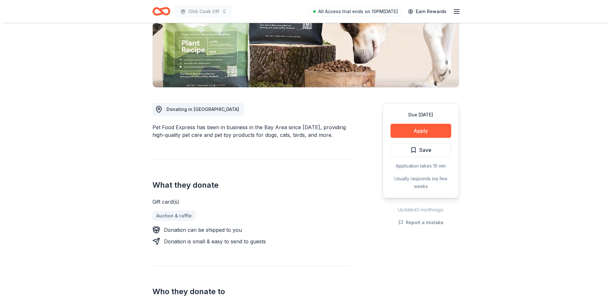
scroll to position [64, 0]
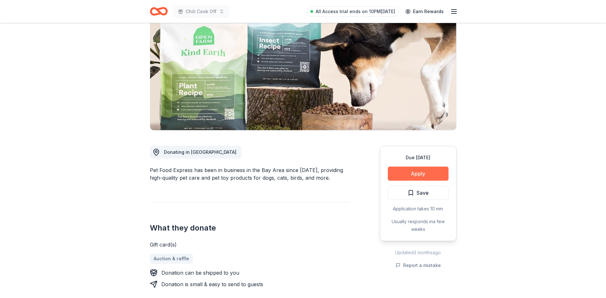
click at [425, 170] on button "Apply" at bounding box center [418, 173] width 61 height 14
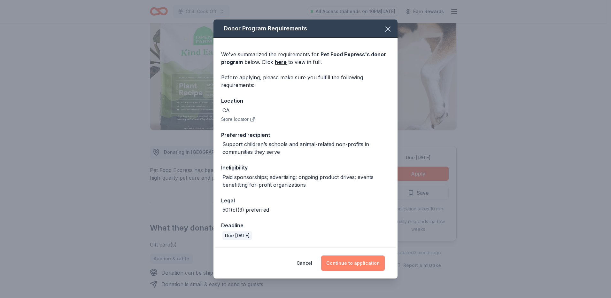
click at [362, 264] on button "Continue to application" at bounding box center [353, 262] width 64 height 15
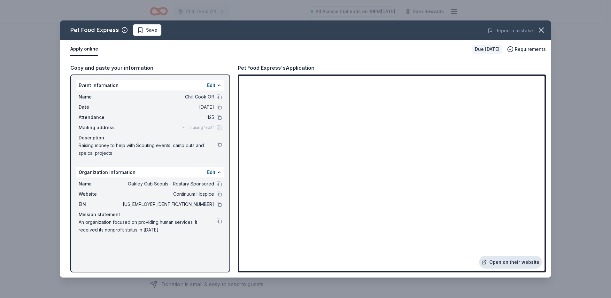
click at [522, 265] on link "Open on their website" at bounding box center [510, 262] width 63 height 13
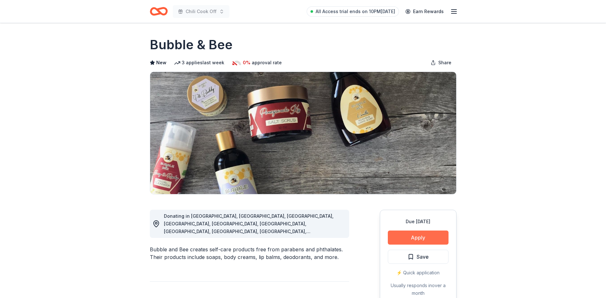
click at [416, 236] on button "Apply" at bounding box center [418, 237] width 61 height 14
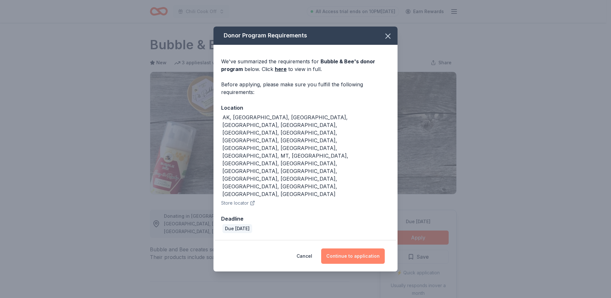
click at [367, 248] on button "Continue to application" at bounding box center [353, 255] width 64 height 15
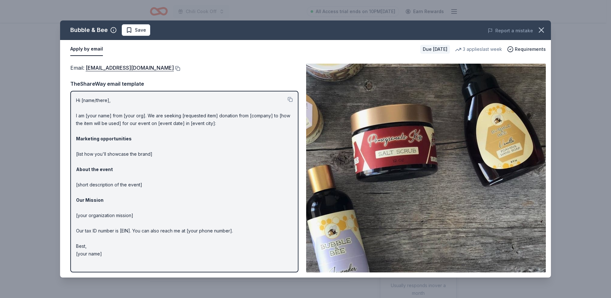
click at [174, 69] on button at bounding box center [177, 68] width 6 height 5
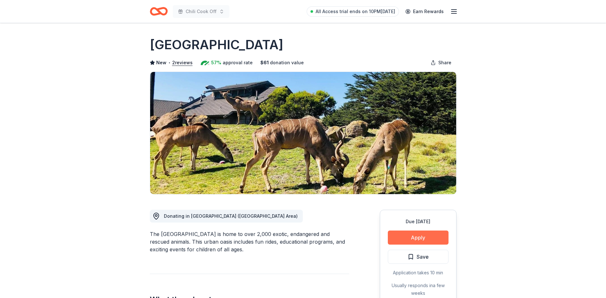
click at [433, 238] on button "Apply" at bounding box center [418, 237] width 61 height 14
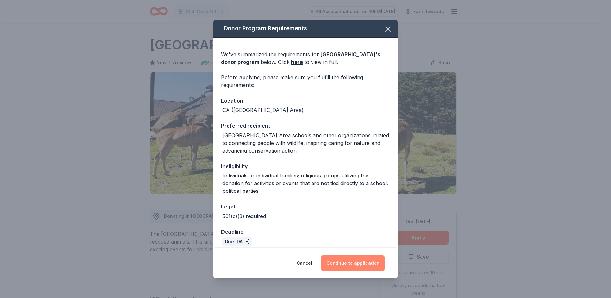
click at [352, 258] on button "Continue to application" at bounding box center [353, 262] width 64 height 15
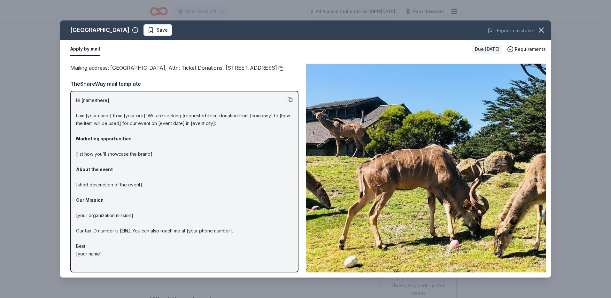
click at [277, 71] on button at bounding box center [280, 68] width 6 height 5
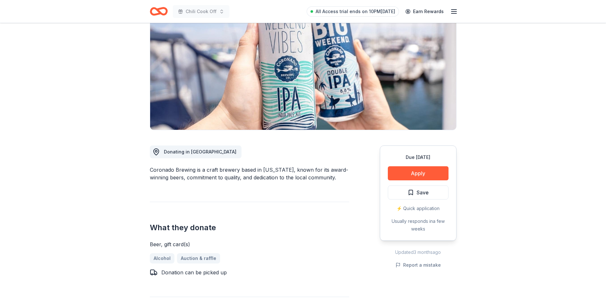
scroll to position [64, 0]
drag, startPoint x: 152, startPoint y: 169, endPoint x: 201, endPoint y: 172, distance: 48.6
click at [201, 172] on div "Coronado Brewing is a craft brewery based in California, known for its award-wi…" at bounding box center [249, 173] width 199 height 15
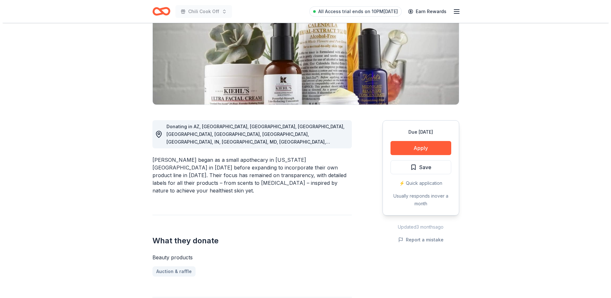
scroll to position [96, 0]
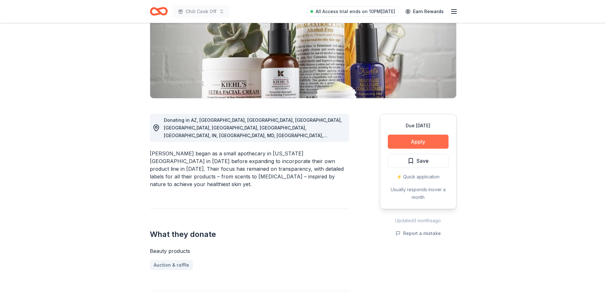
click at [412, 141] on button "Apply" at bounding box center [418, 142] width 61 height 14
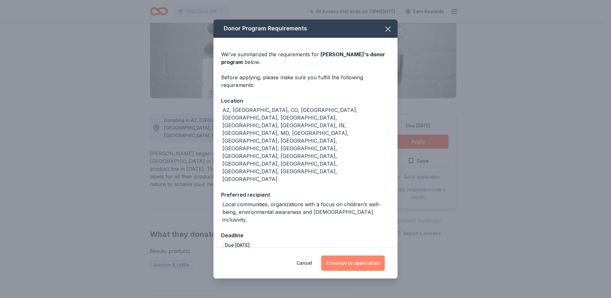
click at [358, 255] on button "Continue to application" at bounding box center [353, 262] width 64 height 15
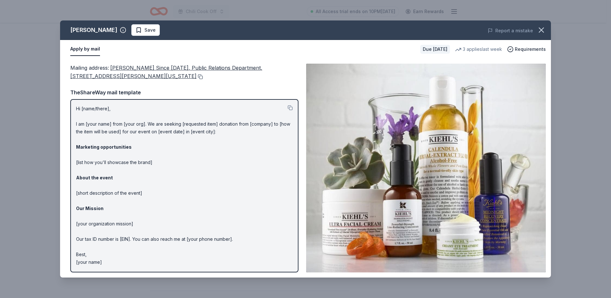
click at [196, 78] on button at bounding box center [199, 76] width 6 height 5
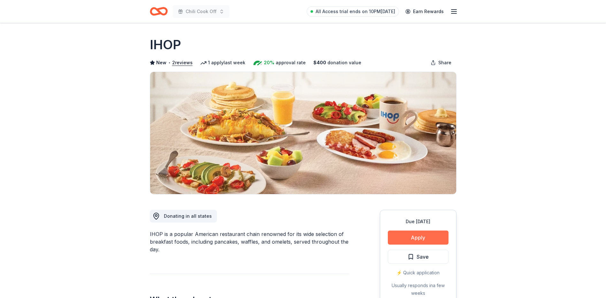
click at [425, 231] on button "Apply" at bounding box center [418, 237] width 61 height 14
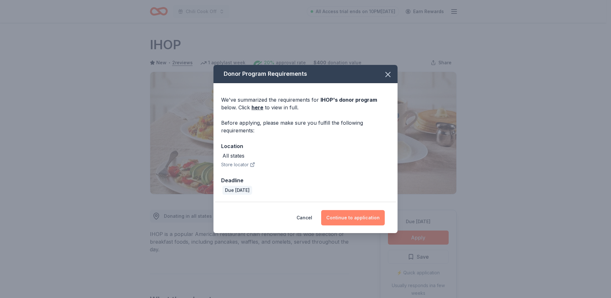
click at [370, 214] on button "Continue to application" at bounding box center [353, 217] width 64 height 15
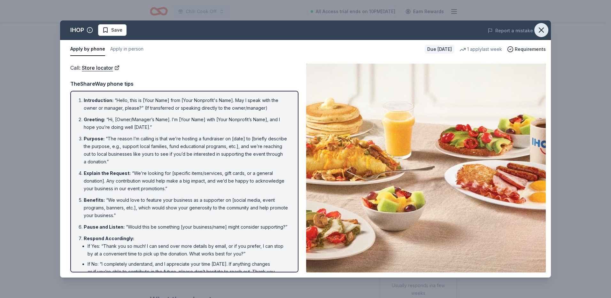
click at [544, 30] on icon "button" at bounding box center [541, 30] width 9 height 9
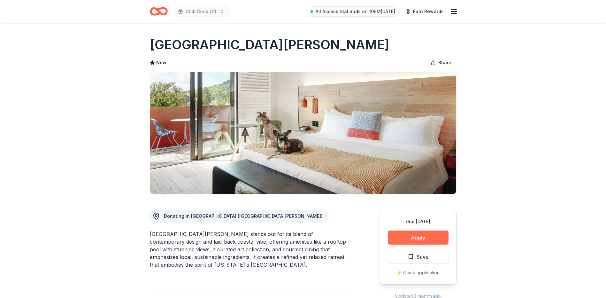
click at [442, 235] on button "Apply" at bounding box center [418, 237] width 61 height 14
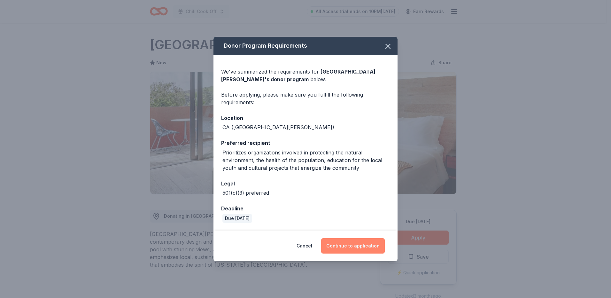
click at [363, 243] on button "Continue to application" at bounding box center [353, 245] width 64 height 15
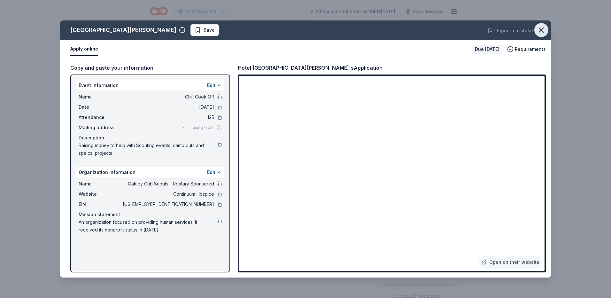
click at [542, 32] on icon "button" at bounding box center [541, 30] width 9 height 9
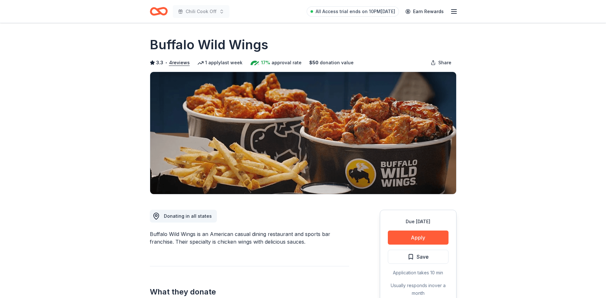
click at [424, 229] on div "Due [DATE] Apply Save Application takes 10 min Usually responds in over a month" at bounding box center [418, 257] width 77 height 95
click at [420, 240] on button "Apply" at bounding box center [418, 237] width 61 height 14
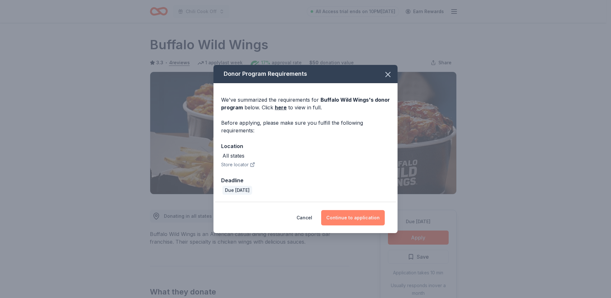
click at [364, 219] on button "Continue to application" at bounding box center [353, 217] width 64 height 15
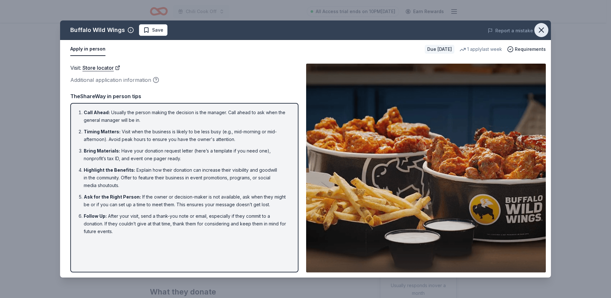
click at [539, 30] on icon "button" at bounding box center [541, 30] width 9 height 9
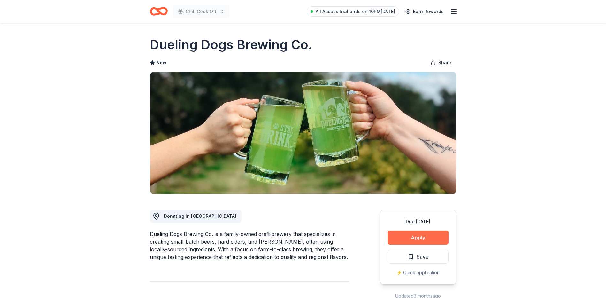
click at [438, 238] on button "Apply" at bounding box center [418, 237] width 61 height 14
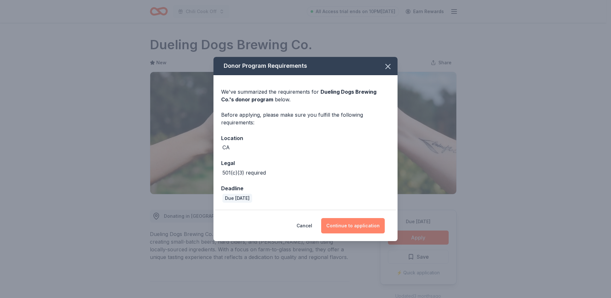
click at [352, 223] on button "Continue to application" at bounding box center [353, 225] width 64 height 15
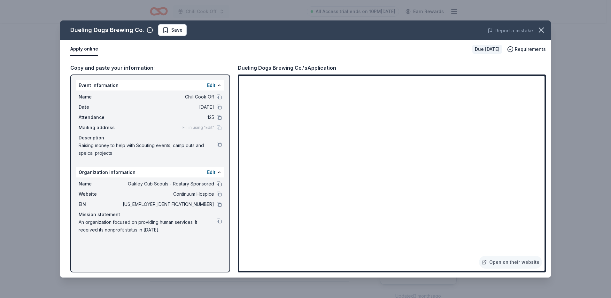
click at [220, 181] on button at bounding box center [219, 183] width 5 height 5
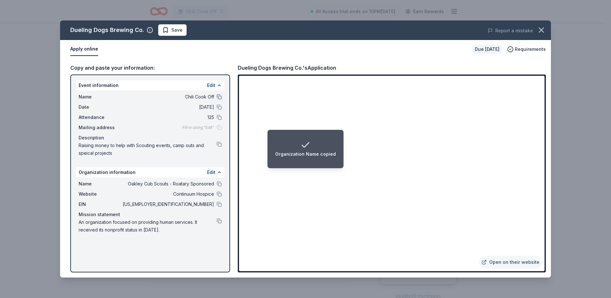
click at [220, 96] on button at bounding box center [219, 96] width 5 height 5
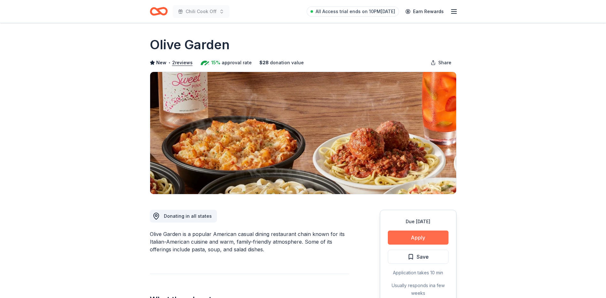
click at [440, 238] on button "Apply" at bounding box center [418, 237] width 61 height 14
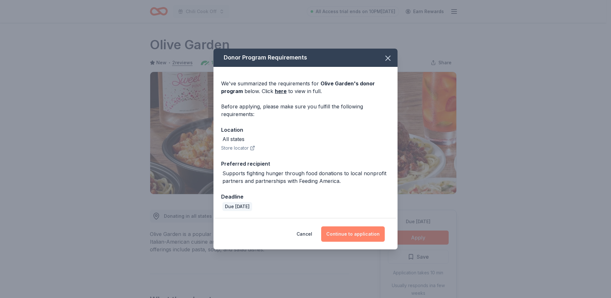
click at [353, 235] on button "Continue to application" at bounding box center [353, 233] width 64 height 15
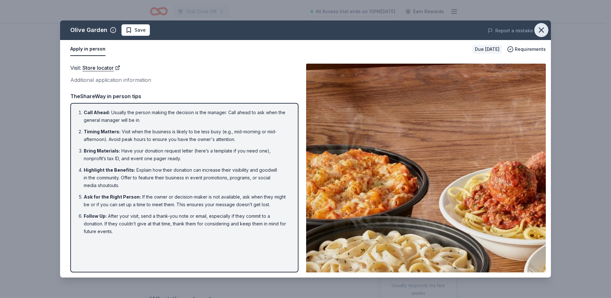
click at [544, 30] on icon "button" at bounding box center [541, 30] width 9 height 9
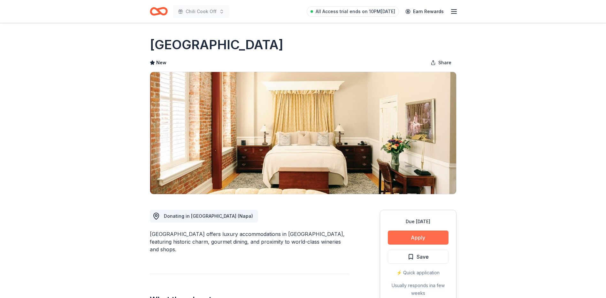
click at [428, 232] on button "Apply" at bounding box center [418, 237] width 61 height 14
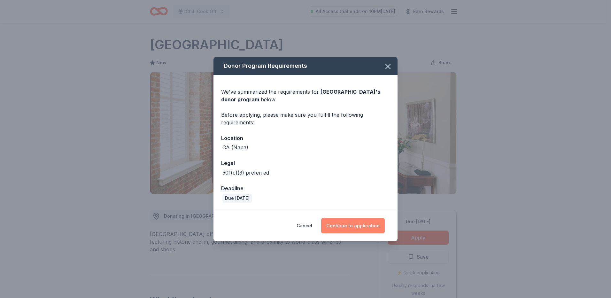
click at [369, 228] on button "Continue to application" at bounding box center [353, 225] width 64 height 15
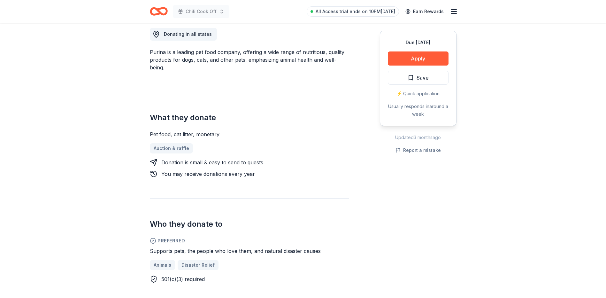
scroll to position [192, 0]
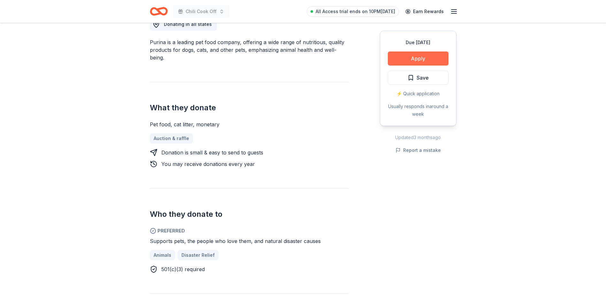
click at [445, 61] on button "Apply" at bounding box center [418, 58] width 61 height 14
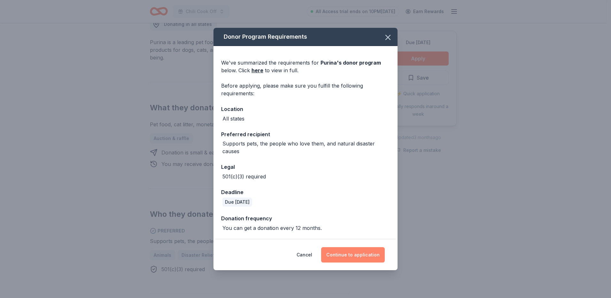
click at [358, 251] on button "Continue to application" at bounding box center [353, 254] width 64 height 15
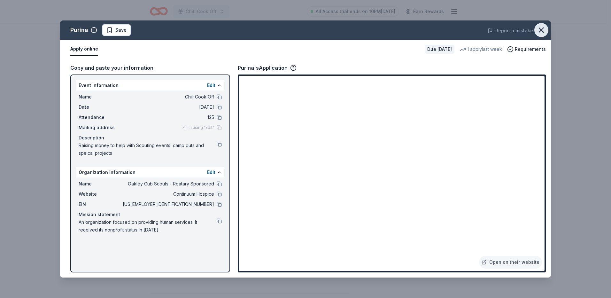
click at [541, 28] on icon "button" at bounding box center [541, 30] width 9 height 9
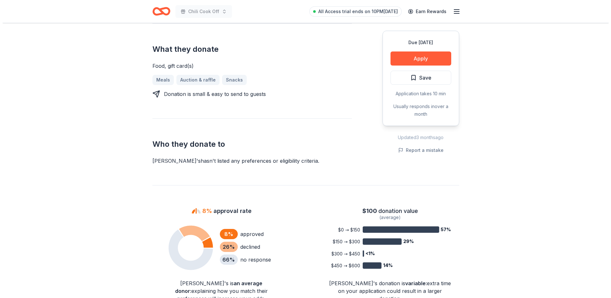
scroll to position [256, 0]
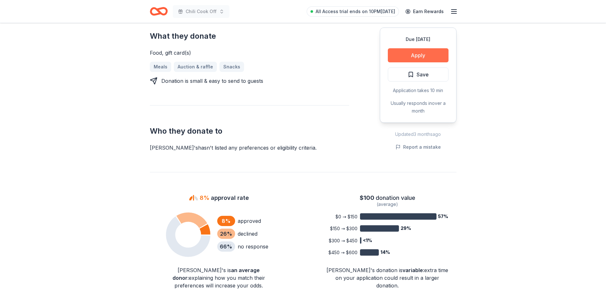
click at [411, 58] on button "Apply" at bounding box center [418, 55] width 61 height 14
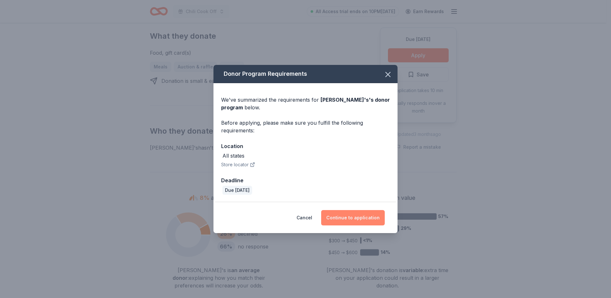
click at [360, 218] on button "Continue to application" at bounding box center [353, 217] width 64 height 15
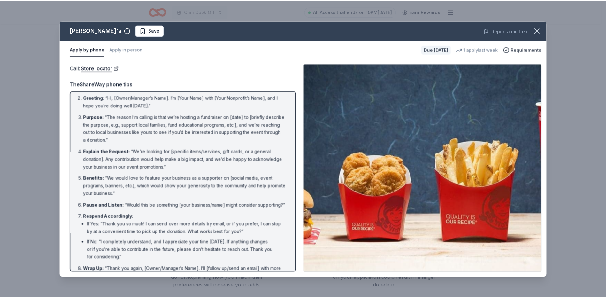
scroll to position [0, 0]
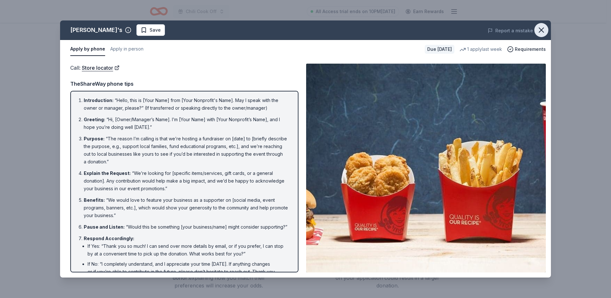
click at [541, 29] on icon "button" at bounding box center [541, 30] width 4 height 4
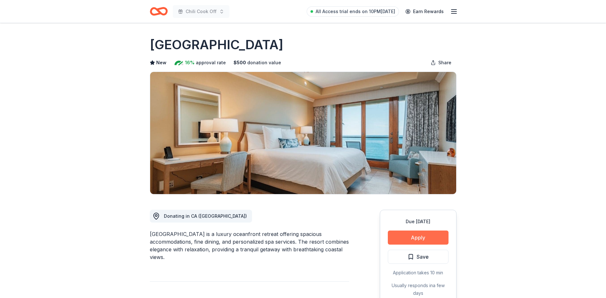
click at [424, 231] on div "Due [DATE] Apply Save Application takes 10 min Usually responds in a few days" at bounding box center [418, 257] width 77 height 95
click at [436, 239] on button "Apply" at bounding box center [418, 237] width 61 height 14
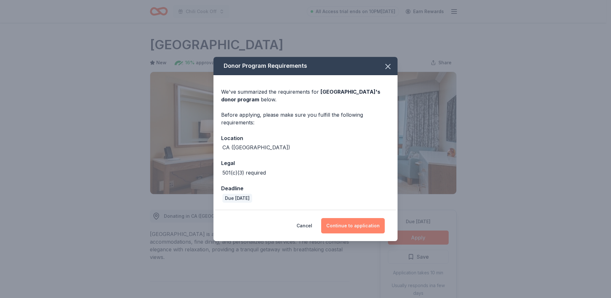
click at [369, 227] on button "Continue to application" at bounding box center [353, 225] width 64 height 15
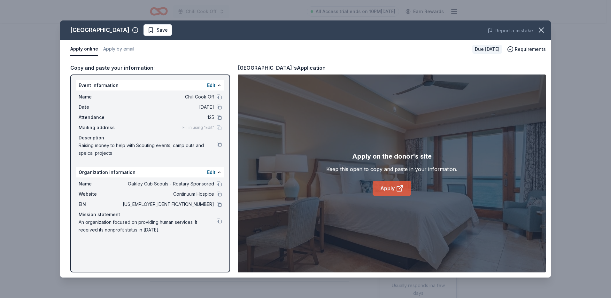
click at [399, 191] on icon at bounding box center [399, 188] width 5 height 5
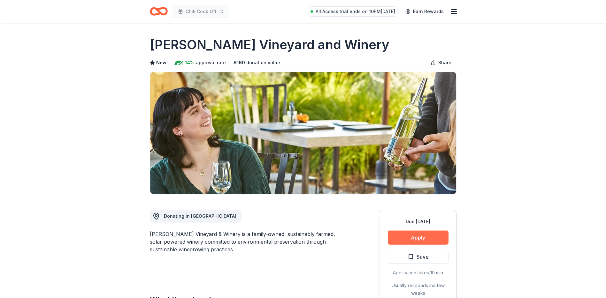
click at [436, 234] on button "Apply" at bounding box center [418, 237] width 61 height 14
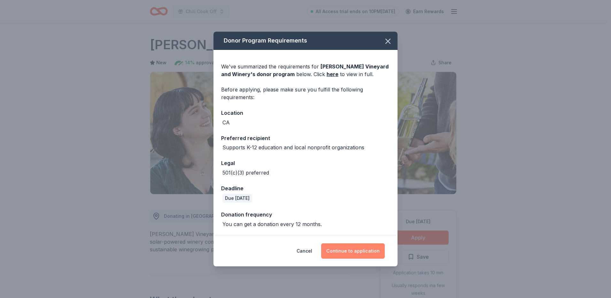
click at [358, 253] on button "Continue to application" at bounding box center [353, 250] width 64 height 15
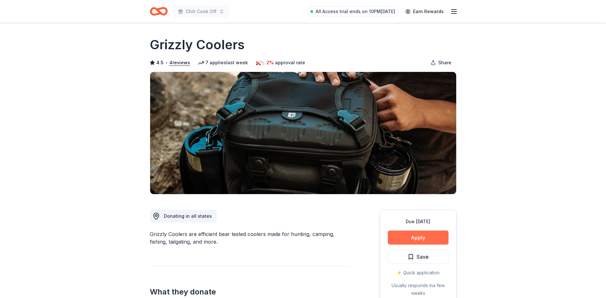
click at [439, 240] on button "Apply" at bounding box center [418, 237] width 61 height 14
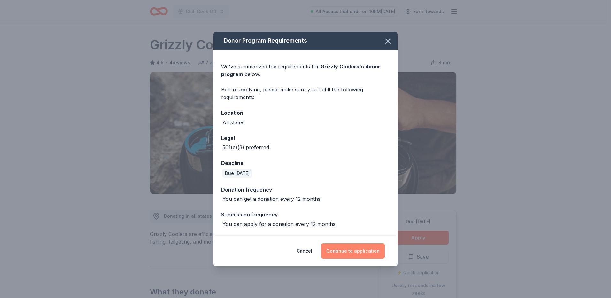
click at [369, 250] on button "Continue to application" at bounding box center [353, 250] width 64 height 15
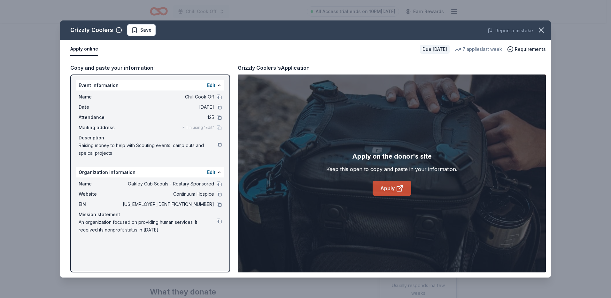
click at [386, 189] on link "Apply" at bounding box center [392, 188] width 39 height 15
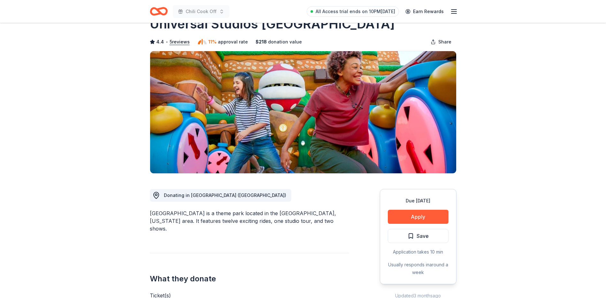
scroll to position [32, 0]
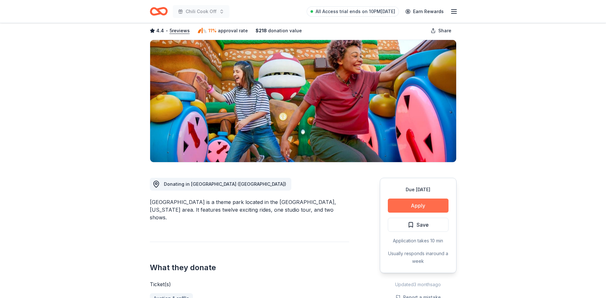
click at [436, 208] on button "Apply" at bounding box center [418, 205] width 61 height 14
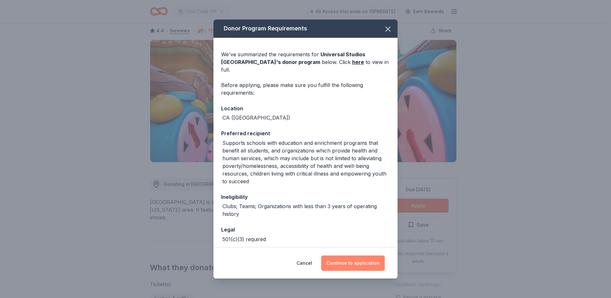
click at [372, 260] on button "Continue to application" at bounding box center [353, 262] width 64 height 15
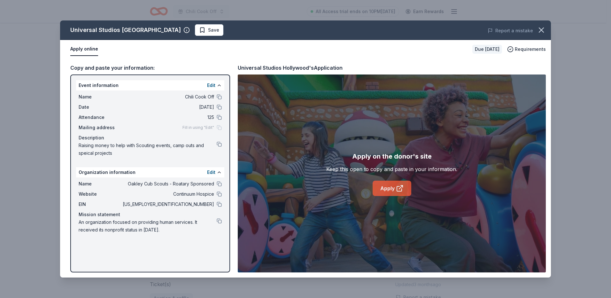
click at [398, 189] on icon at bounding box center [400, 188] width 8 height 8
click at [544, 26] on icon "button" at bounding box center [541, 30] width 9 height 9
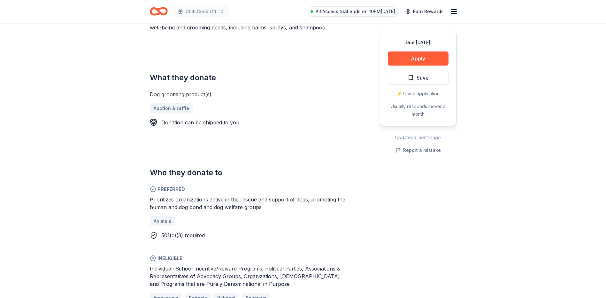
scroll to position [224, 0]
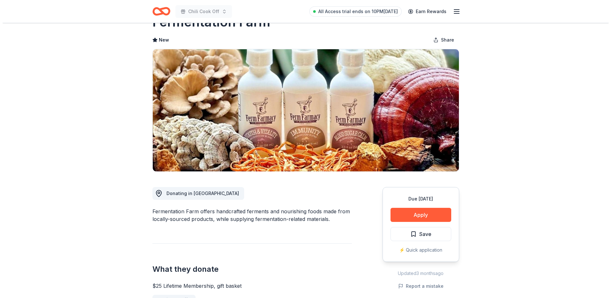
scroll to position [32, 0]
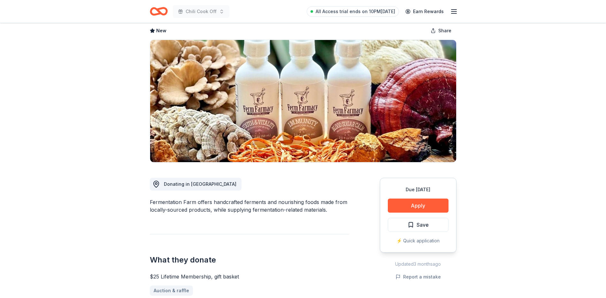
click at [418, 213] on div "Due in 49 days Apply Save ⚡️ Quick application" at bounding box center [418, 215] width 77 height 75
click at [421, 207] on button "Apply" at bounding box center [418, 205] width 61 height 14
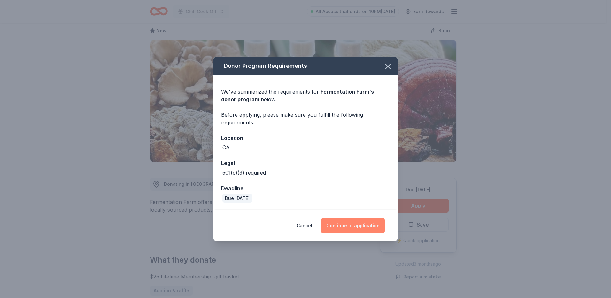
click at [376, 225] on button "Continue to application" at bounding box center [353, 225] width 64 height 15
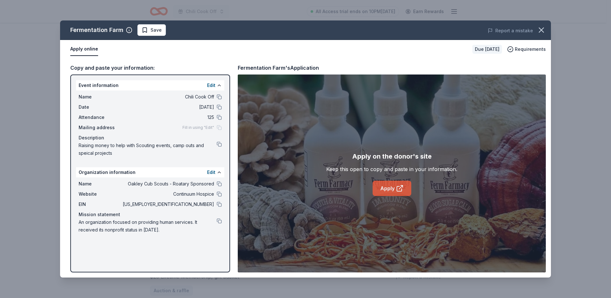
click at [402, 191] on icon at bounding box center [400, 188] width 8 height 8
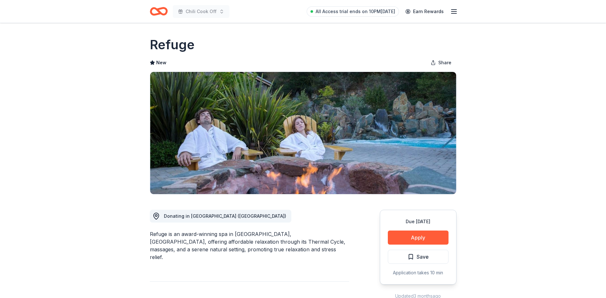
drag, startPoint x: 425, startPoint y: 238, endPoint x: 301, endPoint y: 36, distance: 237.1
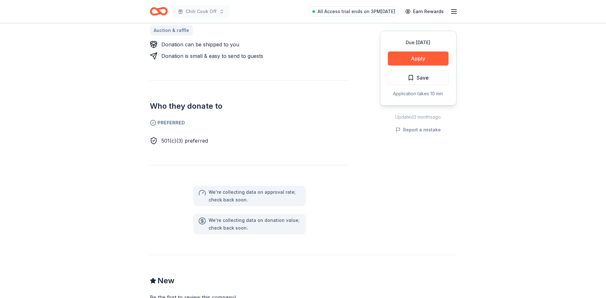
scroll to position [288, 0]
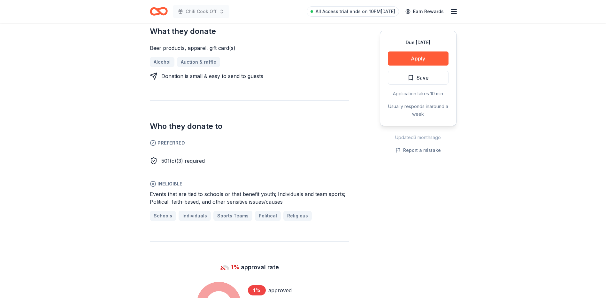
scroll to position [288, 0]
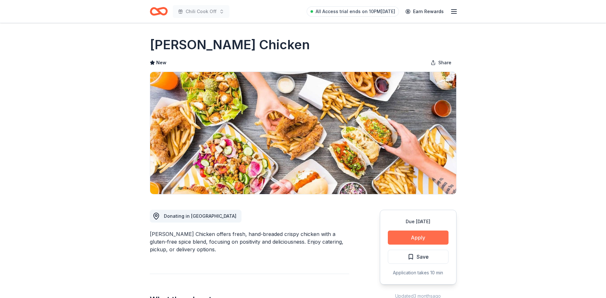
click at [438, 241] on button "Apply" at bounding box center [418, 237] width 61 height 14
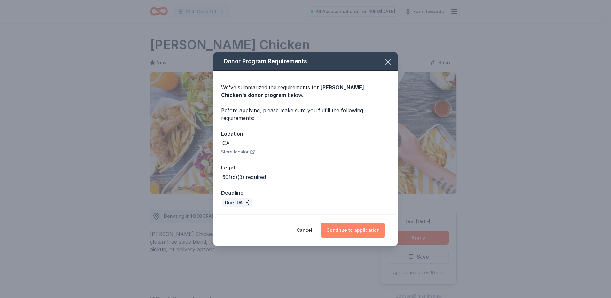
click at [356, 228] on button "Continue to application" at bounding box center [353, 229] width 64 height 15
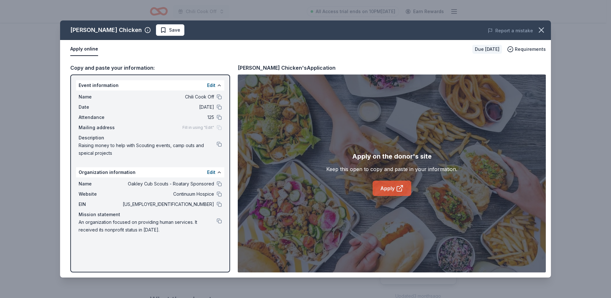
click at [388, 186] on link "Apply" at bounding box center [392, 188] width 39 height 15
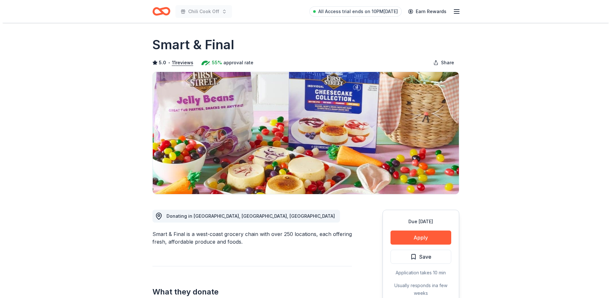
scroll to position [64, 0]
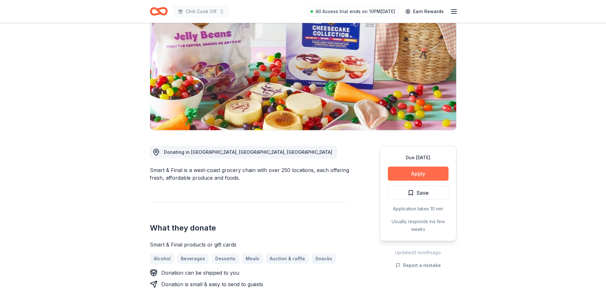
click at [436, 175] on button "Apply" at bounding box center [418, 173] width 61 height 14
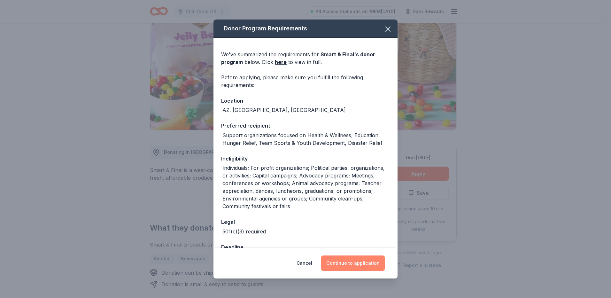
click at [371, 260] on button "Continue to application" at bounding box center [353, 262] width 64 height 15
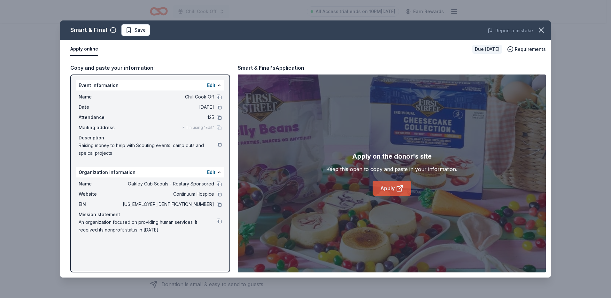
click at [390, 187] on link "Apply" at bounding box center [392, 188] width 39 height 15
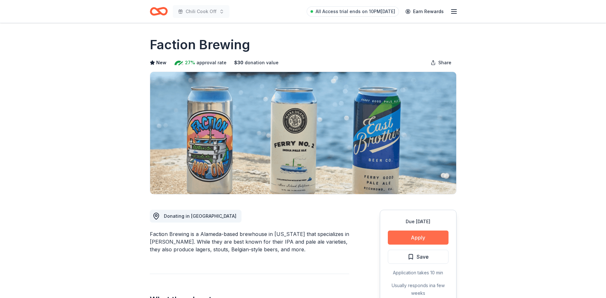
click at [421, 231] on div "Due [DATE] Apply Save Application takes 10 min Usually responds in a few weeks" at bounding box center [418, 257] width 77 height 95
click at [422, 234] on button "Apply" at bounding box center [418, 237] width 61 height 14
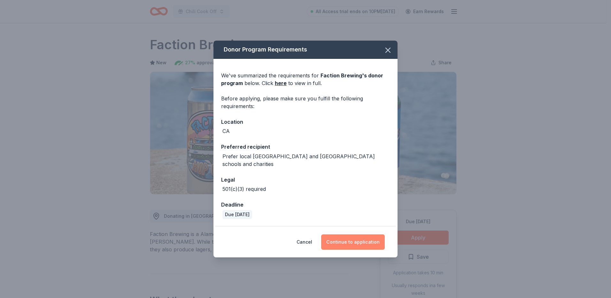
click at [372, 238] on button "Continue to application" at bounding box center [353, 241] width 64 height 15
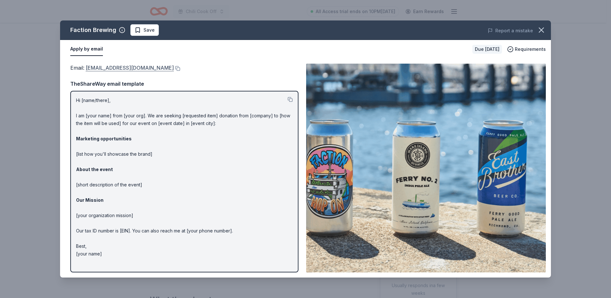
click at [128, 68] on link "info@factionbrewing.com" at bounding box center [130, 68] width 88 height 8
click at [148, 69] on link "info@factionbrewing.com" at bounding box center [130, 68] width 88 height 8
click at [174, 69] on button at bounding box center [177, 68] width 6 height 5
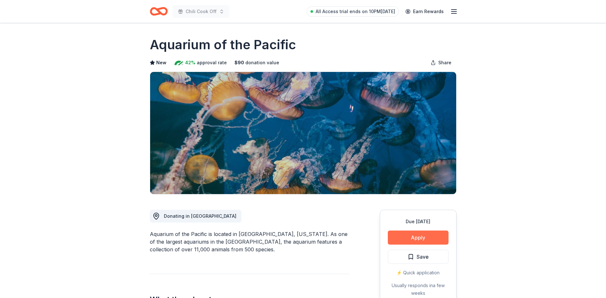
click at [421, 233] on button "Apply" at bounding box center [418, 237] width 61 height 14
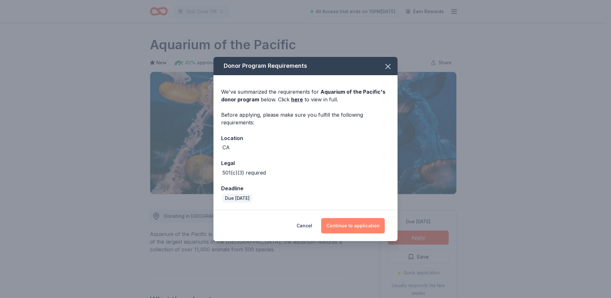
click at [359, 222] on button "Continue to application" at bounding box center [353, 225] width 64 height 15
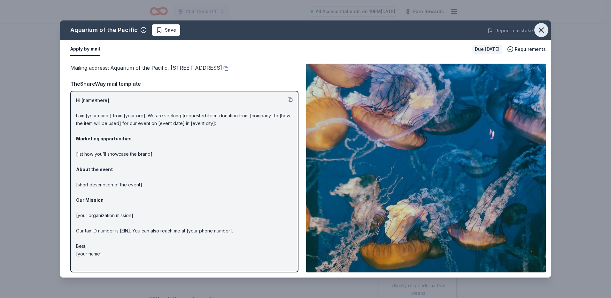
click at [540, 27] on icon "button" at bounding box center [541, 30] width 9 height 9
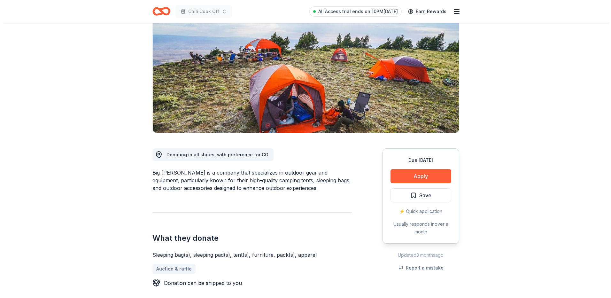
scroll to position [64, 0]
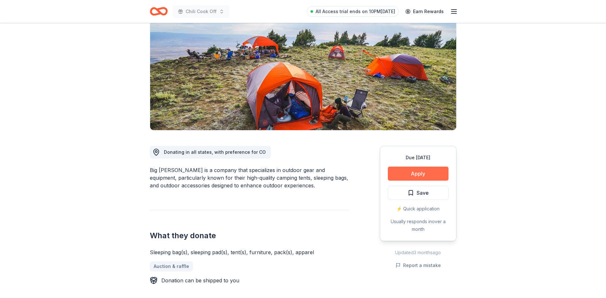
click at [415, 172] on button "Apply" at bounding box center [418, 173] width 61 height 14
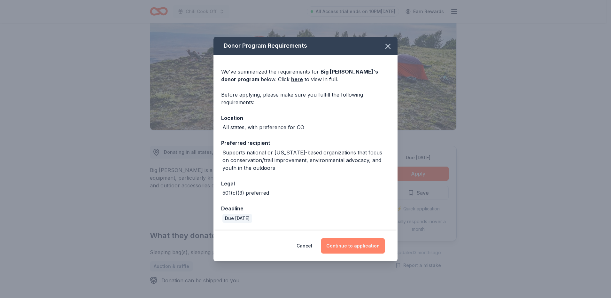
click at [364, 243] on button "Continue to application" at bounding box center [353, 245] width 64 height 15
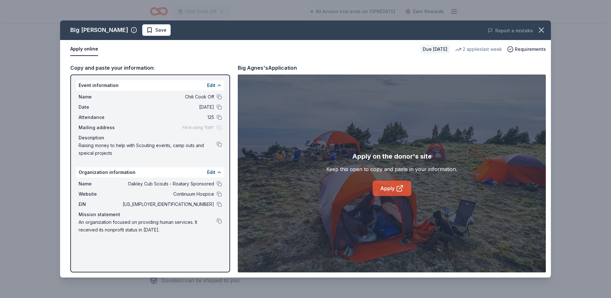
drag, startPoint x: 394, startPoint y: 178, endPoint x: 394, endPoint y: 181, distance: 3.5
click at [394, 179] on div "Apply on the donor's site Keep this open to copy and paste in your information.…" at bounding box center [391, 173] width 131 height 45
click at [393, 182] on link "Apply" at bounding box center [392, 188] width 39 height 15
click at [399, 181] on link "Apply" at bounding box center [392, 188] width 39 height 15
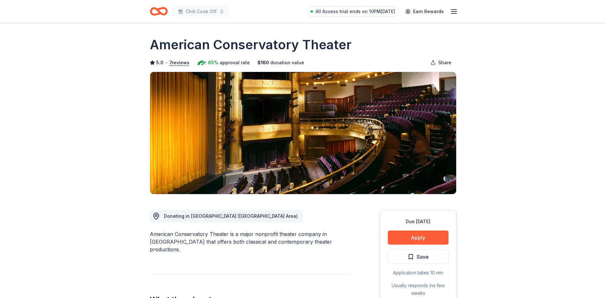
click at [430, 234] on button "Apply" at bounding box center [418, 237] width 61 height 14
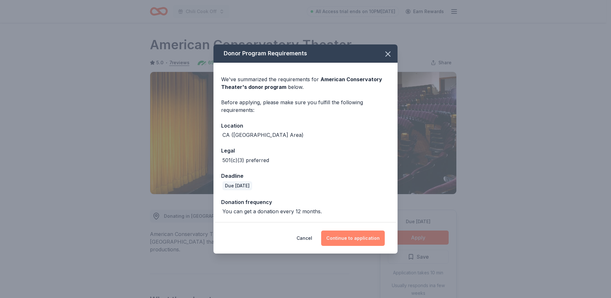
click at [351, 234] on button "Continue to application" at bounding box center [353, 237] width 64 height 15
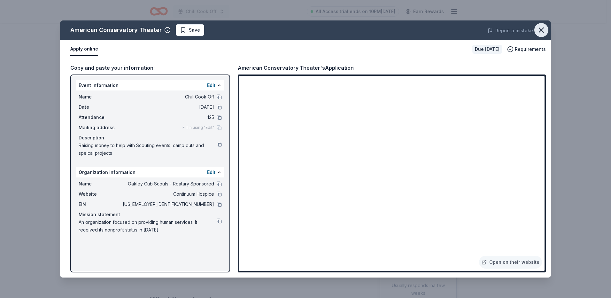
click at [543, 30] on icon "button" at bounding box center [541, 30] width 9 height 9
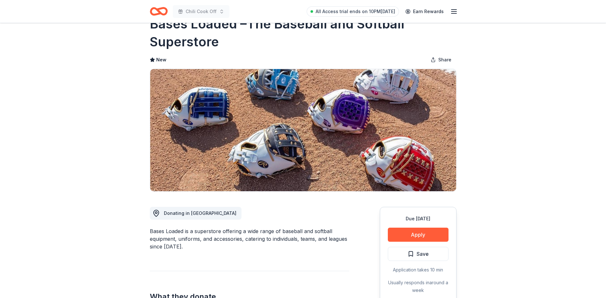
scroll to position [32, 0]
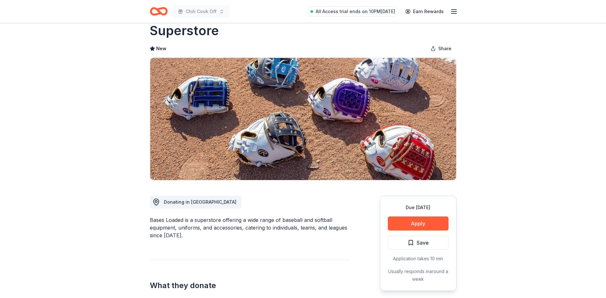
click at [439, 216] on div "Due in 65 days Apply Save Application takes 10 min Usually responds in around a…" at bounding box center [418, 243] width 77 height 95
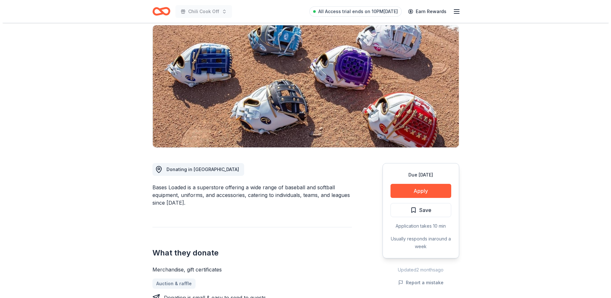
scroll to position [96, 0]
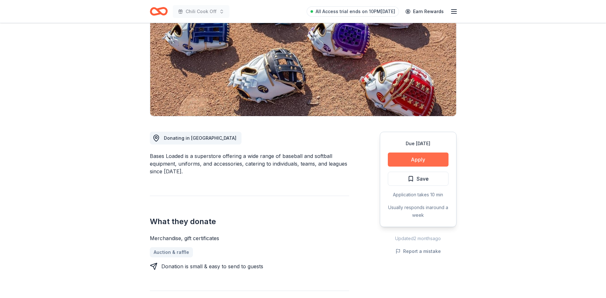
click at [407, 160] on button "Apply" at bounding box center [418, 159] width 61 height 14
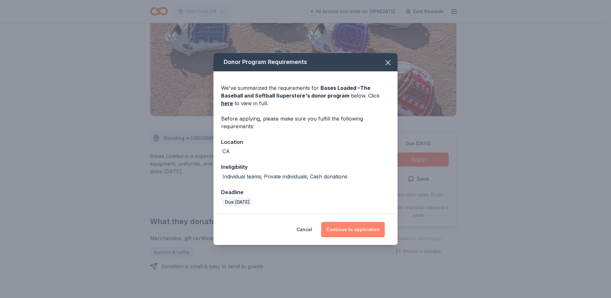
click at [350, 230] on button "Continue to application" at bounding box center [353, 229] width 64 height 15
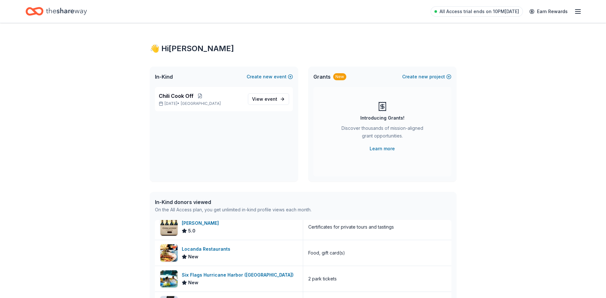
click at [579, 12] on icon "button" at bounding box center [578, 12] width 8 height 8
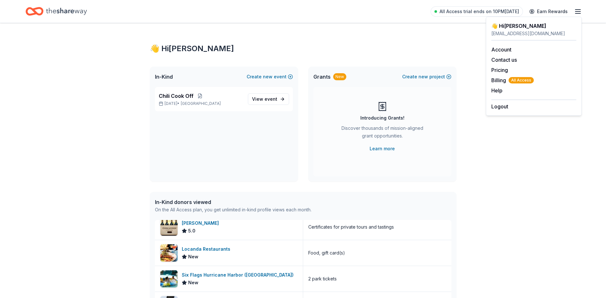
click at [579, 12] on icon "button" at bounding box center [578, 12] width 8 height 8
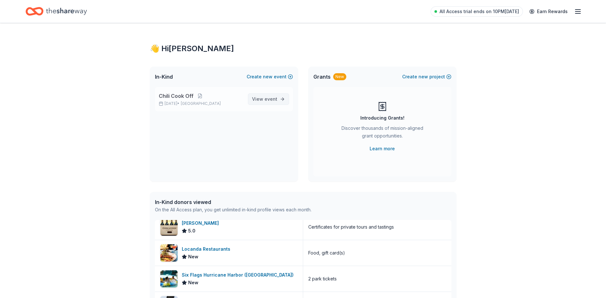
click at [272, 100] on span "event" at bounding box center [271, 98] width 13 height 5
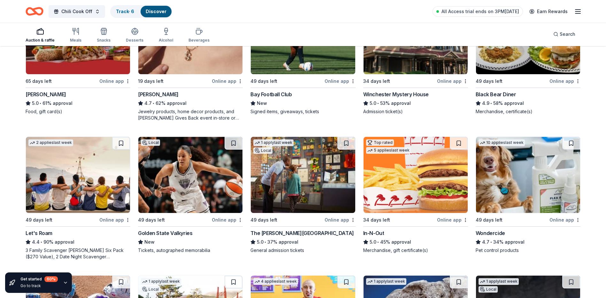
scroll to position [383, 0]
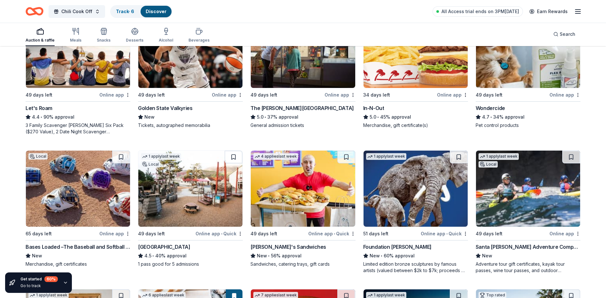
click at [427, 209] on img at bounding box center [416, 188] width 104 height 76
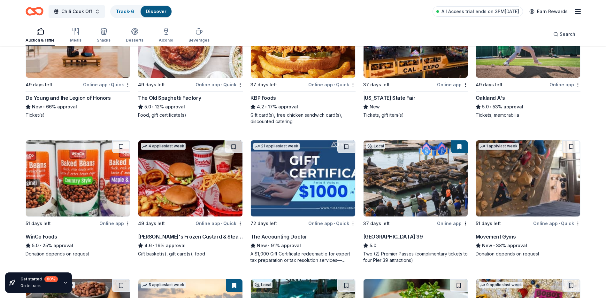
scroll to position [703, 0]
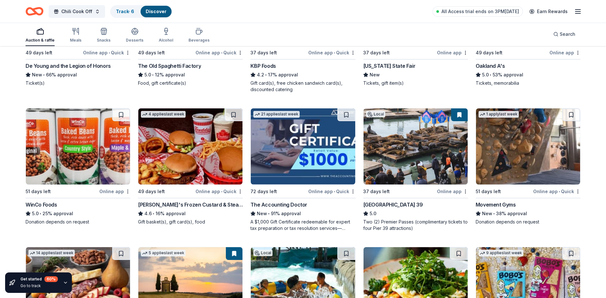
click at [552, 146] on img at bounding box center [528, 146] width 104 height 76
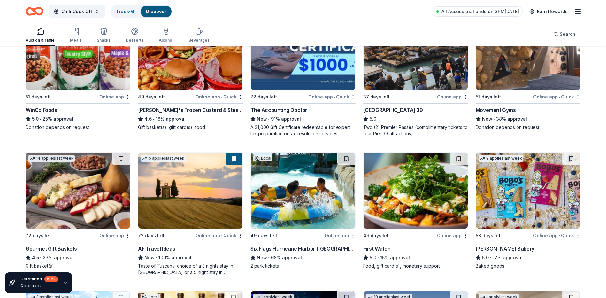
scroll to position [799, 0]
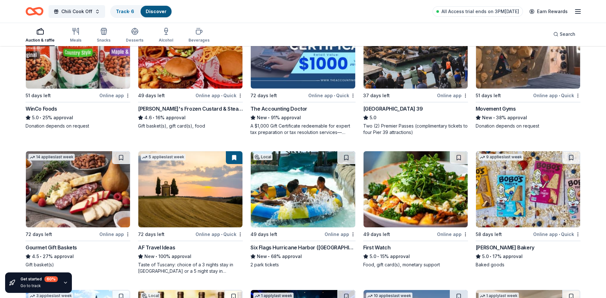
click at [180, 190] on img at bounding box center [190, 189] width 104 height 76
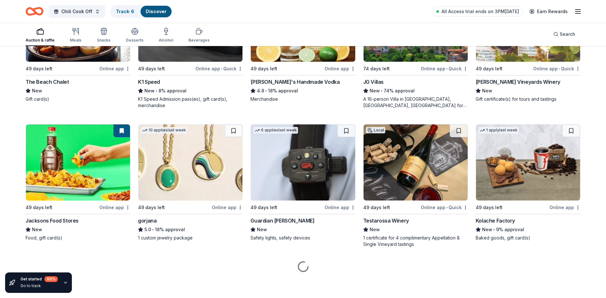
scroll to position [1242, 0]
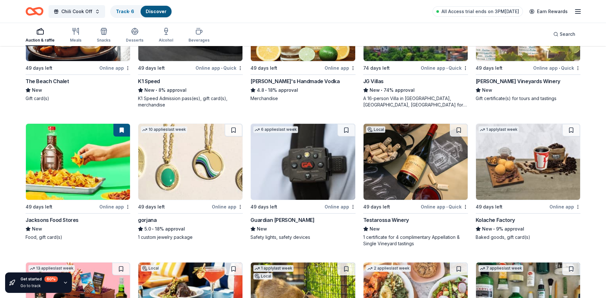
click at [554, 157] on img at bounding box center [528, 162] width 104 height 76
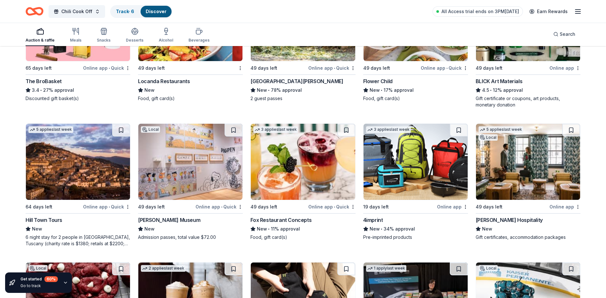
scroll to position [1424, 0]
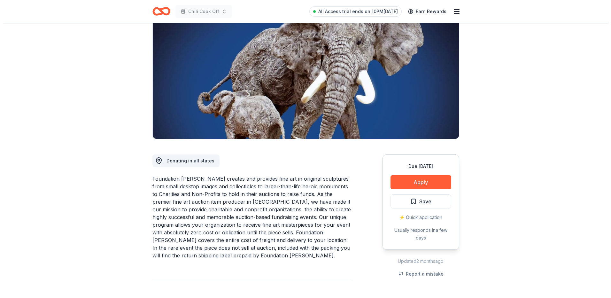
scroll to position [64, 0]
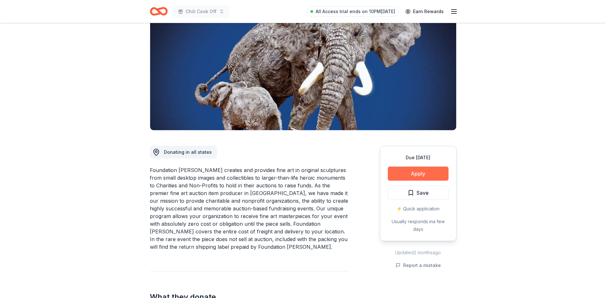
click at [424, 180] on button "Apply" at bounding box center [418, 173] width 61 height 14
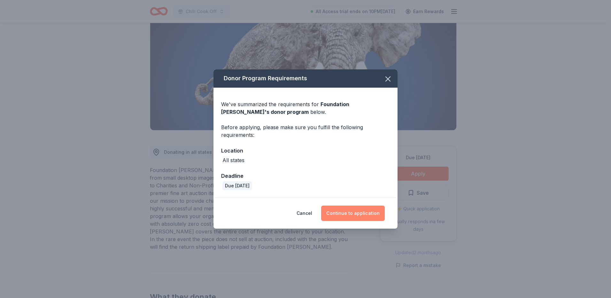
click at [373, 211] on button "Continue to application" at bounding box center [353, 212] width 64 height 15
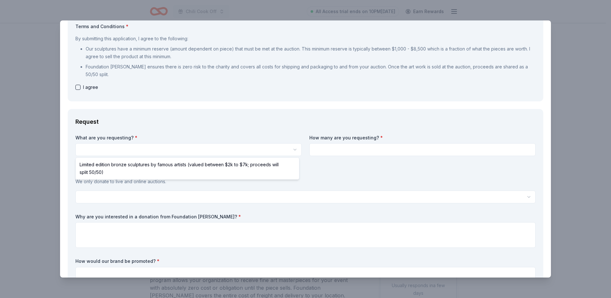
scroll to position [0, 0]
click at [179, 151] on html "Chili Cook Off All Access trial ends on 10PM, 9/2 Earn Rewards Due in 51 days S…" at bounding box center [305, 149] width 611 height 298
drag, startPoint x: 181, startPoint y: 167, endPoint x: 228, endPoint y: 111, distance: 73.0
click at [228, 111] on html "Chili Cook Off All Access trial ends on 10PM, 9/2 Earn Rewards Due in 51 days S…" at bounding box center [305, 149] width 611 height 298
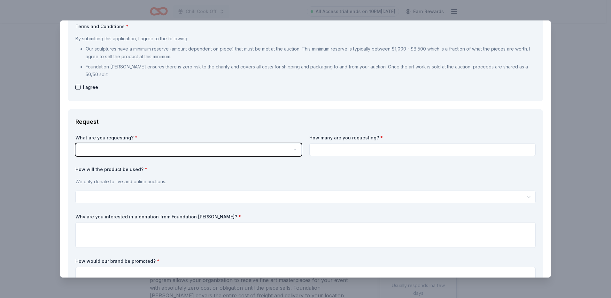
drag, startPoint x: 266, startPoint y: 115, endPoint x: 364, endPoint y: 27, distance: 131.6
click at [268, 116] on html "Chili Cook Off All Access trial ends on 10PM, 9/2 Earn Rewards Due in 51 days S…" at bounding box center [305, 149] width 611 height 298
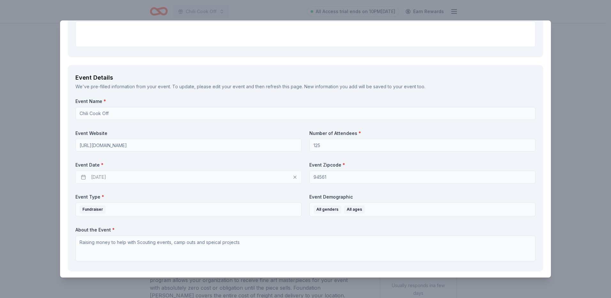
scroll to position [319, 0]
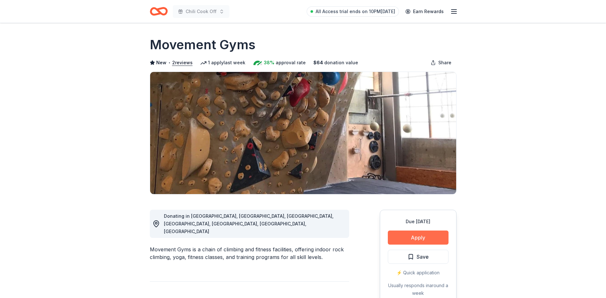
click at [435, 237] on button "Apply" at bounding box center [418, 237] width 61 height 14
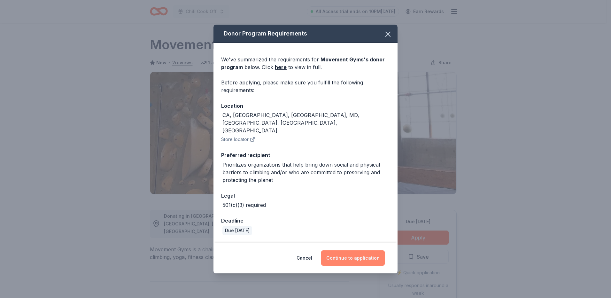
click at [362, 250] on button "Continue to application" at bounding box center [353, 257] width 64 height 15
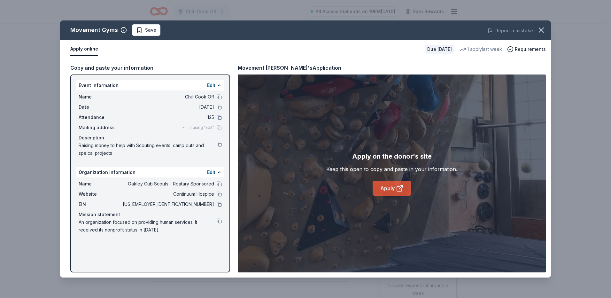
click at [402, 185] on icon at bounding box center [400, 188] width 8 height 8
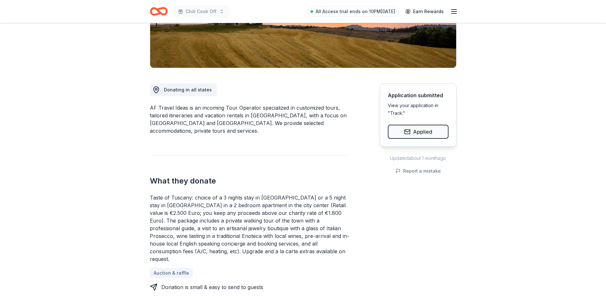
scroll to position [128, 0]
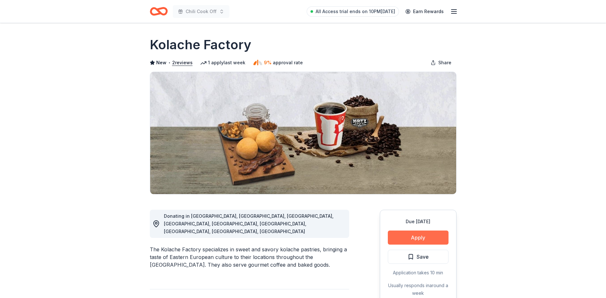
click at [431, 241] on button "Apply" at bounding box center [418, 237] width 61 height 14
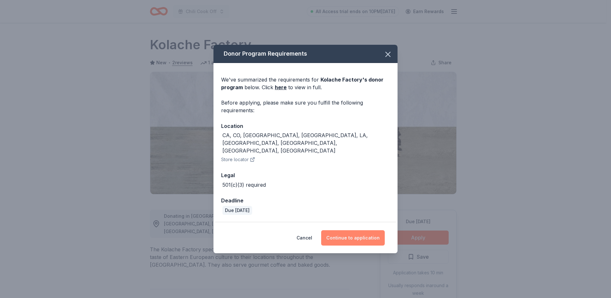
click at [372, 231] on button "Continue to application" at bounding box center [353, 237] width 64 height 15
